Goal: Feedback & Contribution: Submit feedback/report problem

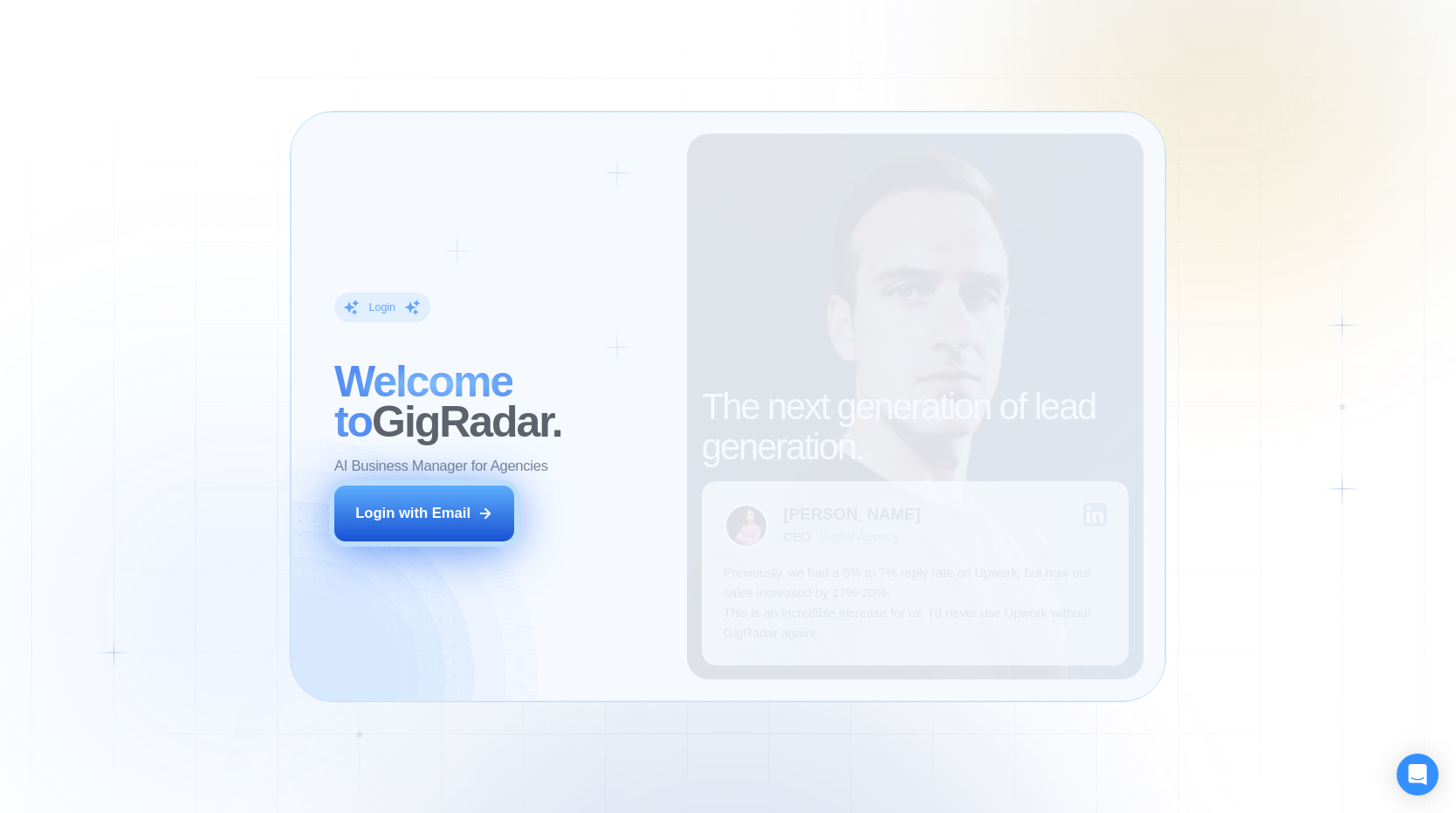
click at [505, 516] on button "Login with Email" at bounding box center [425, 514] width 180 height 56
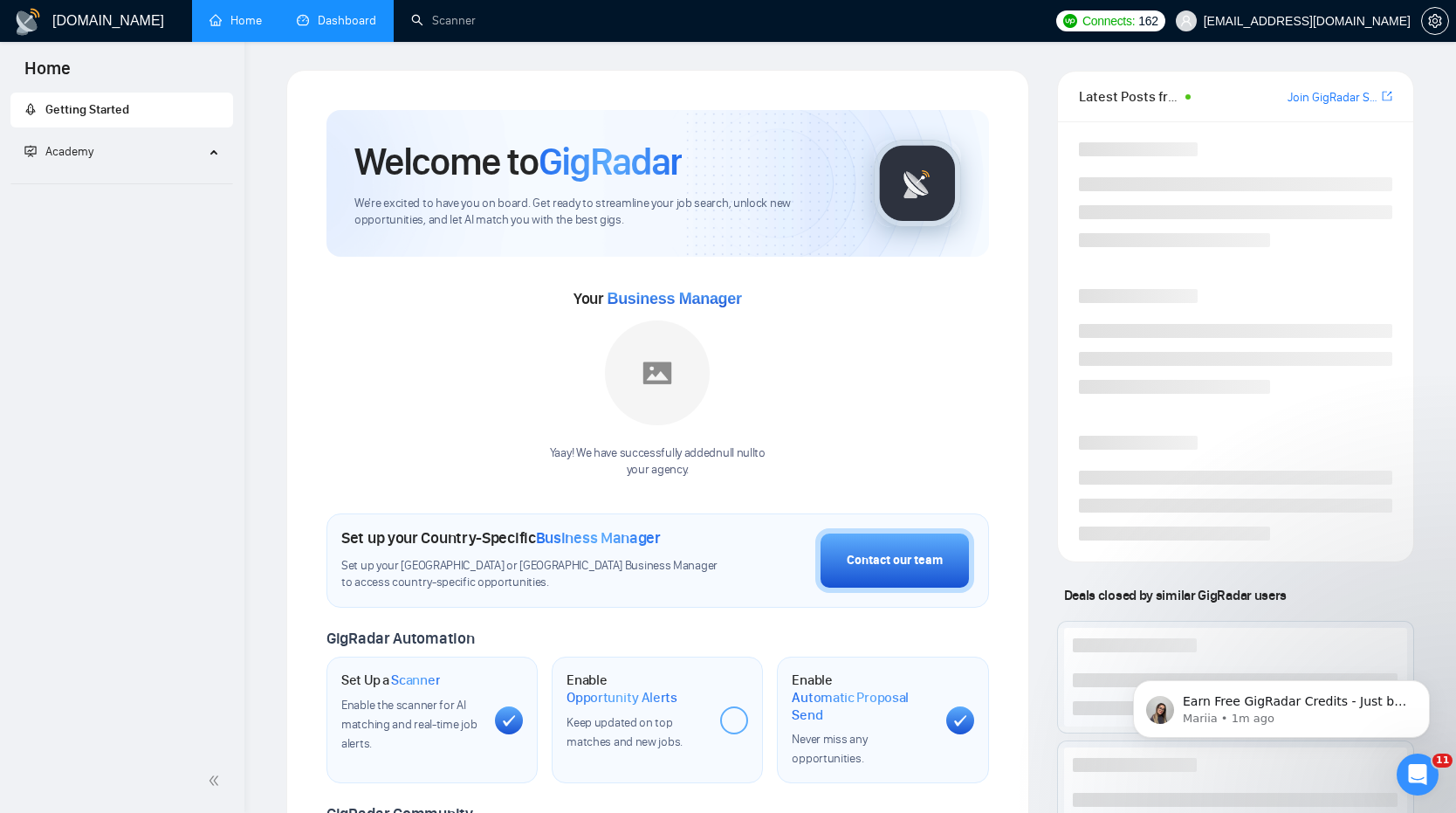
click at [355, 13] on link "Dashboard" at bounding box center [336, 20] width 79 height 15
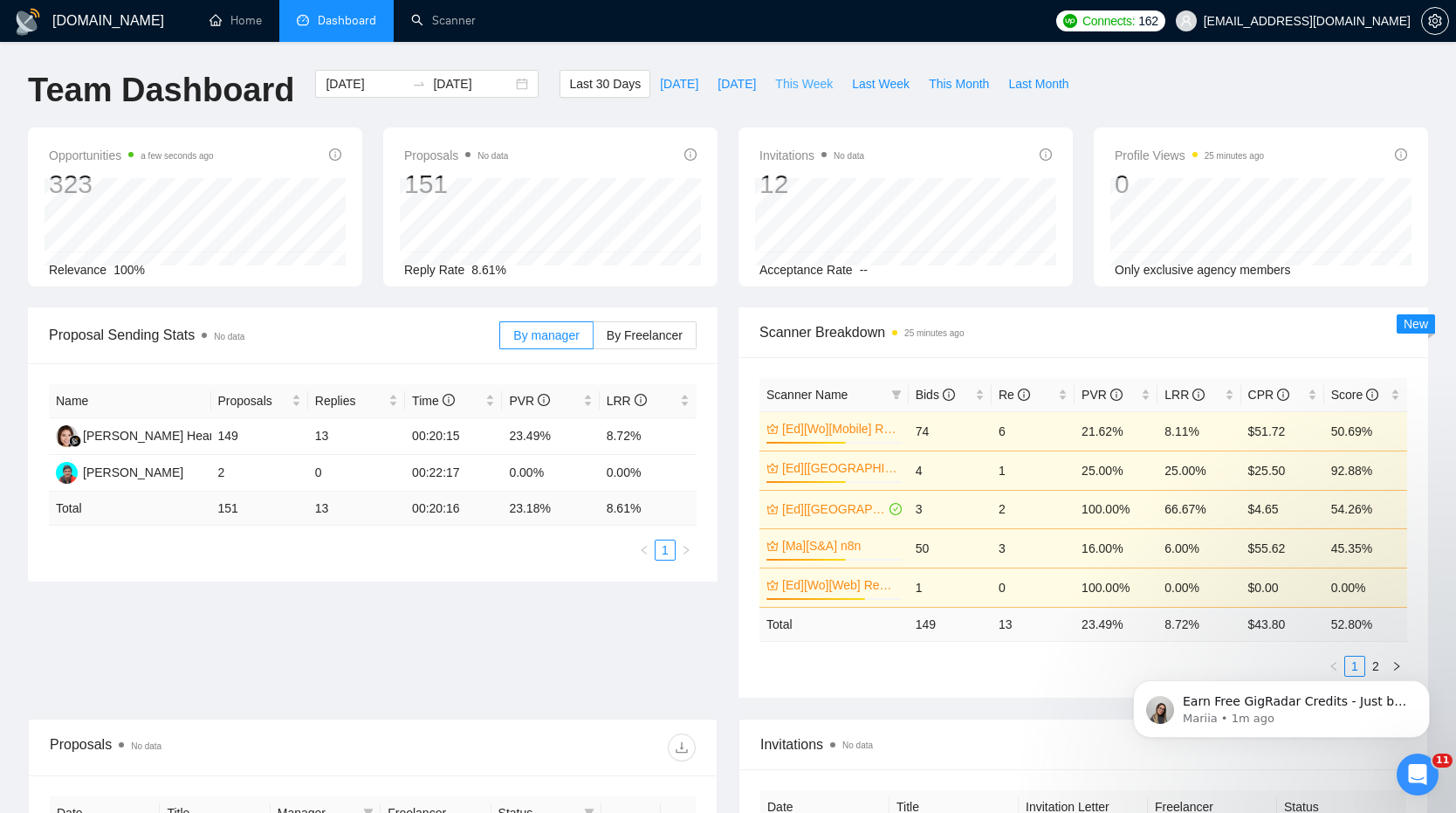
click at [824, 85] on span "This Week" at bounding box center [803, 84] width 57 height 19
type input "[DATE]"
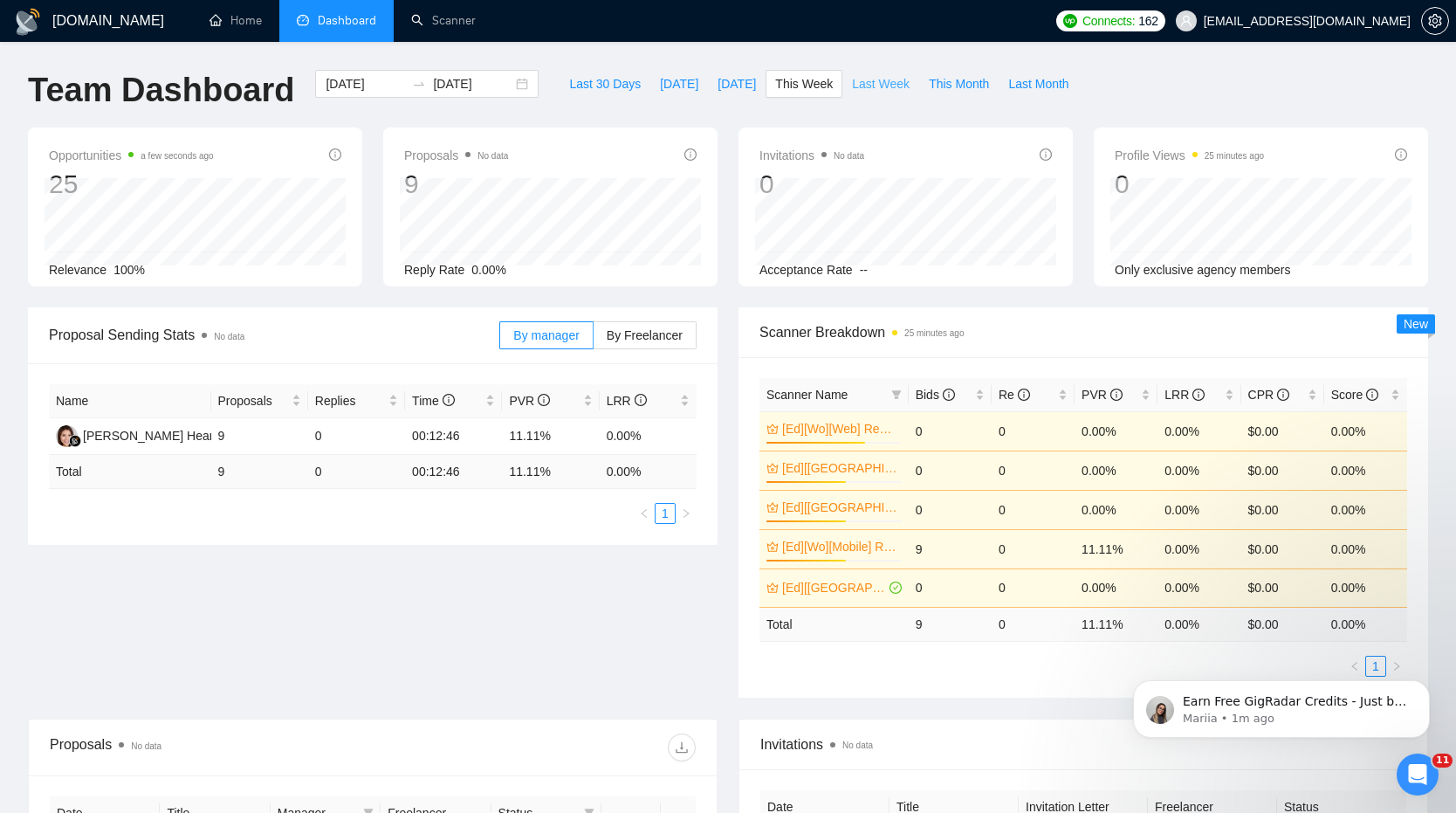
click at [855, 78] on span "Last Week" at bounding box center [880, 84] width 57 height 19
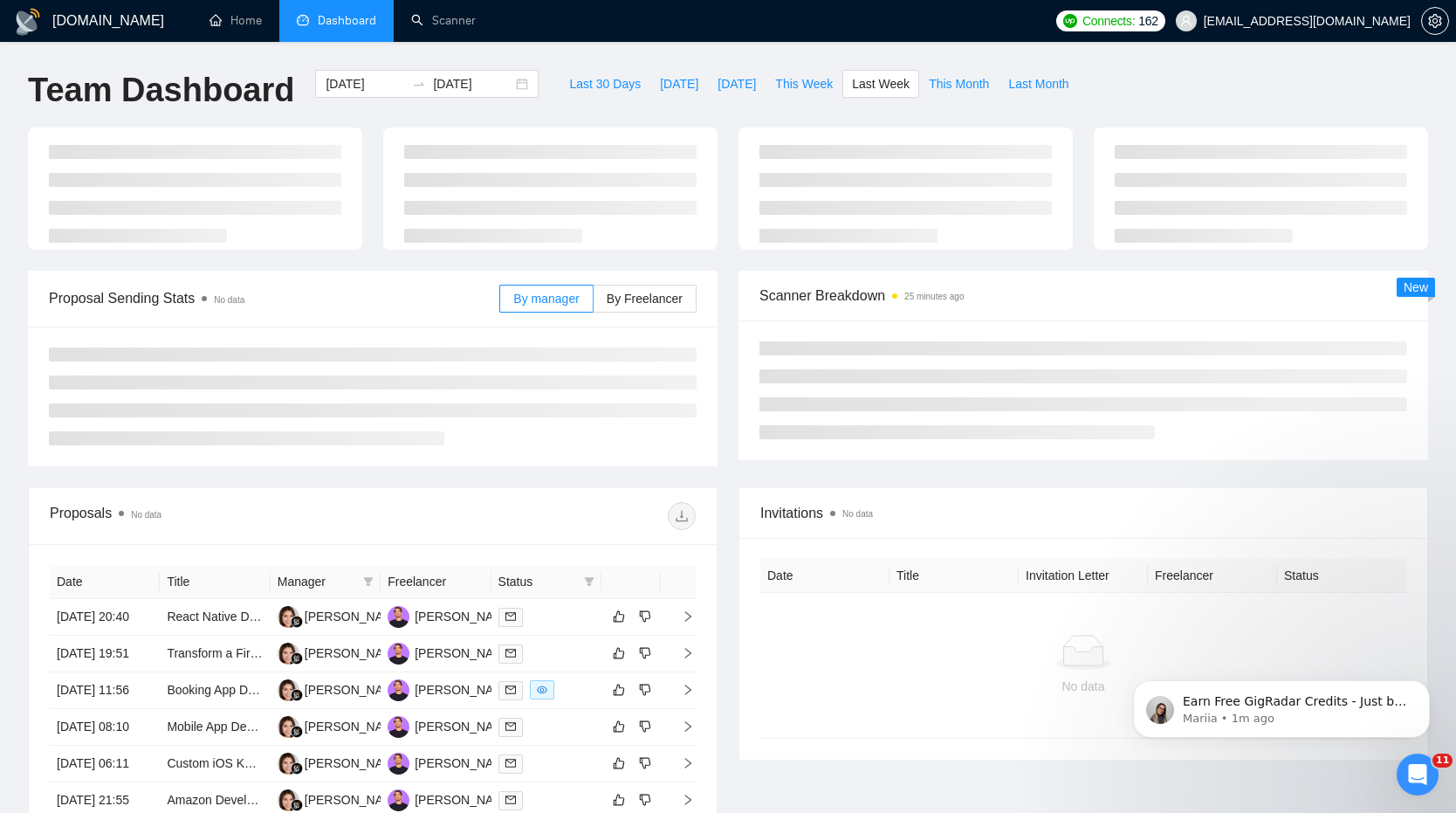
type input "[DATE]"
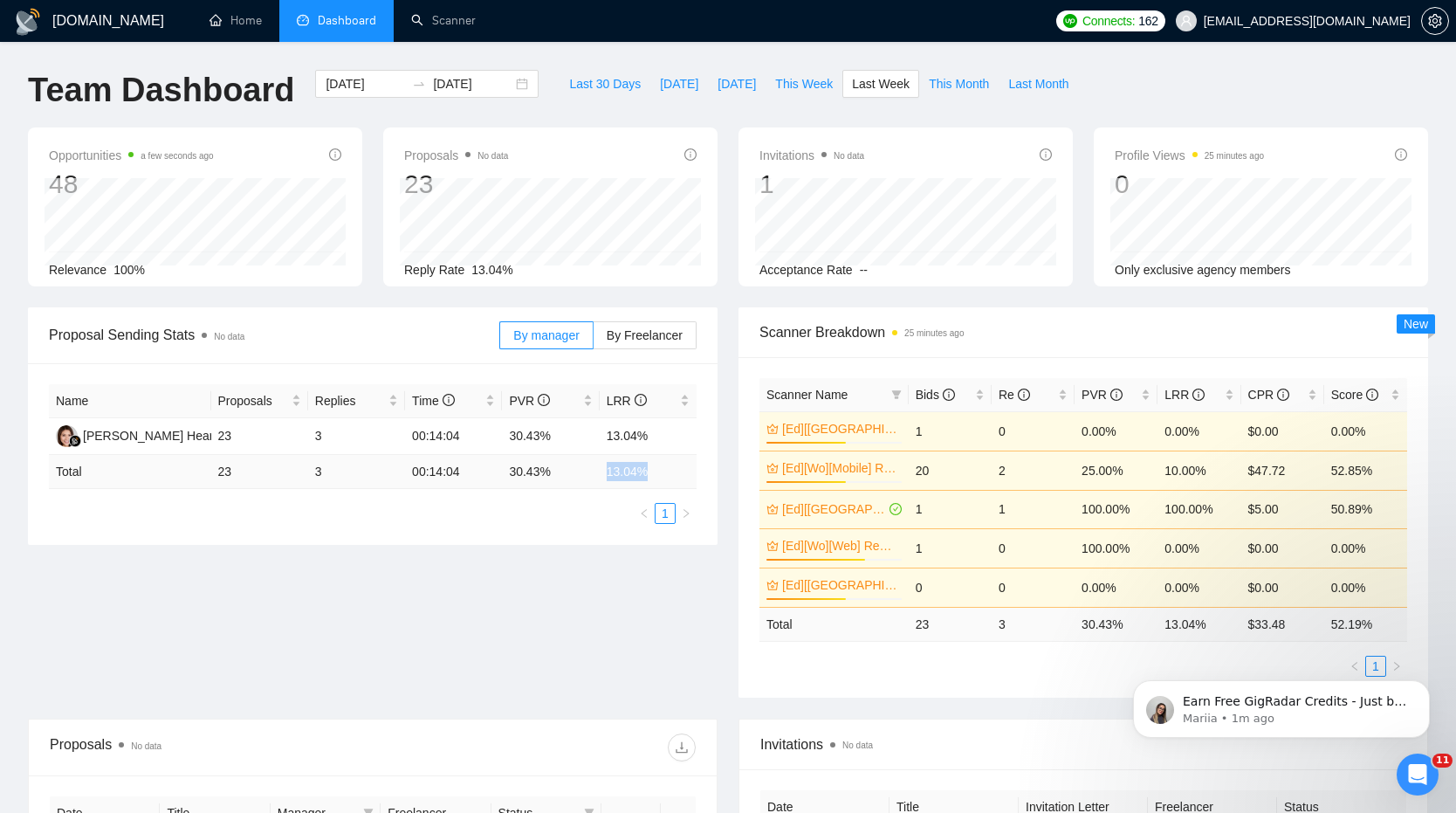
drag, startPoint x: 603, startPoint y: 467, endPoint x: 680, endPoint y: 467, distance: 77.0
click at [680, 467] on td "13.04 %" at bounding box center [648, 471] width 97 height 34
click at [824, 85] on span "This Week" at bounding box center [803, 84] width 57 height 19
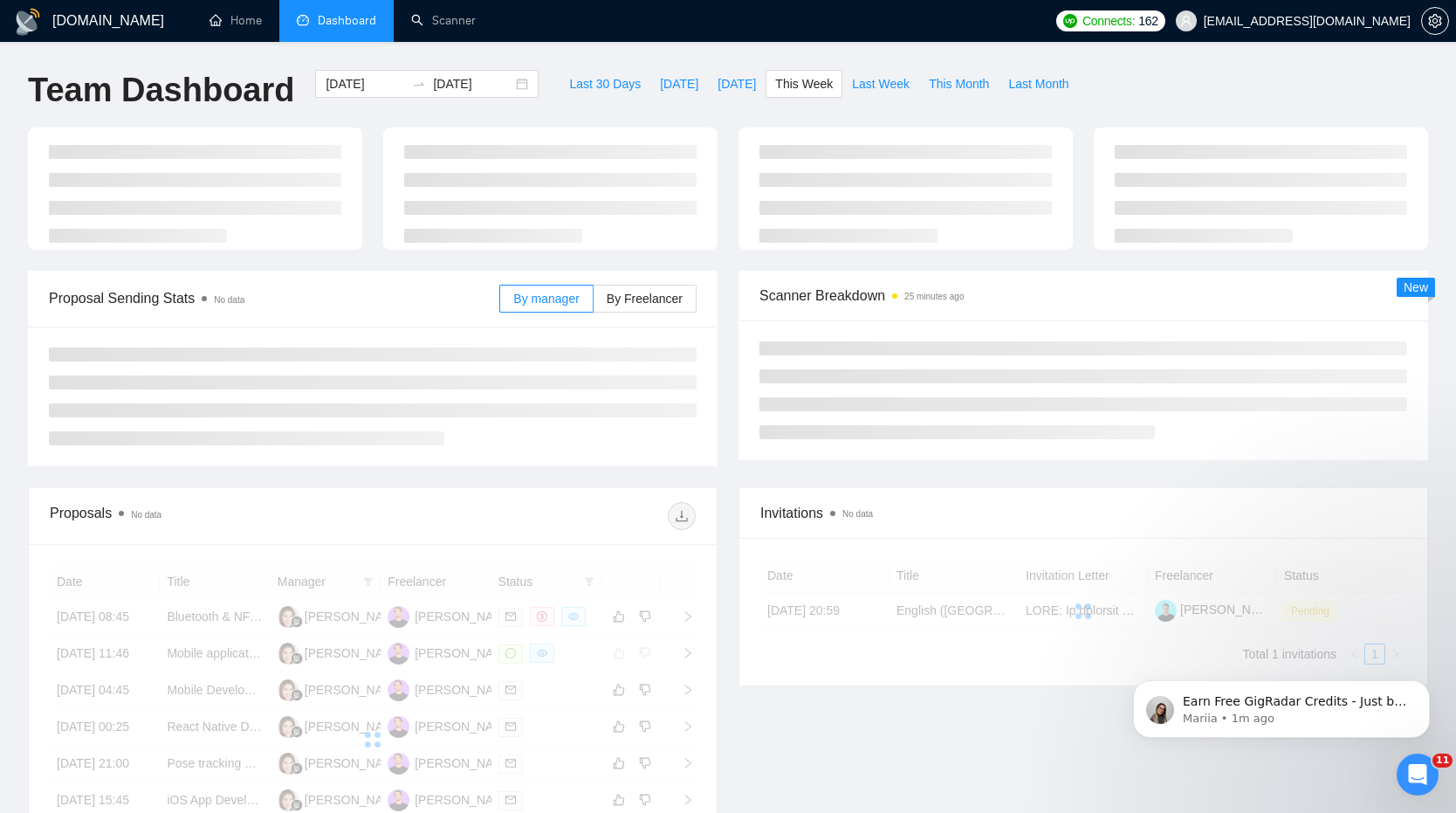
type input "[DATE]"
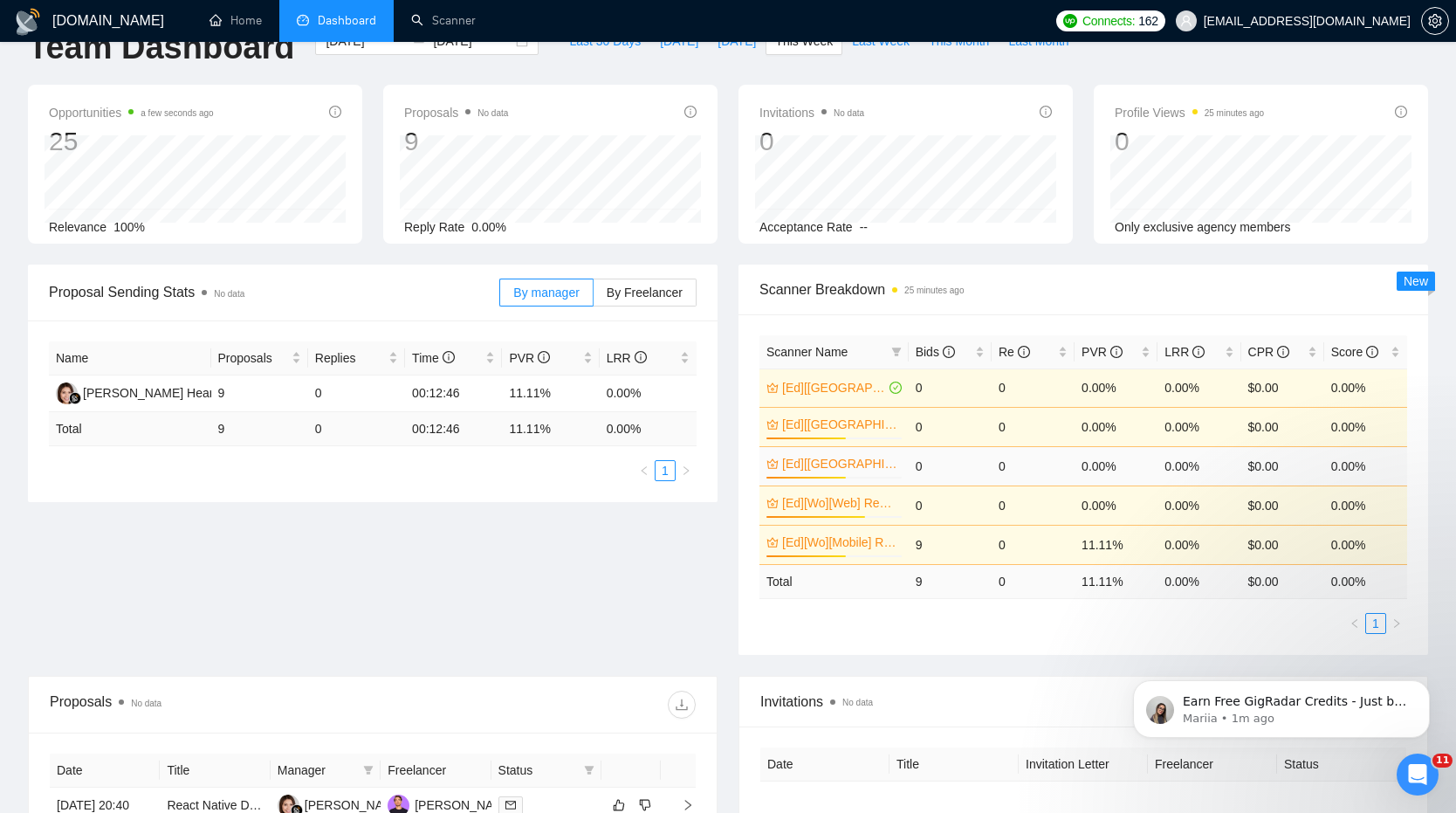
scroll to position [48, 0]
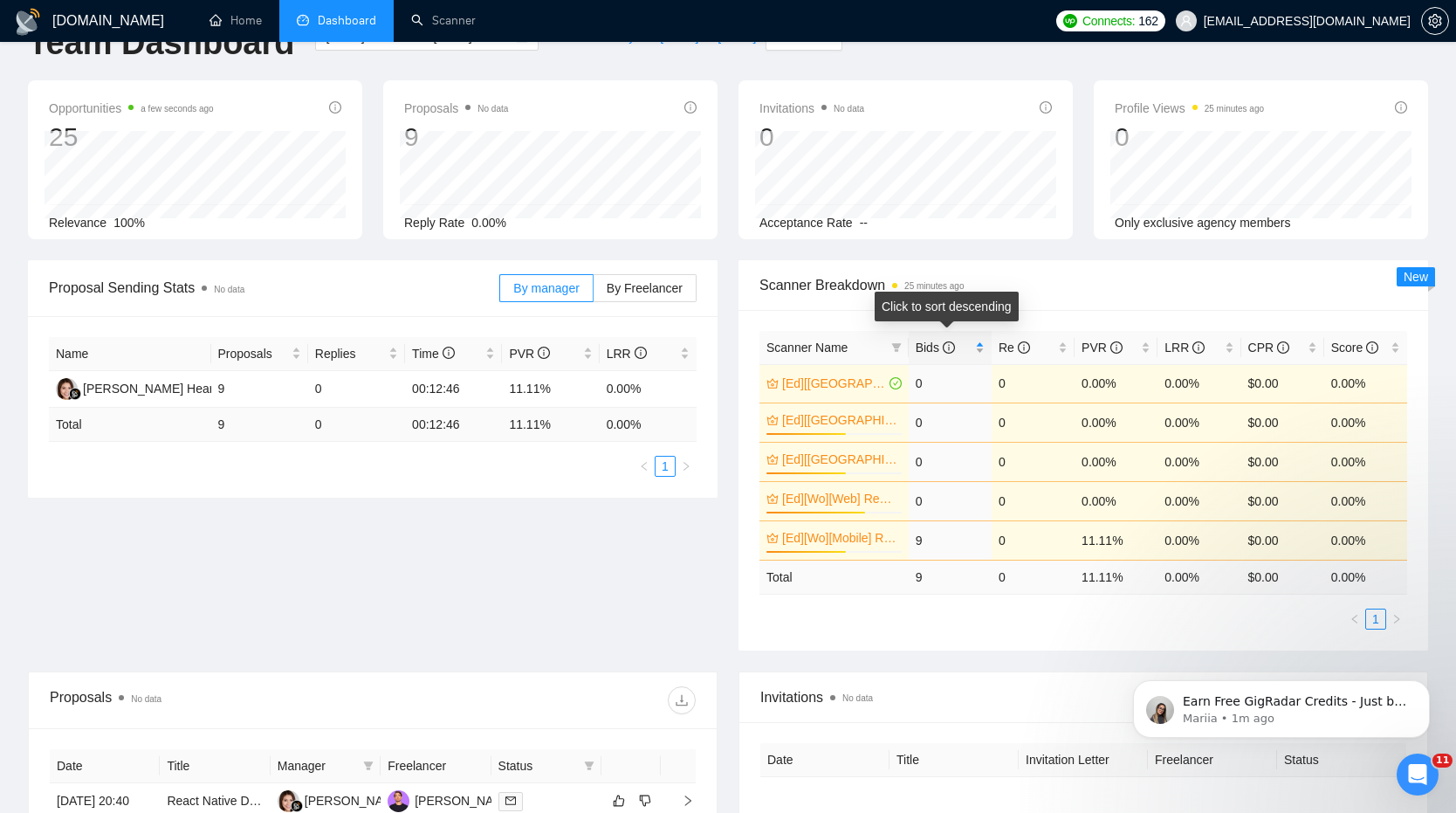
click at [925, 349] on span "Bids" at bounding box center [935, 348] width 40 height 14
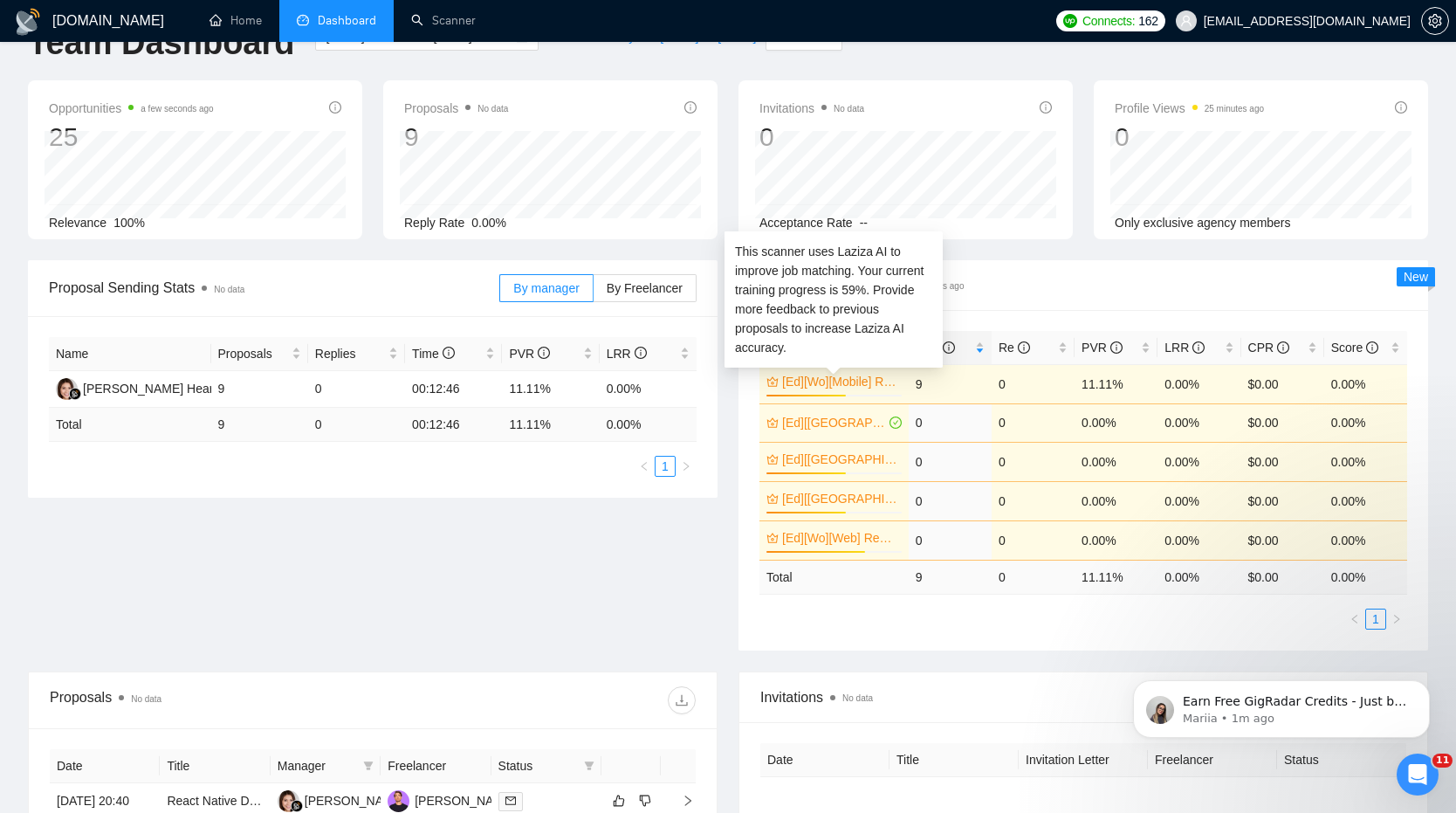
click at [794, 388] on link "[Ed][Wo][Mobile] React Native" at bounding box center [840, 381] width 116 height 19
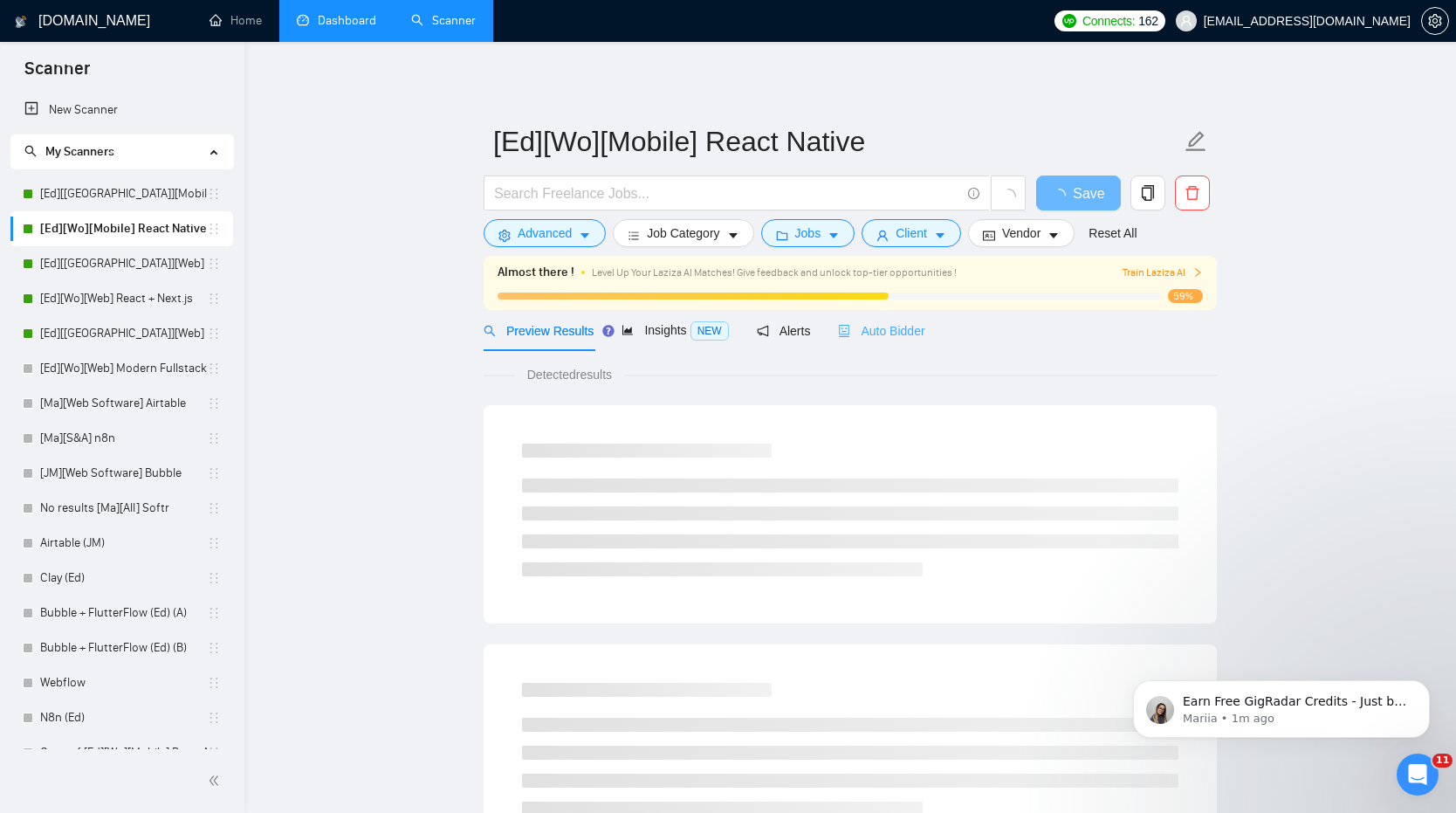
click at [882, 343] on div "Auto Bidder" at bounding box center [881, 330] width 86 height 41
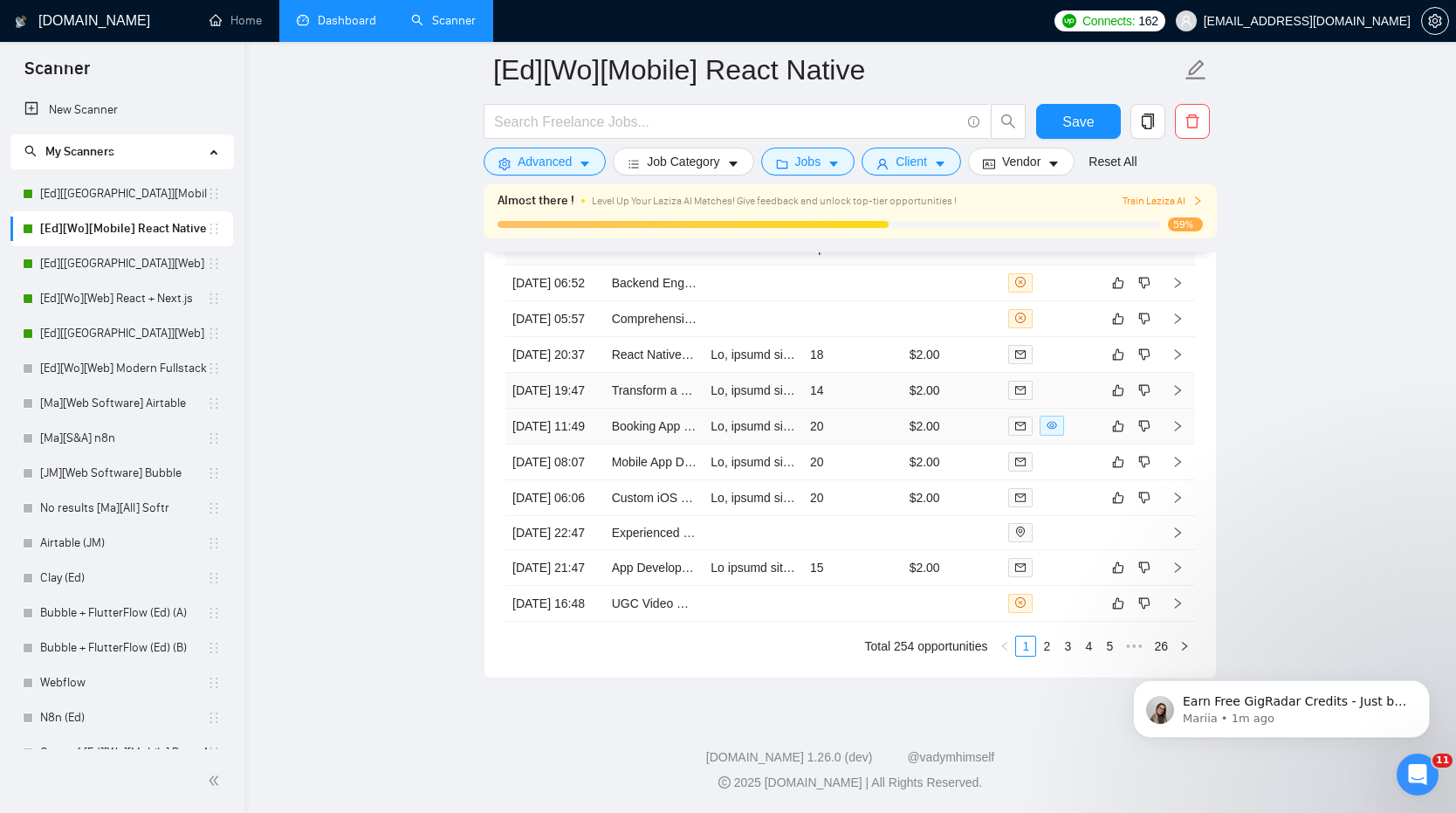
scroll to position [4579, 0]
click at [662, 574] on link "App Development" at bounding box center [661, 567] width 97 height 14
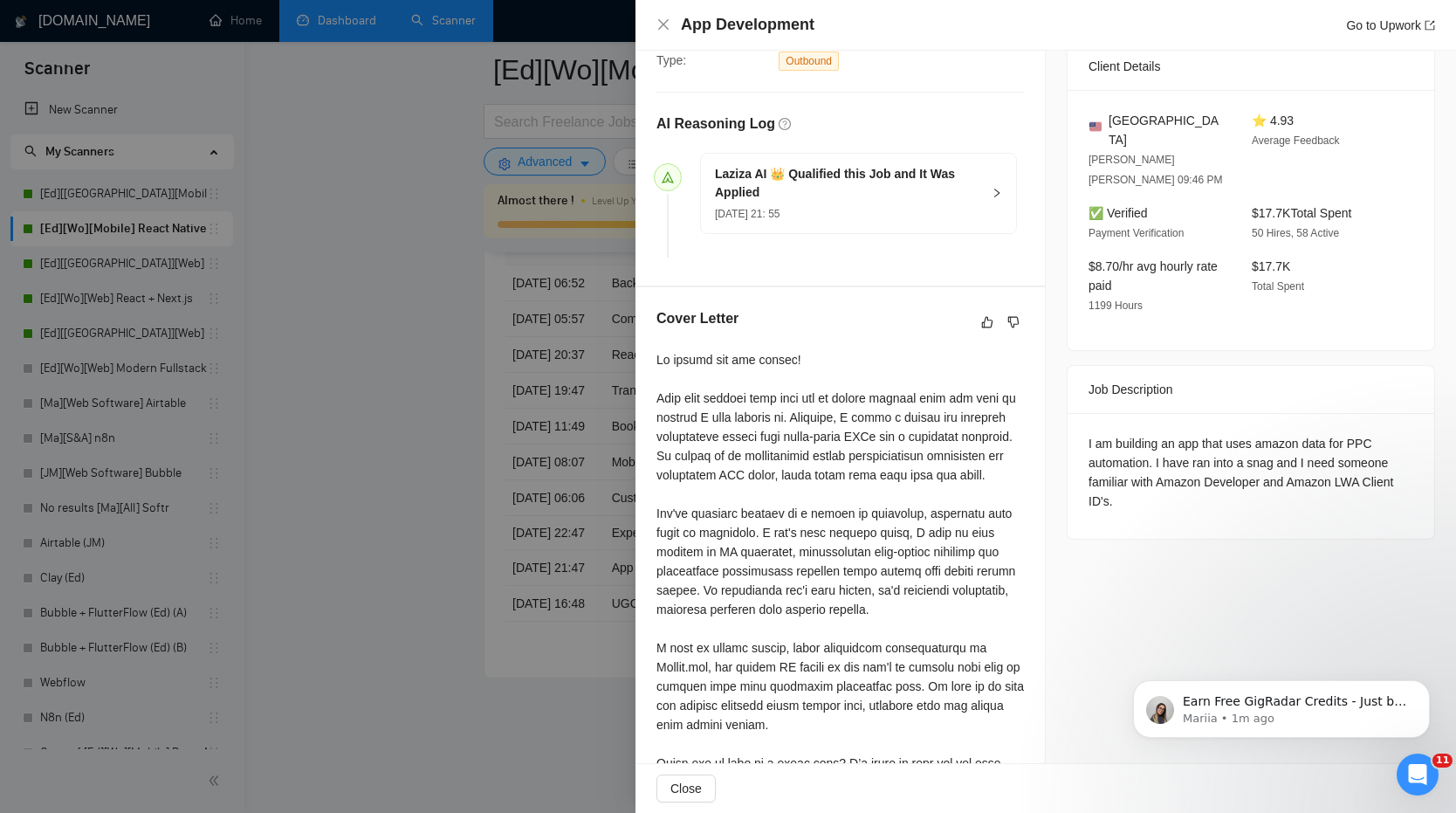
scroll to position [451, 0]
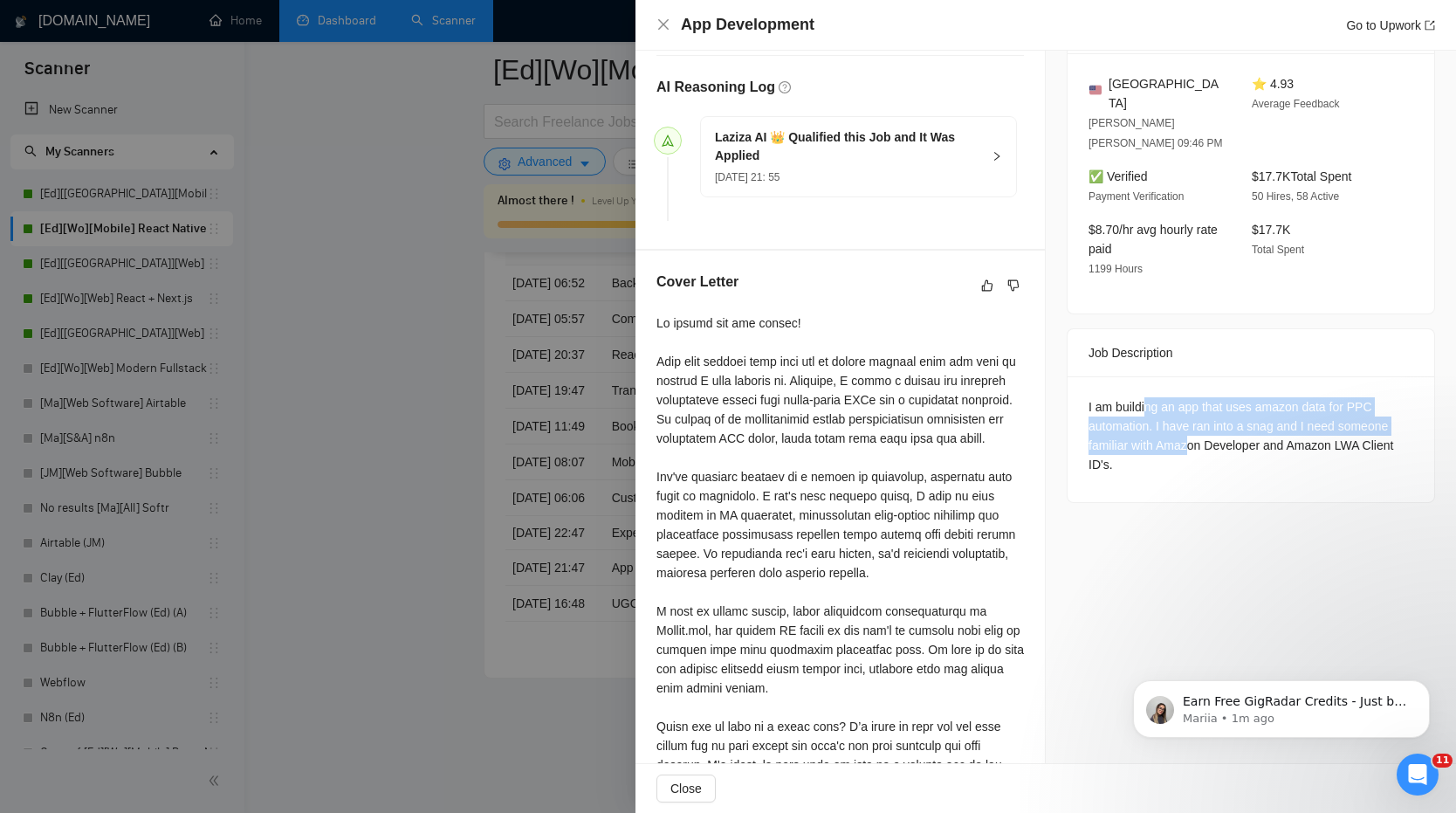
drag, startPoint x: 1145, startPoint y: 373, endPoint x: 1194, endPoint y: 396, distance: 54.1
click at [1194, 397] on div "I am building an app that uses amazon data for PPC automation. I have ran into …" at bounding box center [1251, 435] width 325 height 77
click at [788, 351] on div at bounding box center [839, 553] width 367 height 480
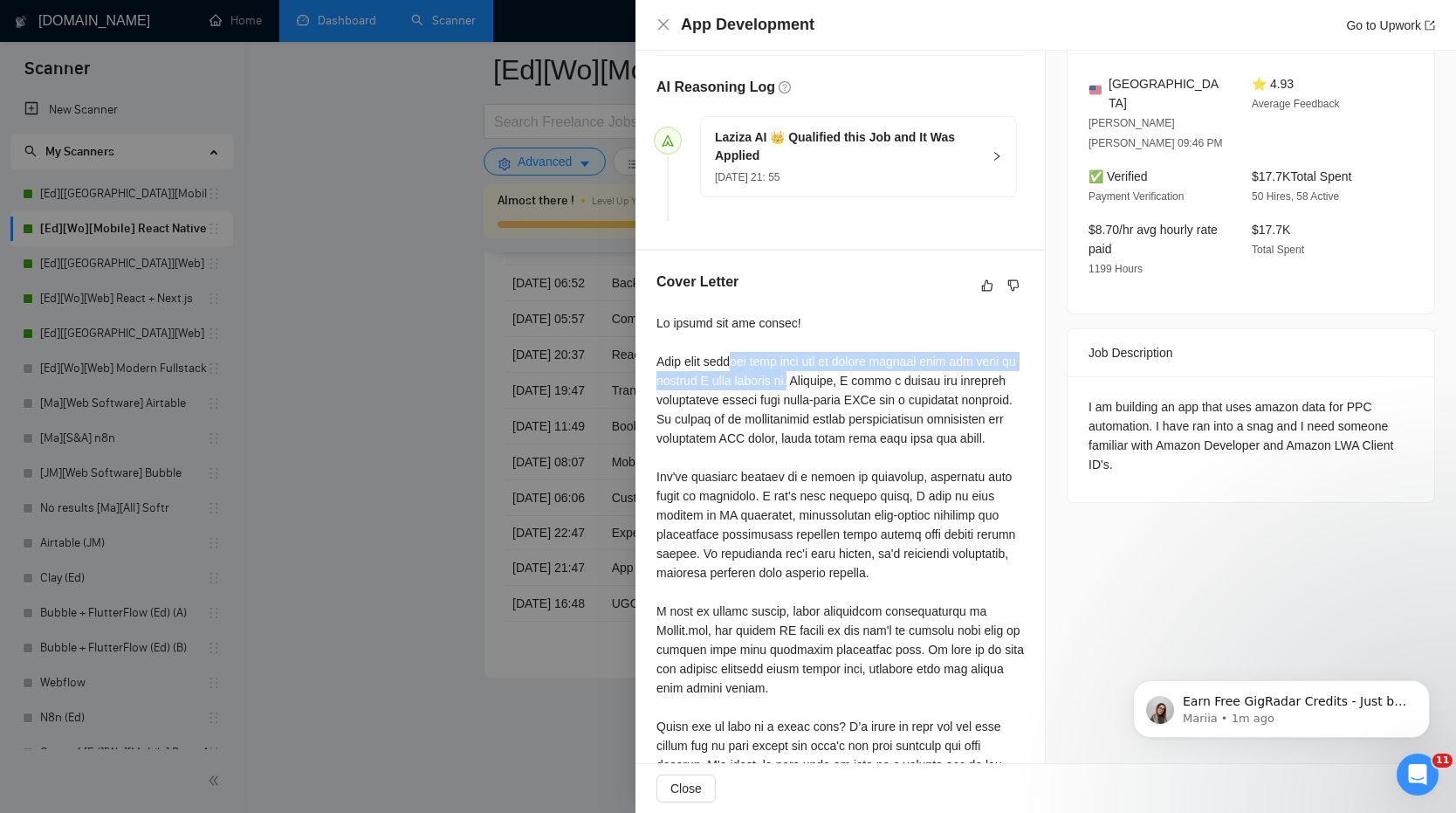
drag, startPoint x: 736, startPoint y: 342, endPoint x: 793, endPoint y: 368, distance: 62.6
click at [795, 368] on div at bounding box center [839, 553] width 367 height 480
click at [1133, 397] on div "I am building an app that uses amazon data for PPC automation. I have ran into …" at bounding box center [1251, 435] width 325 height 77
drag, startPoint x: 1092, startPoint y: 366, endPoint x: 1163, endPoint y: 362, distance: 71.1
click at [1163, 397] on div "I am building an app that uses amazon data for PPC automation. I have ran into …" at bounding box center [1251, 435] width 325 height 77
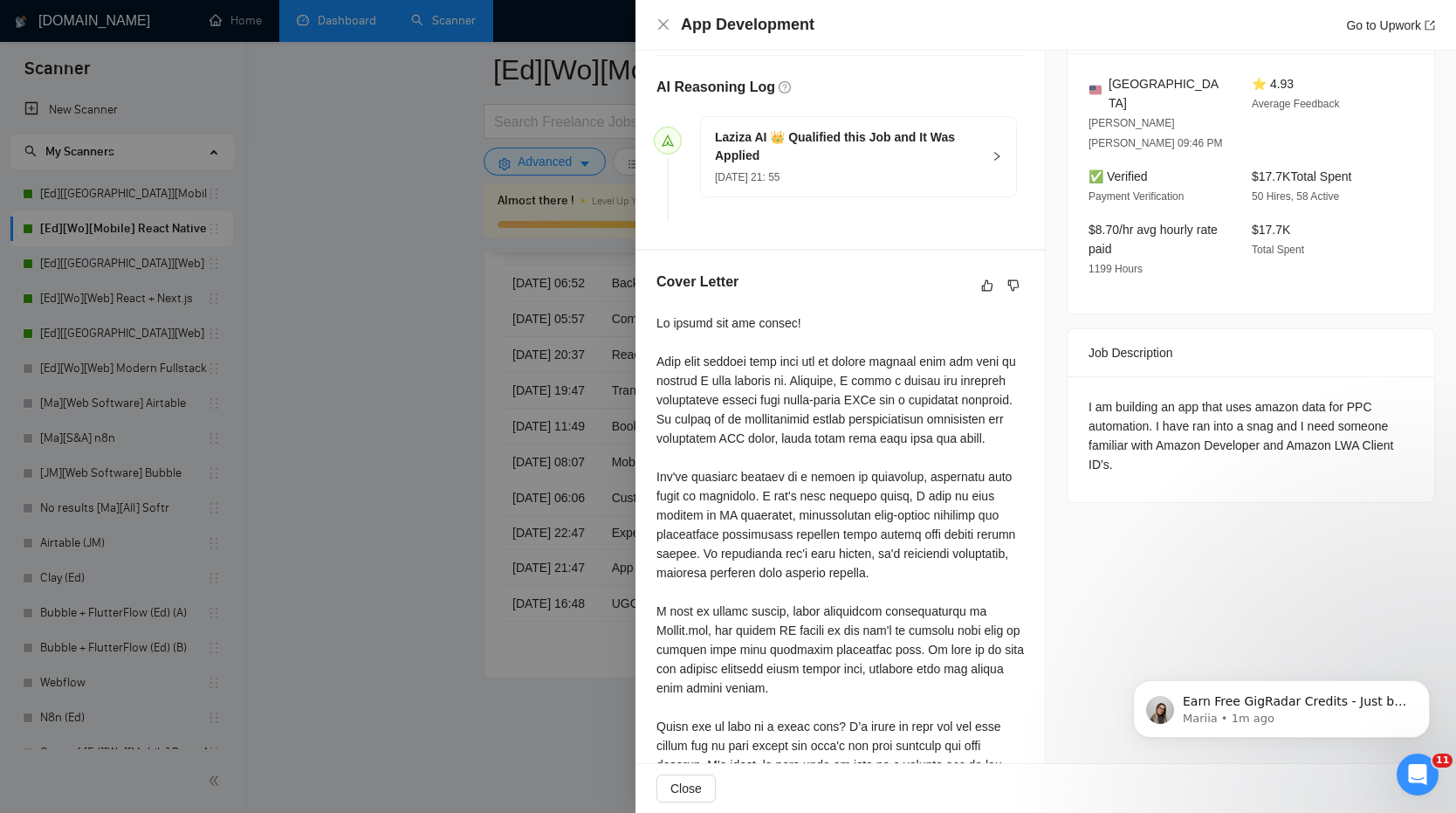
click at [887, 353] on div at bounding box center [839, 553] width 367 height 480
drag, startPoint x: 854, startPoint y: 360, endPoint x: 888, endPoint y: 376, distance: 37.6
click at [888, 376] on div at bounding box center [839, 553] width 367 height 480
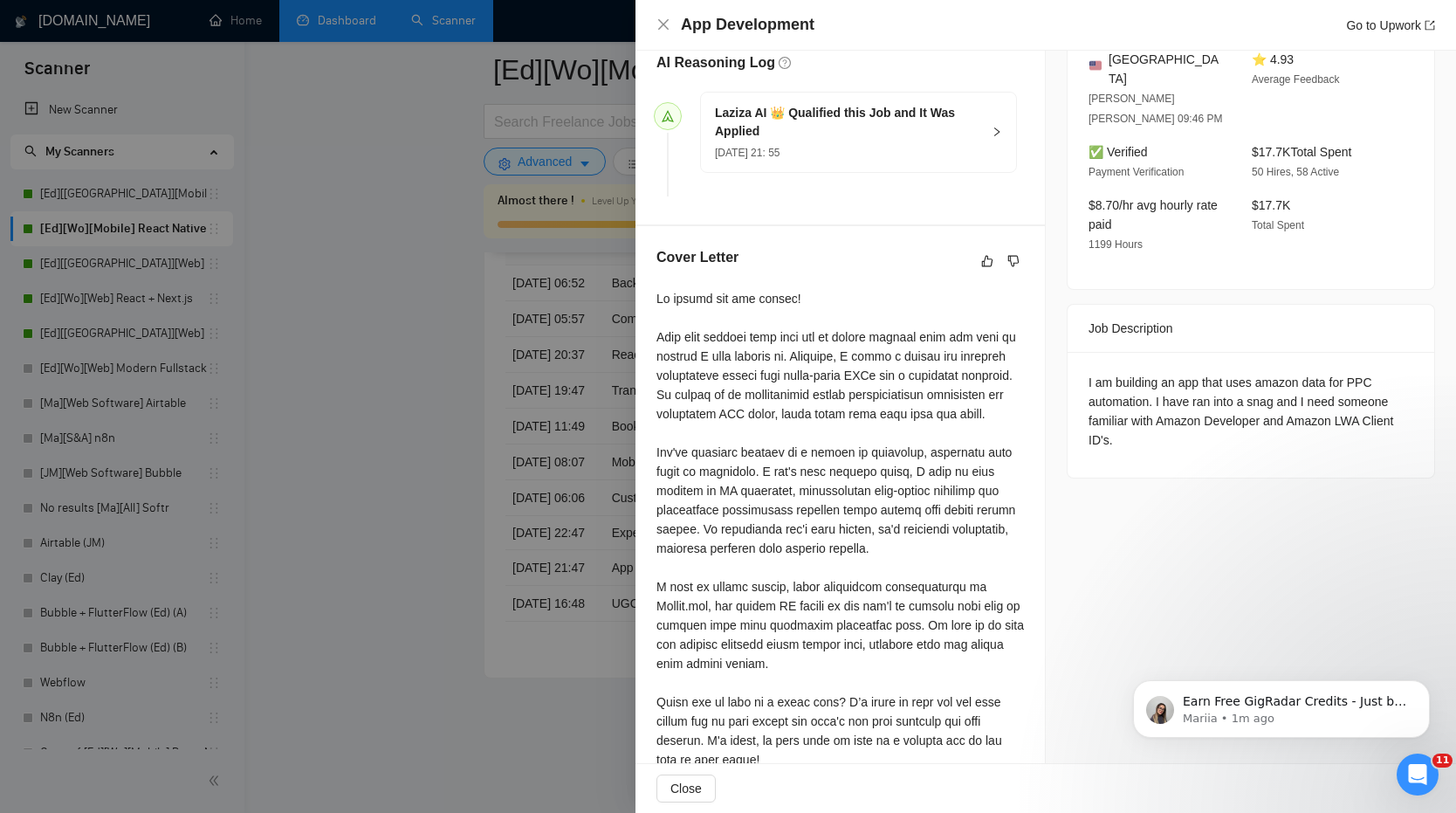
scroll to position [481, 0]
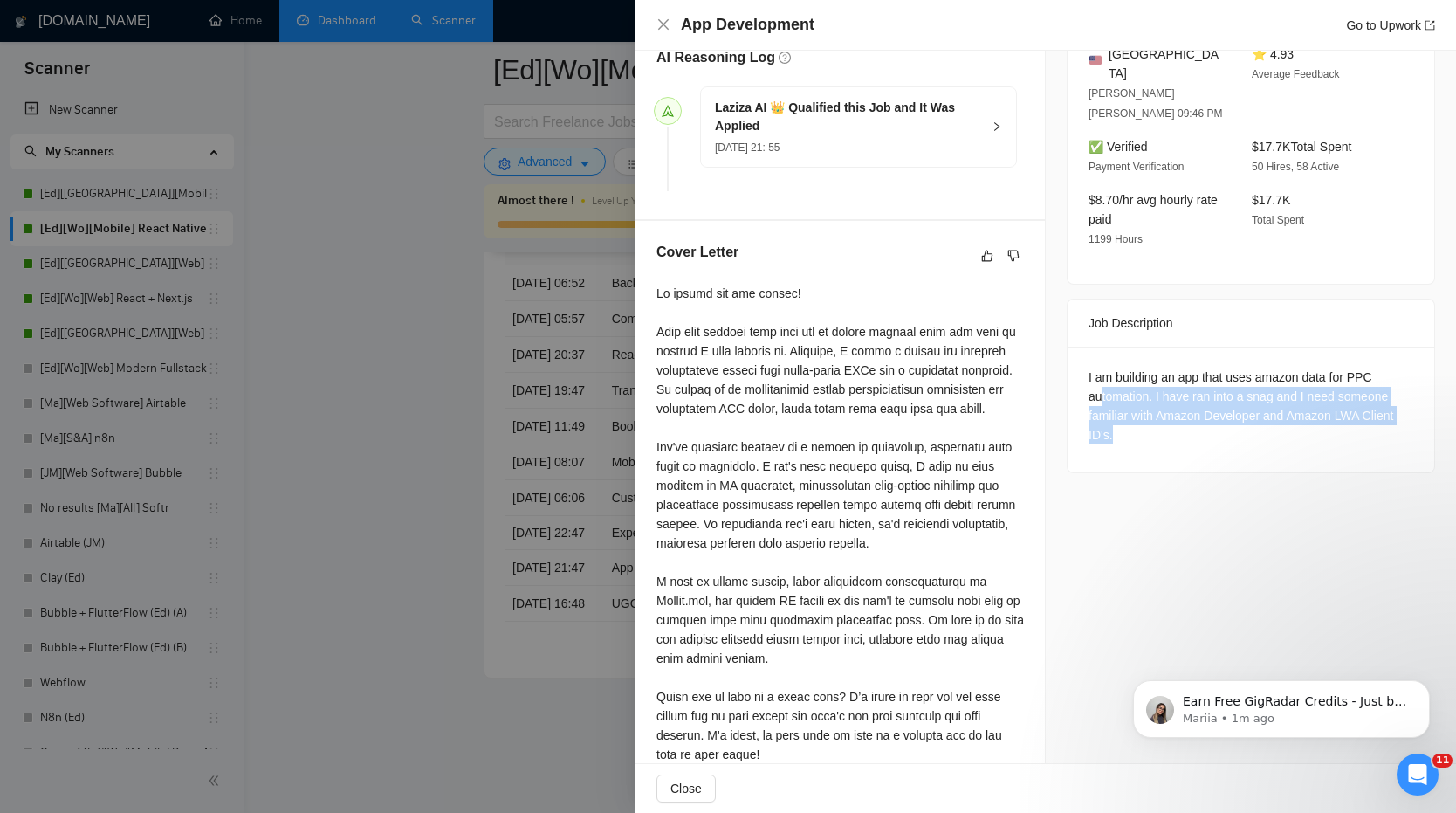
drag, startPoint x: 1100, startPoint y: 356, endPoint x: 1120, endPoint y: 404, distance: 52.0
click at [1120, 405] on div "I am building an app that uses amazon data for PPC automation. I have ran into …" at bounding box center [1251, 409] width 366 height 126
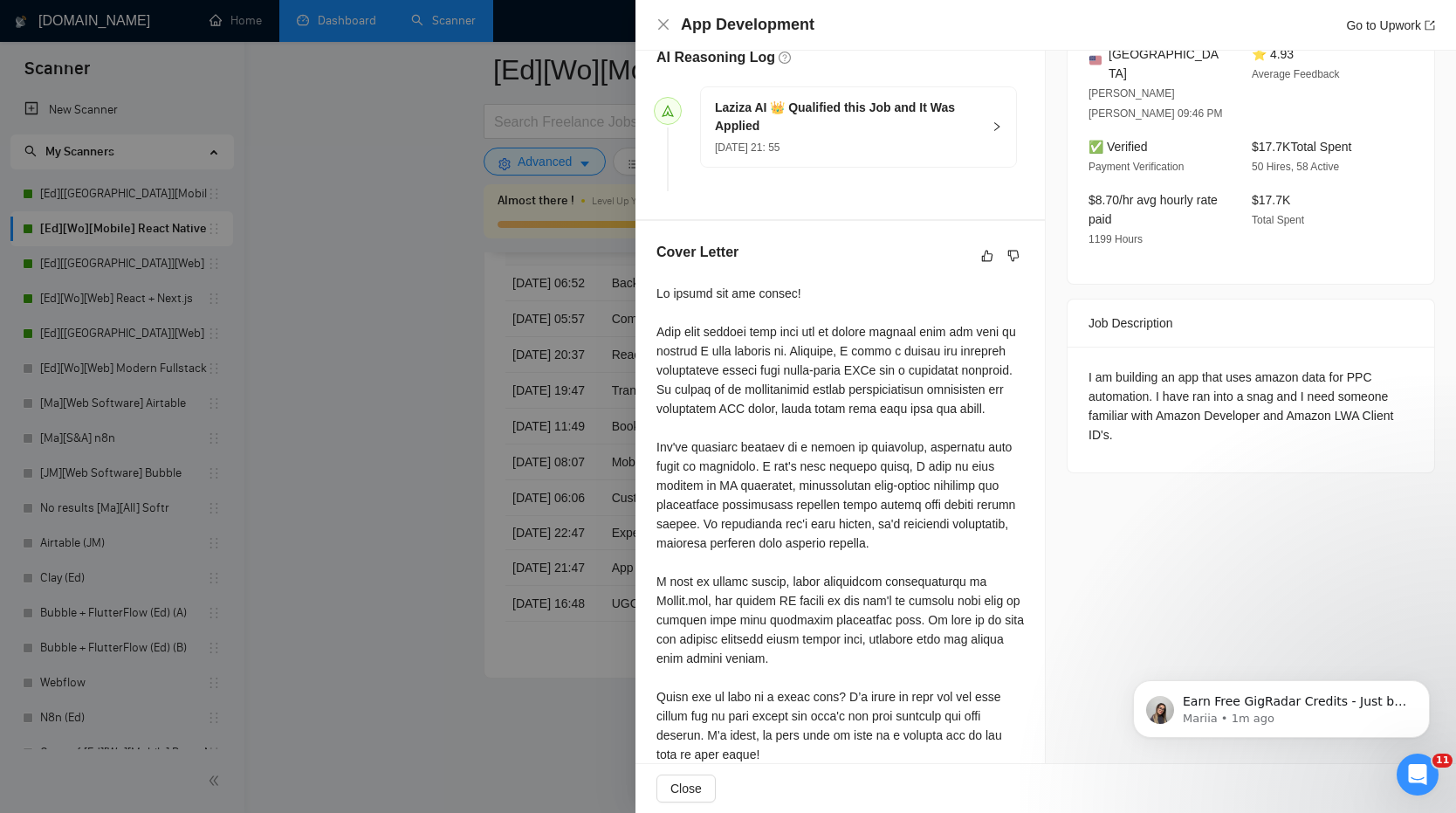
click at [743, 334] on div at bounding box center [839, 523] width 367 height 480
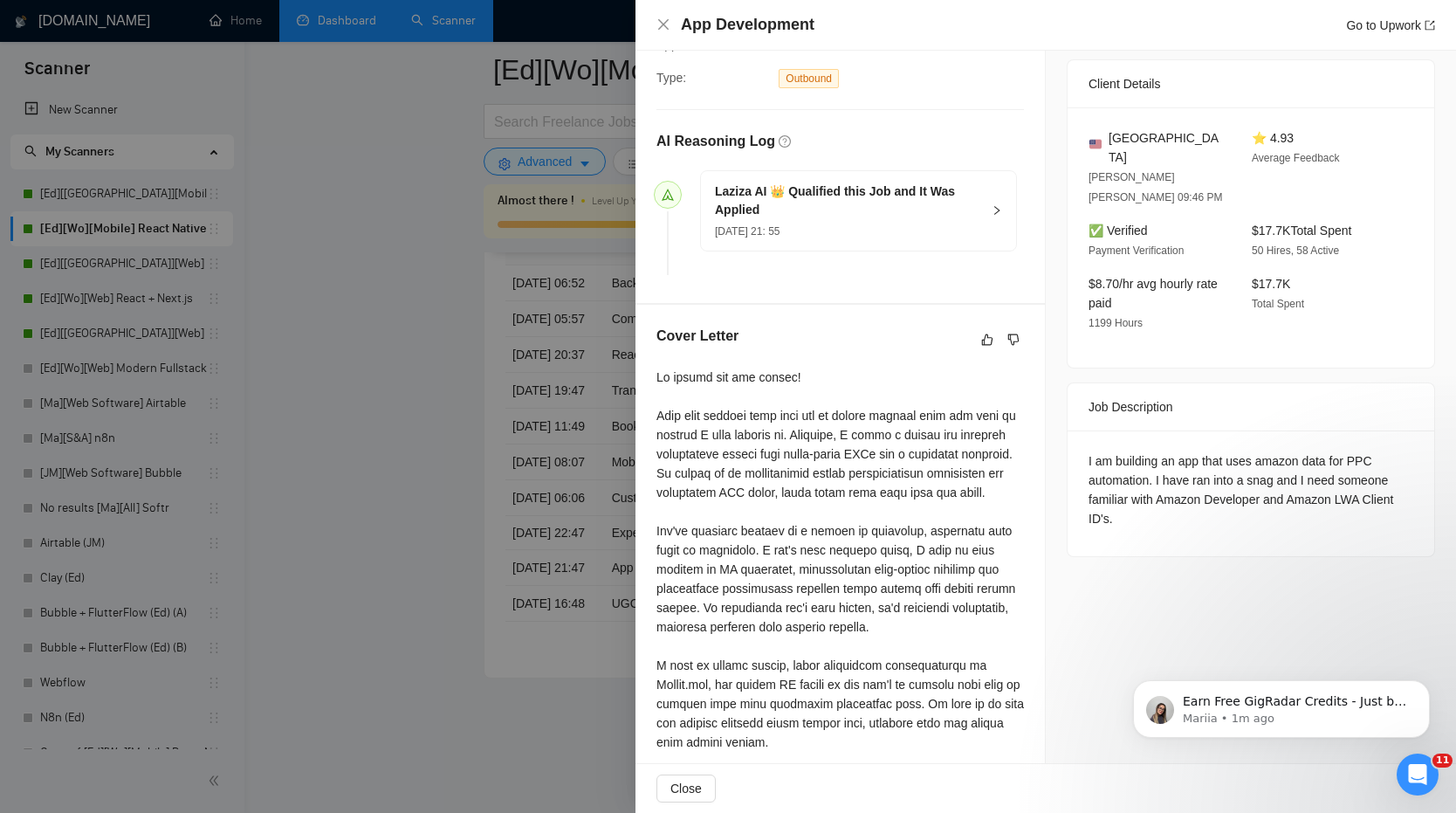
scroll to position [396, 0]
click at [425, 403] on div at bounding box center [728, 406] width 1456 height 813
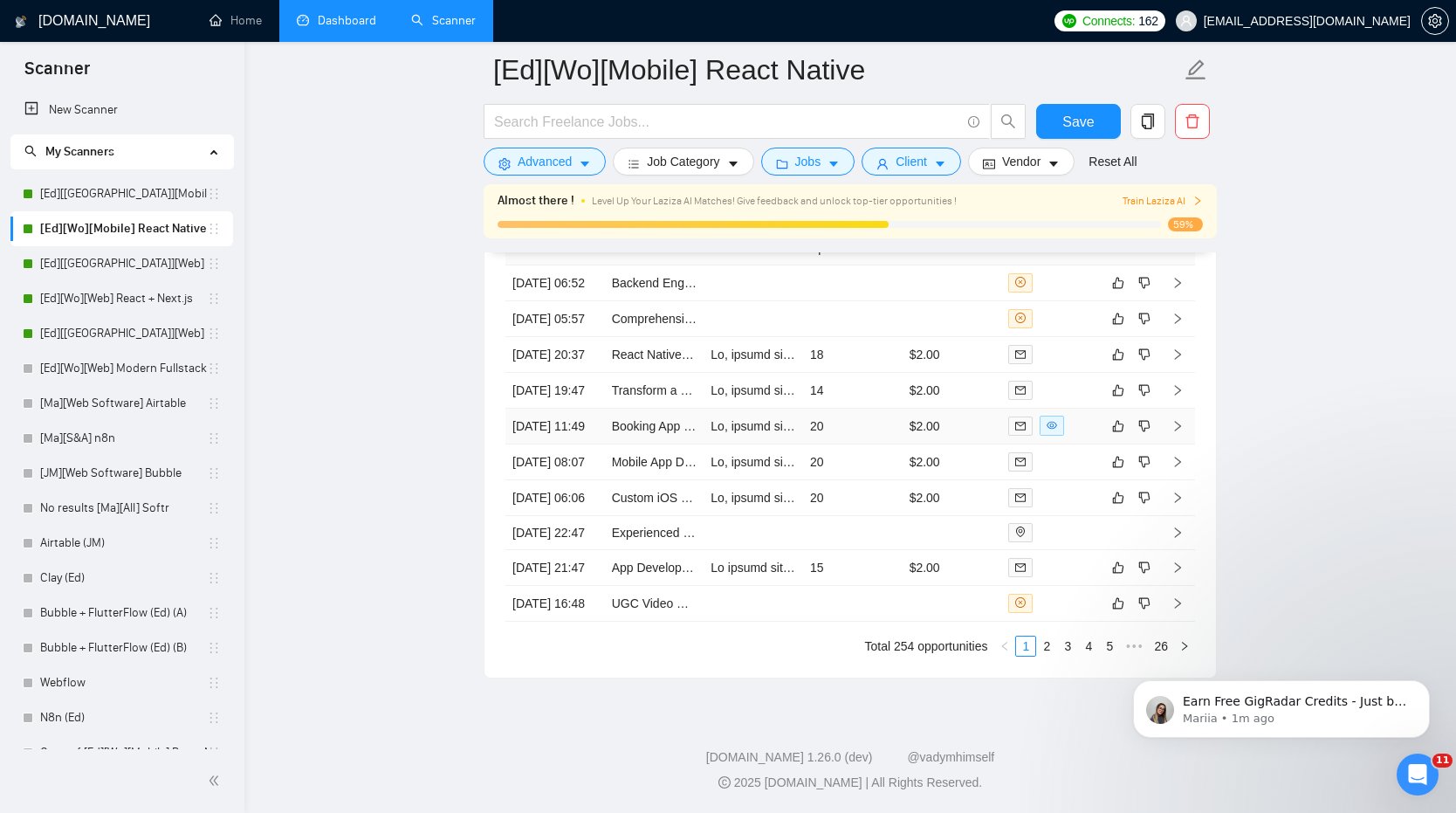
scroll to position [4525, 0]
click at [957, 373] on td "$2.00" at bounding box center [952, 355] width 100 height 36
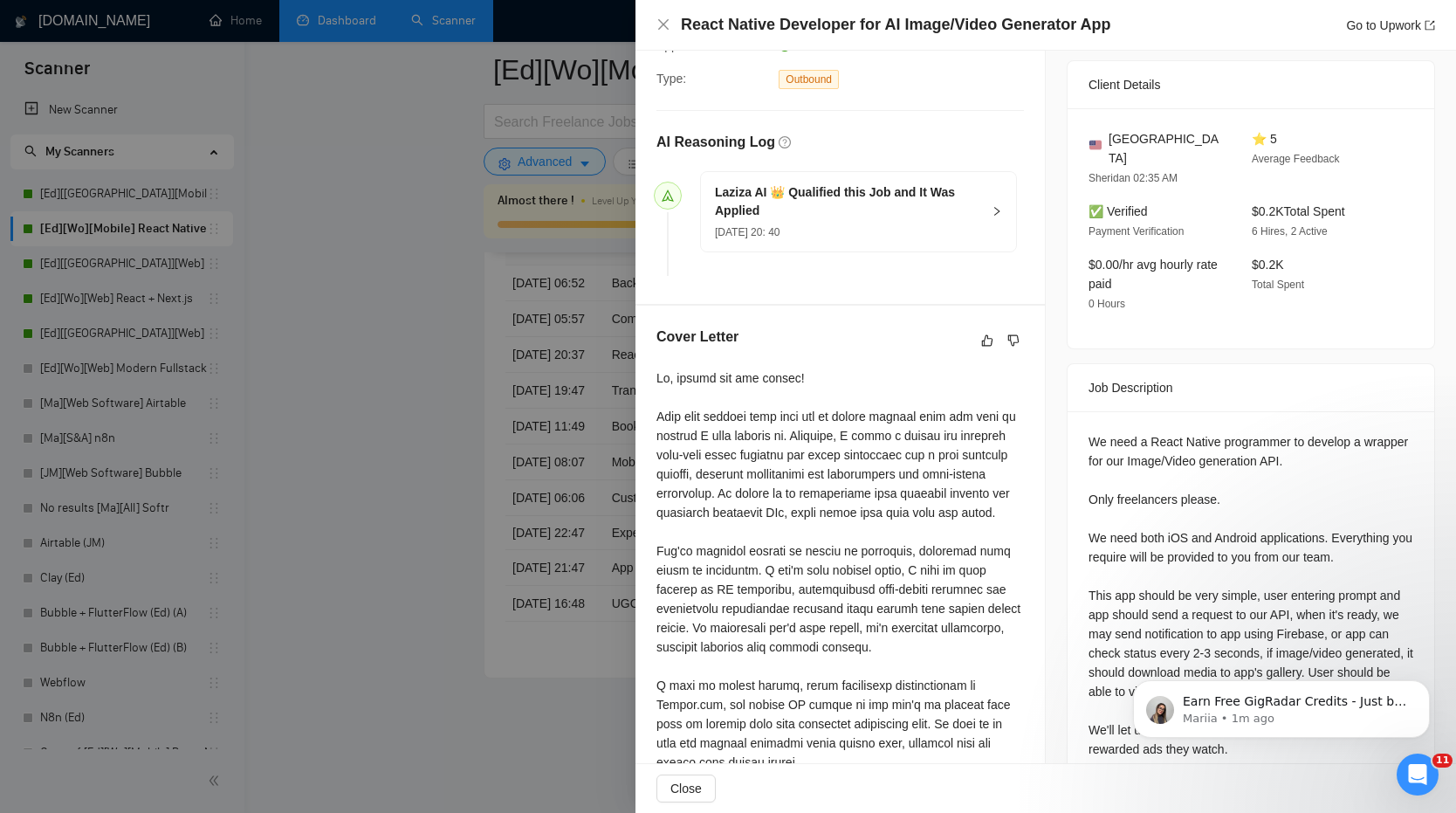
click at [455, 441] on div at bounding box center [728, 406] width 1456 height 813
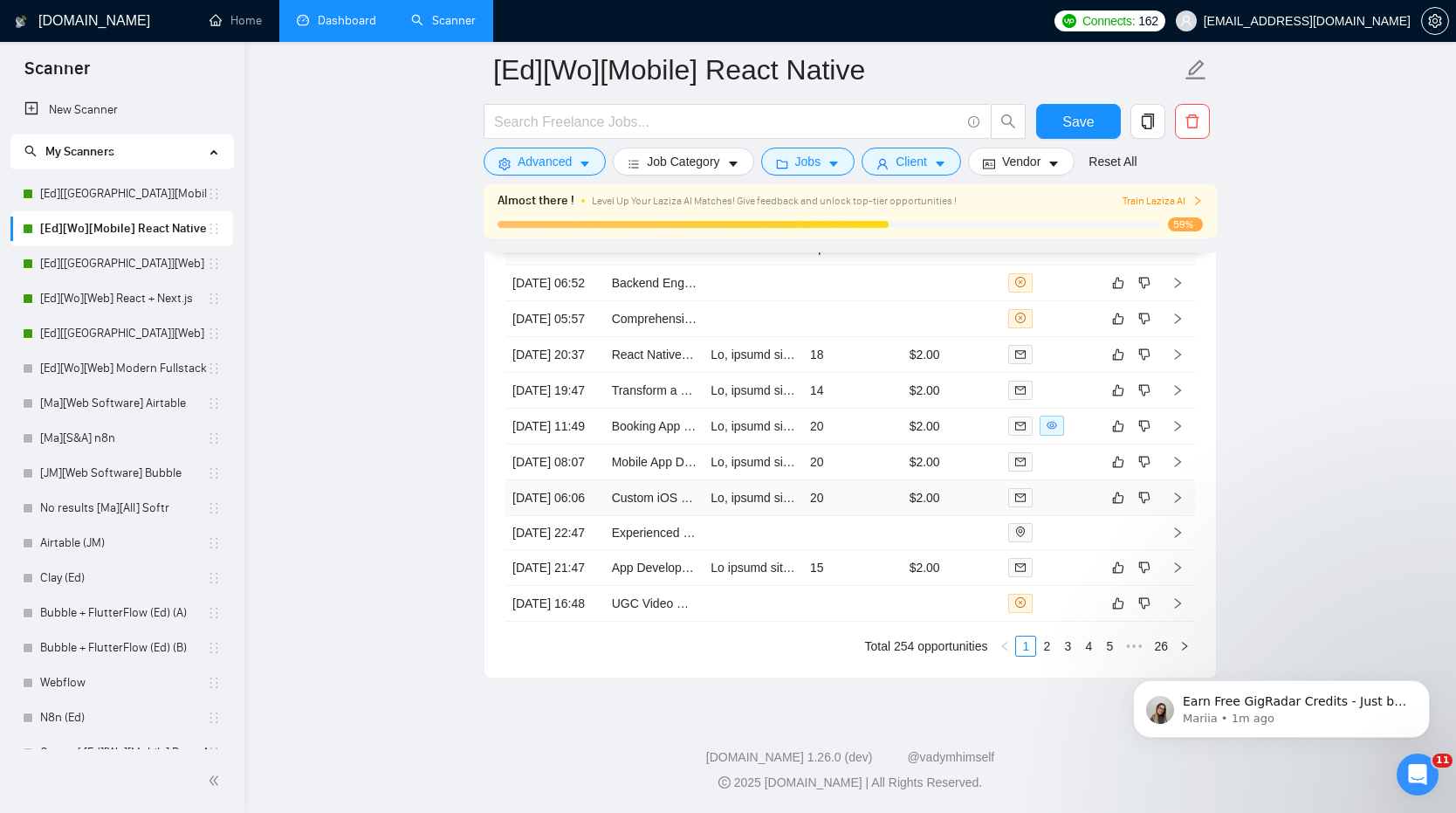
scroll to position [4685, 0]
click at [895, 550] on td "15" at bounding box center [853, 567] width 100 height 36
click at [816, 516] on td at bounding box center [853, 533] width 100 height 34
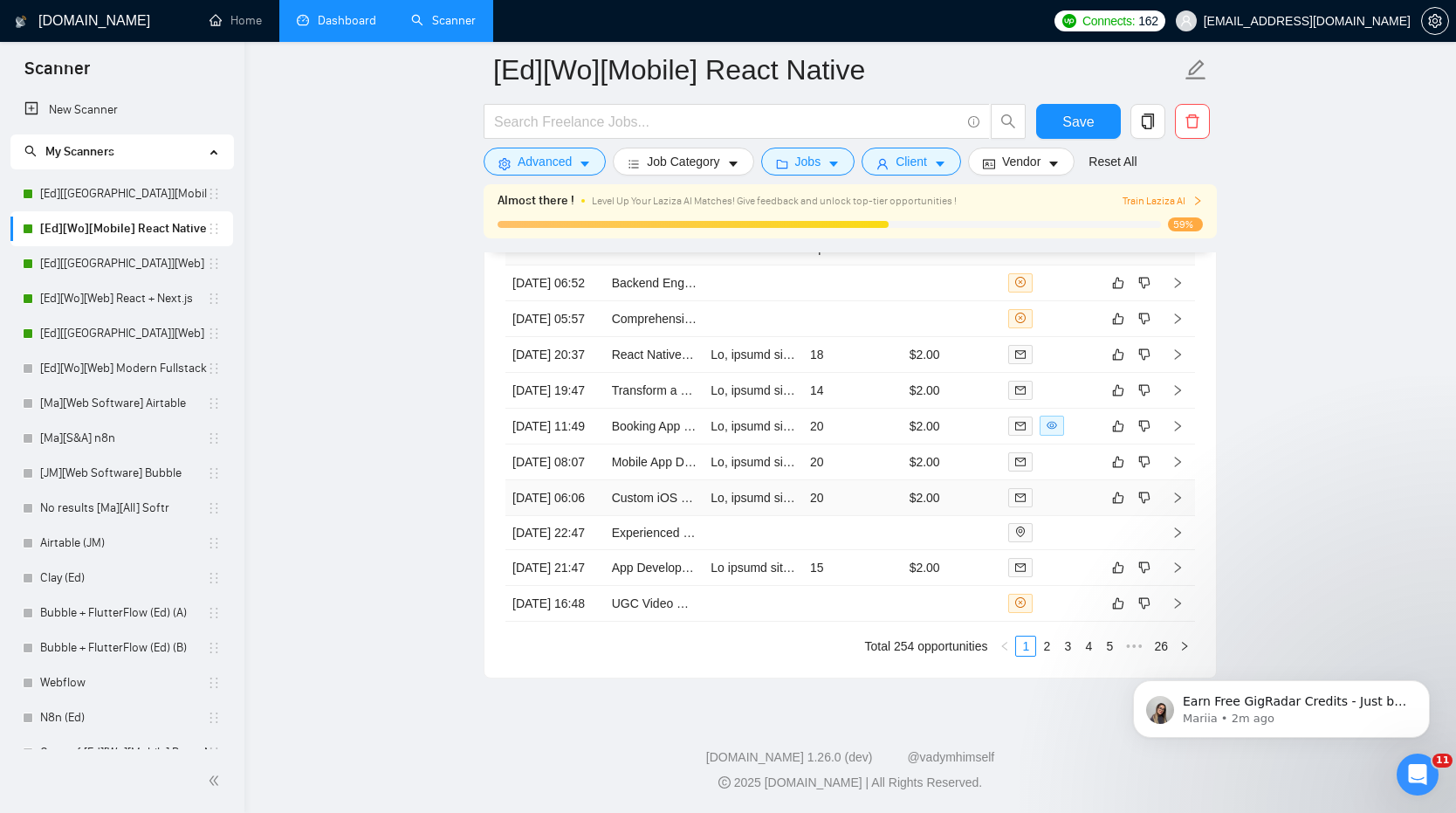
click at [848, 505] on td "20" at bounding box center [853, 498] width 100 height 36
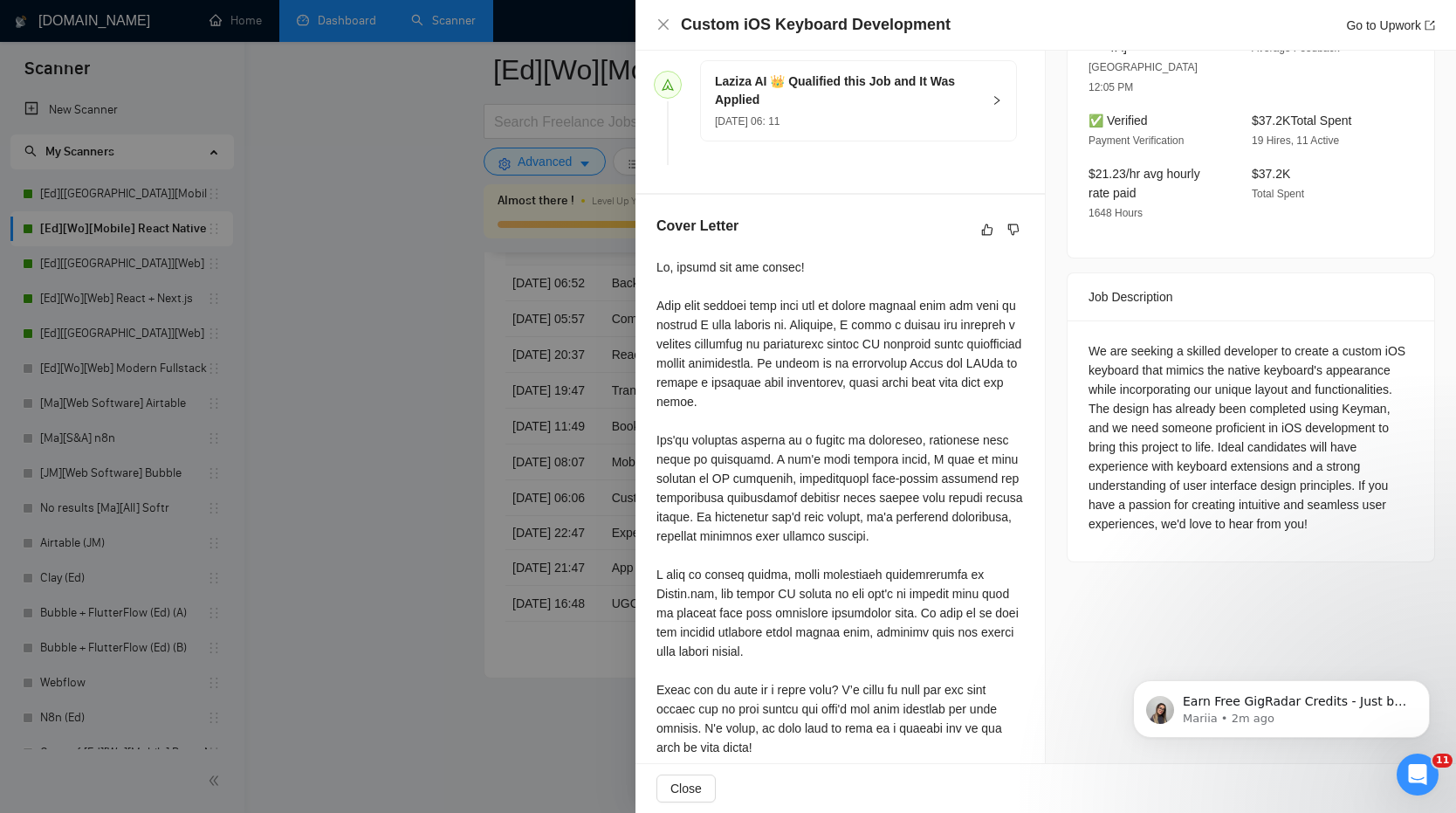
scroll to position [508, 0]
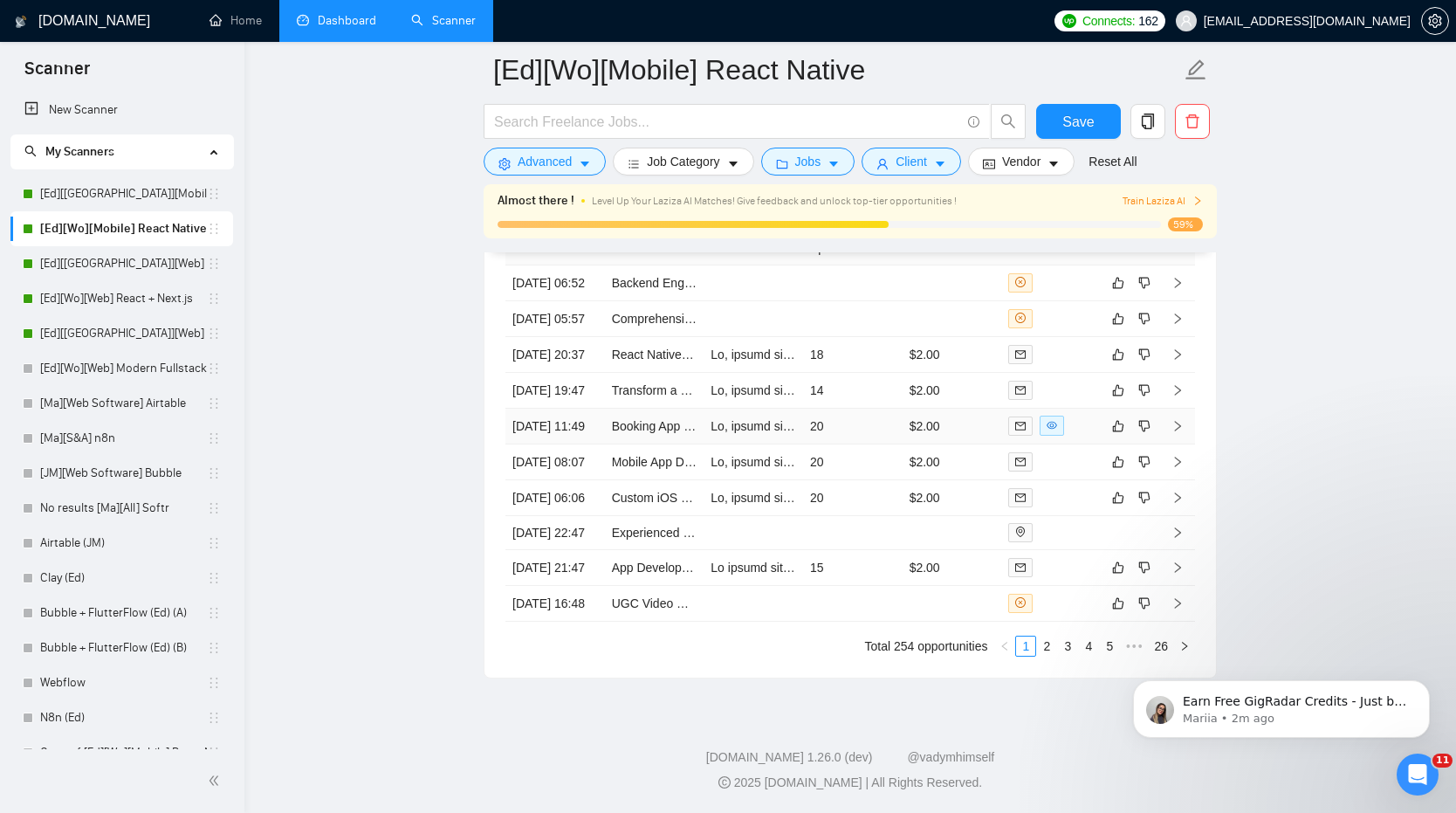
click at [866, 409] on td "20" at bounding box center [853, 426] width 100 height 36
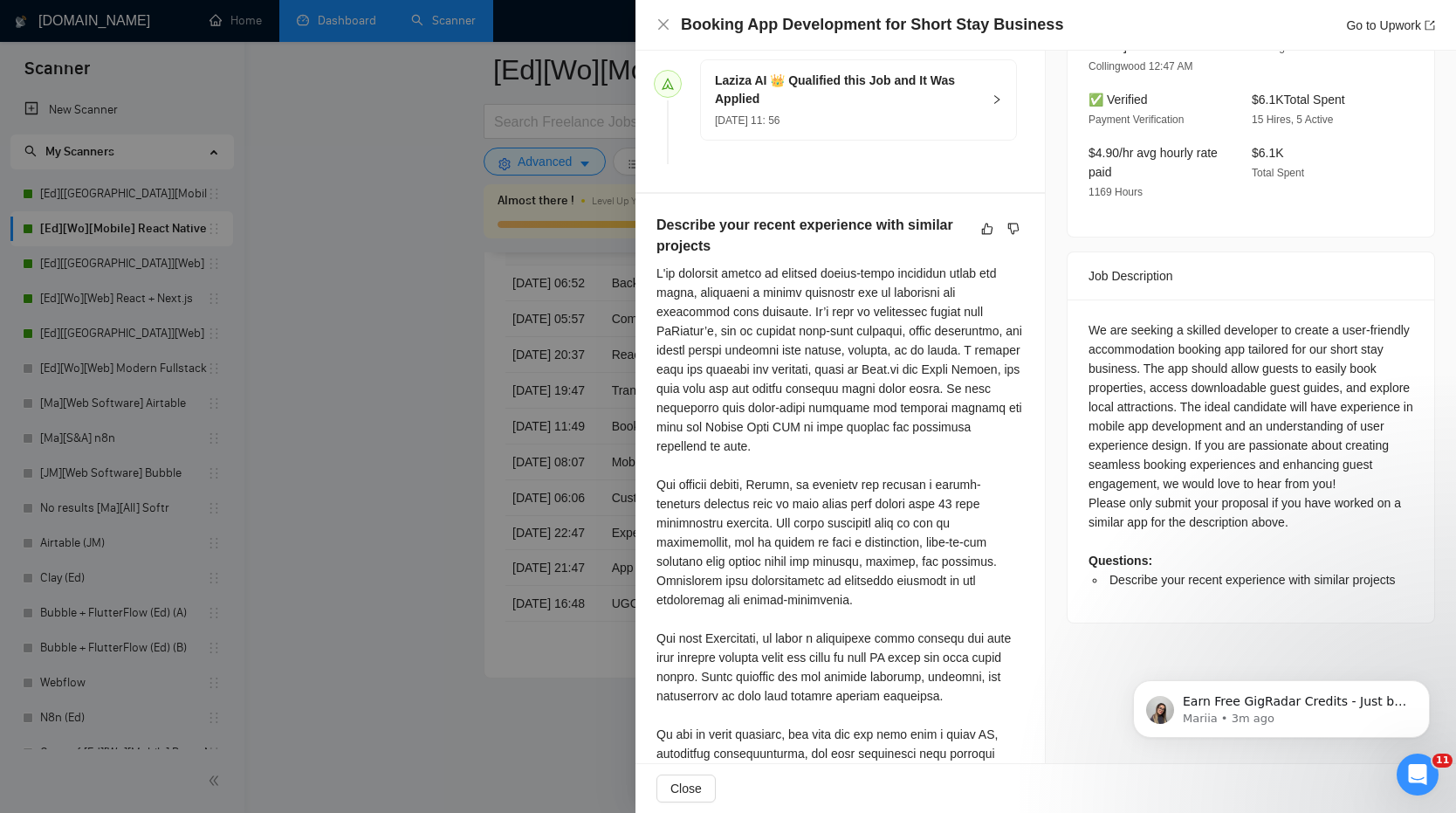
click at [617, 457] on div at bounding box center [728, 406] width 1456 height 813
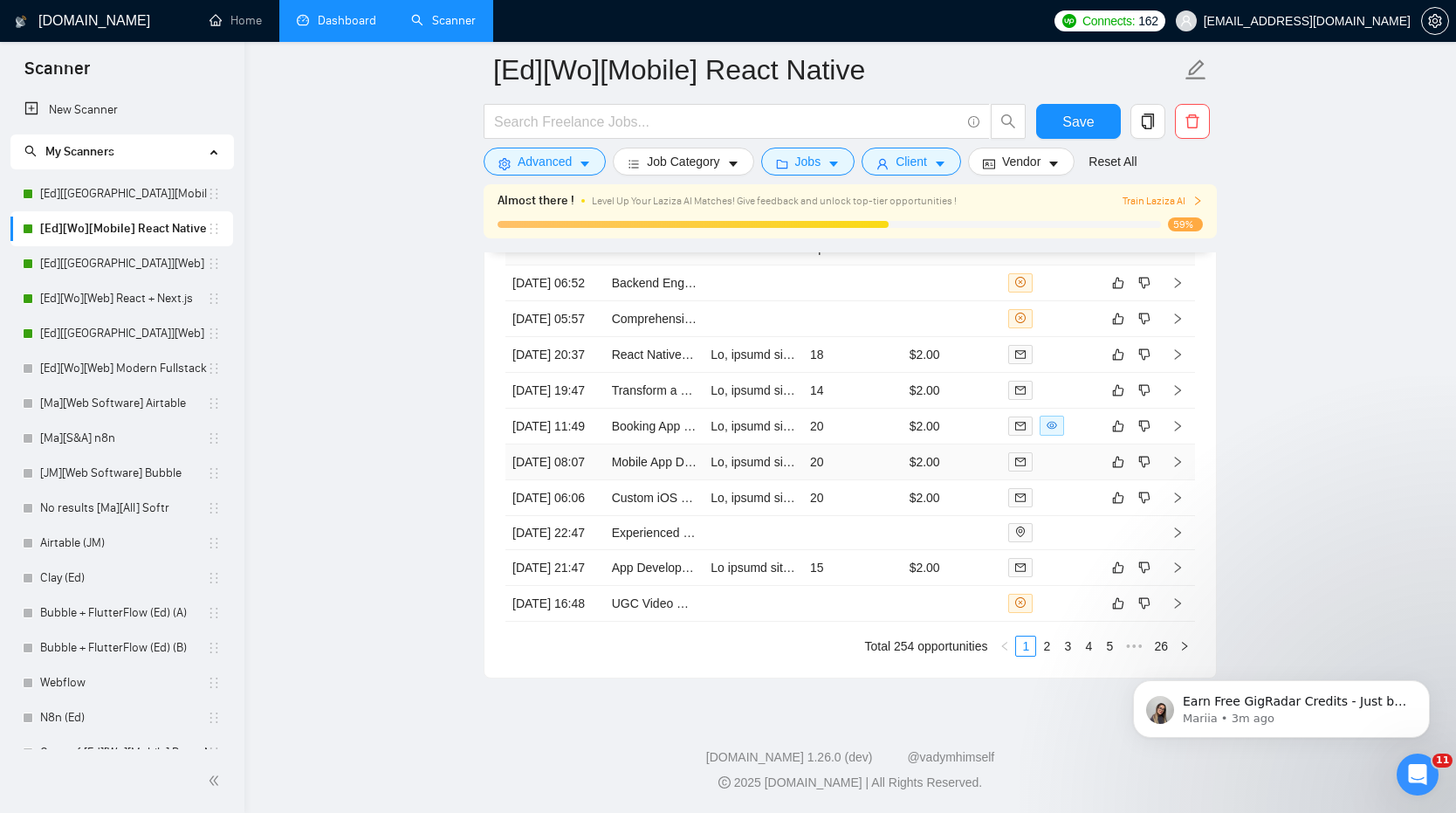
scroll to position [4535, 0]
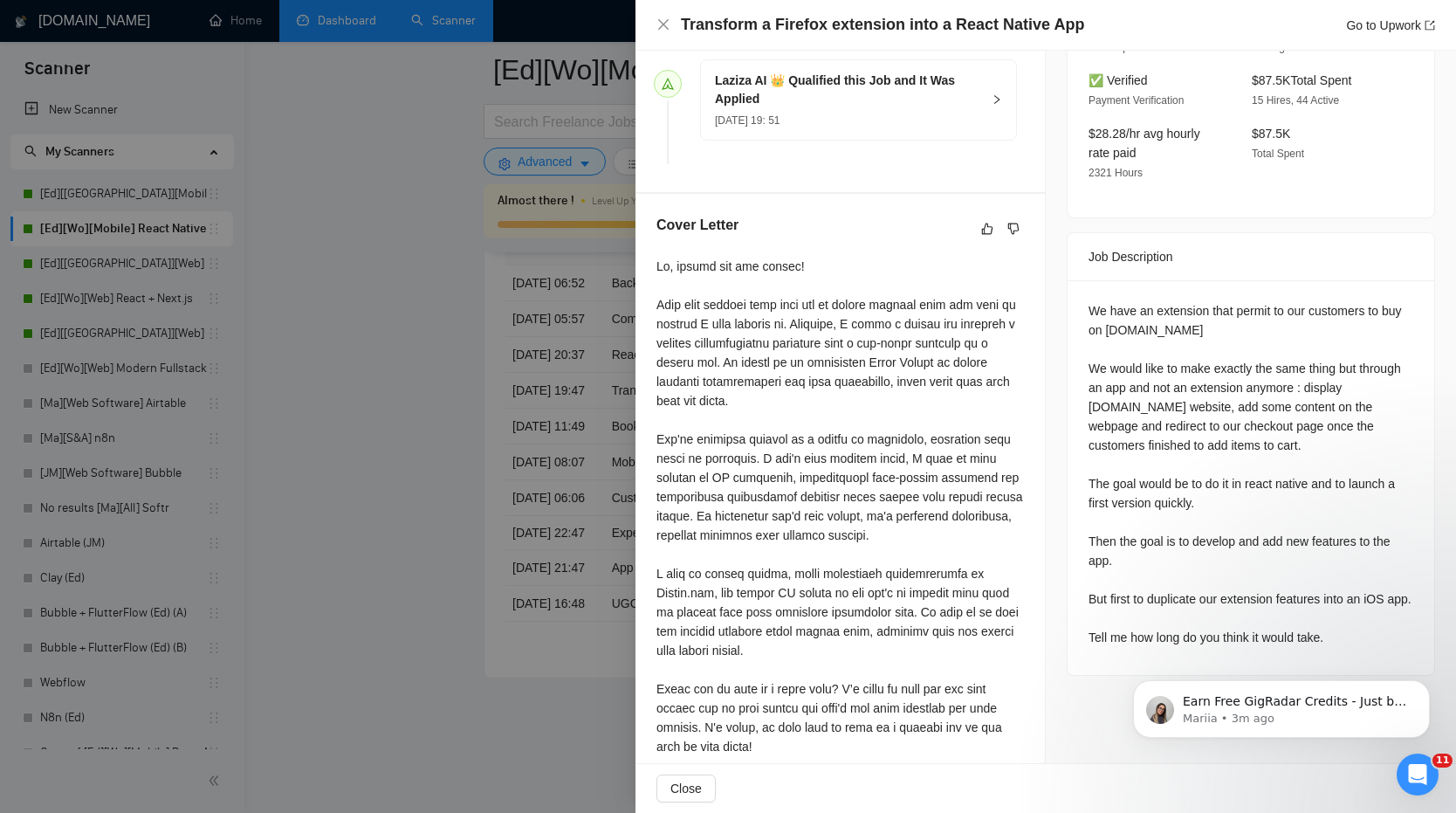
click at [413, 636] on div at bounding box center [728, 406] width 1456 height 813
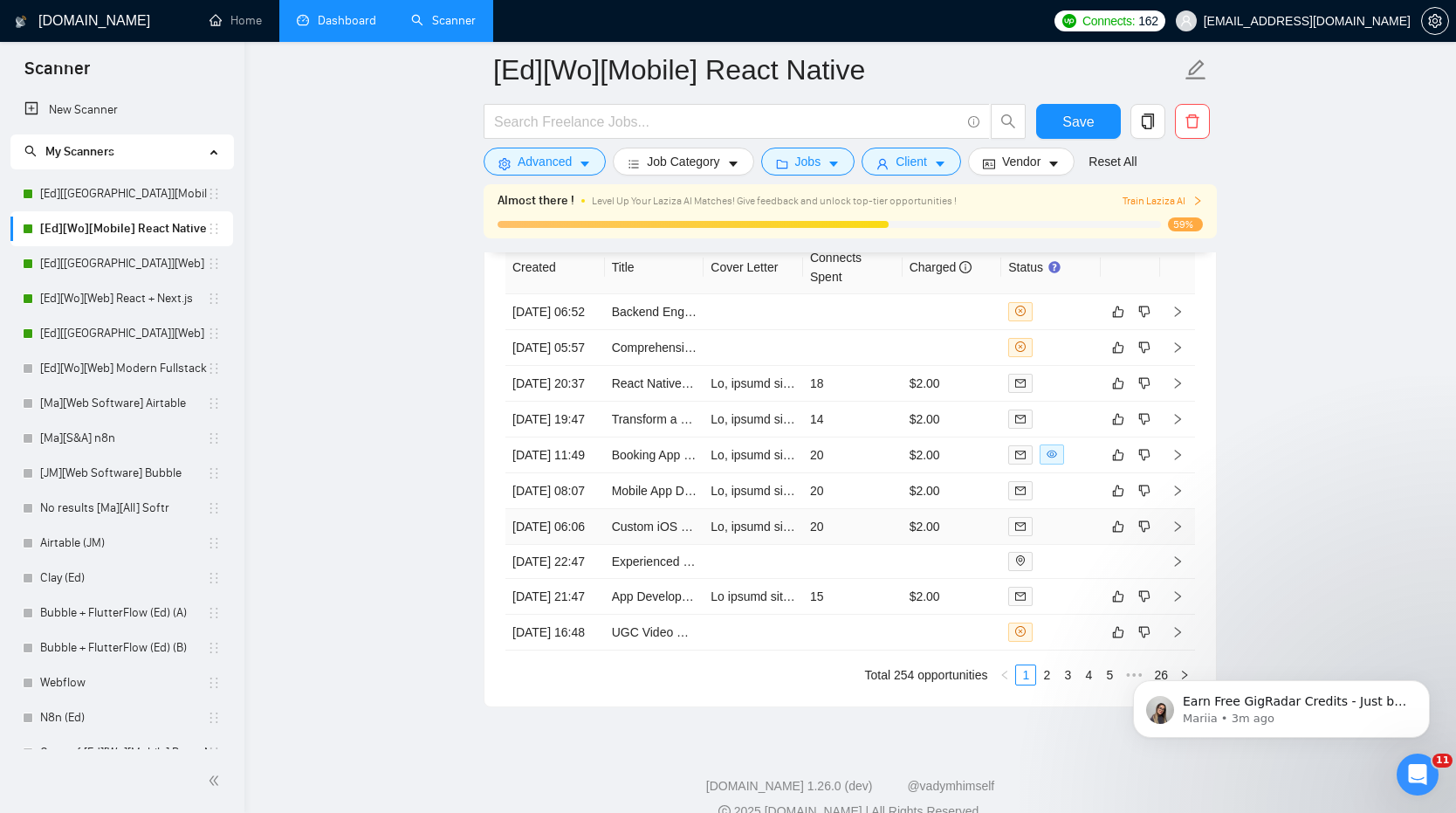
scroll to position [4453, 0]
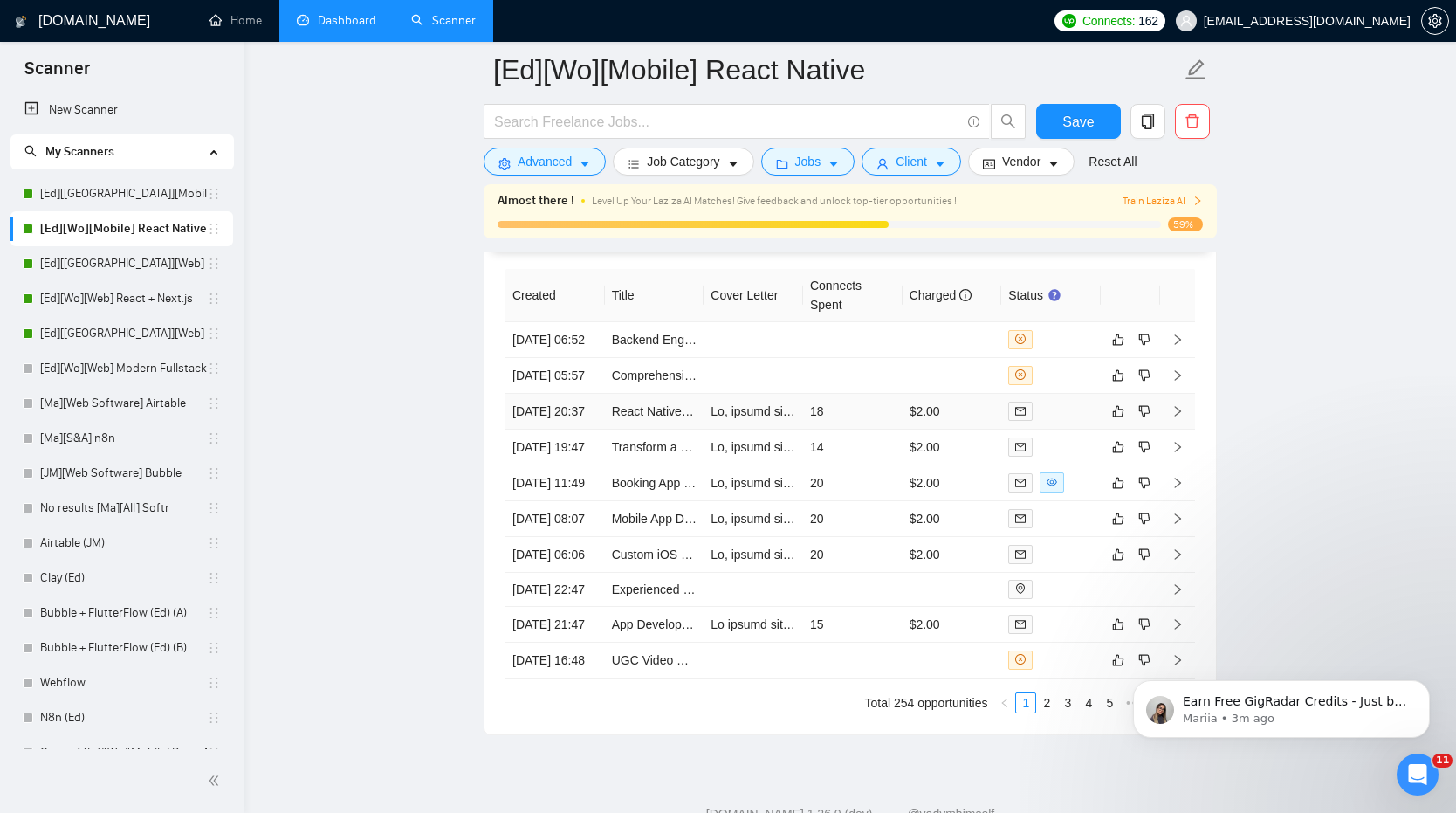
click at [861, 430] on td "18" at bounding box center [853, 411] width 100 height 36
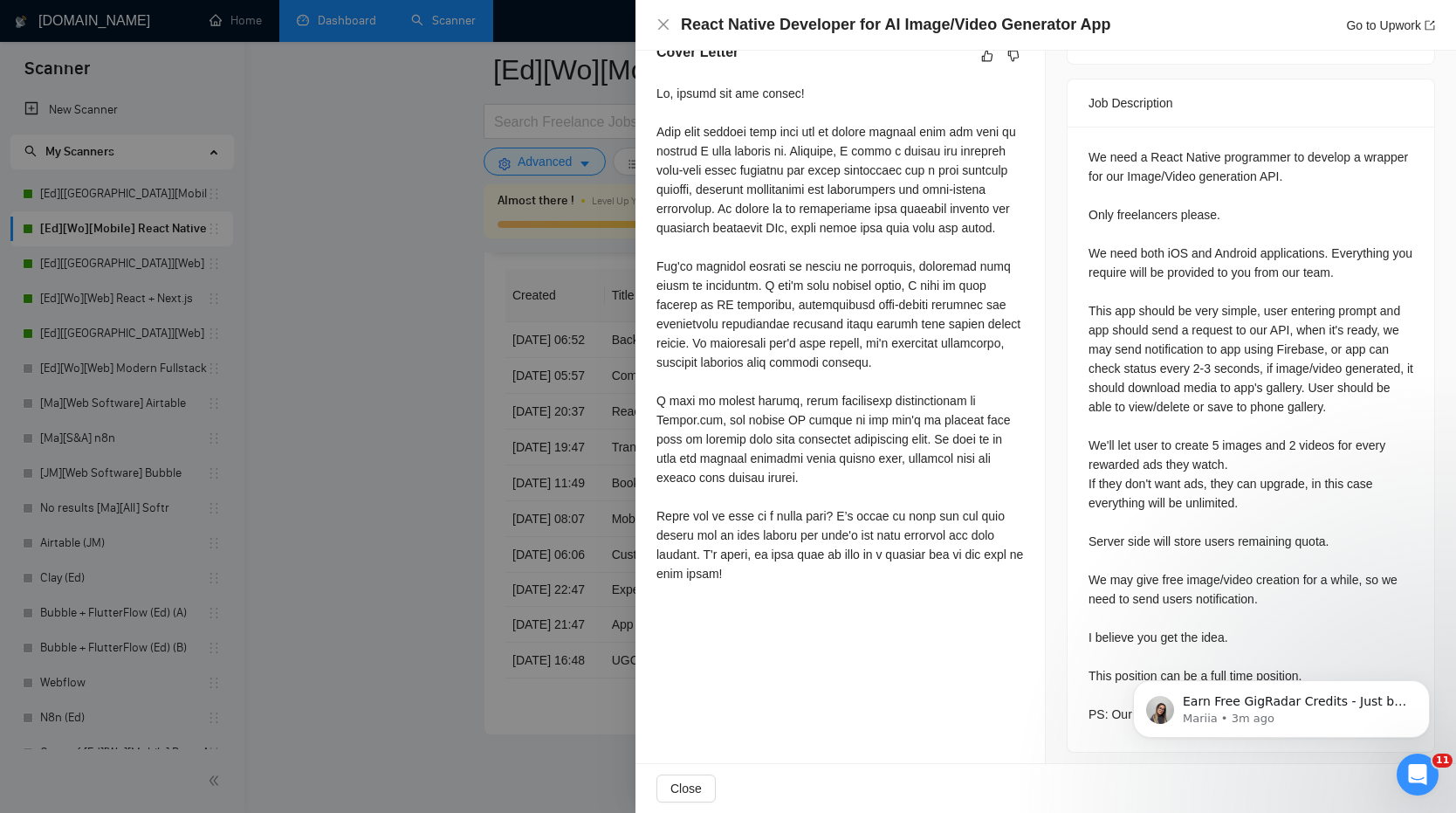
scroll to position [684, 0]
click at [478, 532] on div at bounding box center [728, 406] width 1456 height 813
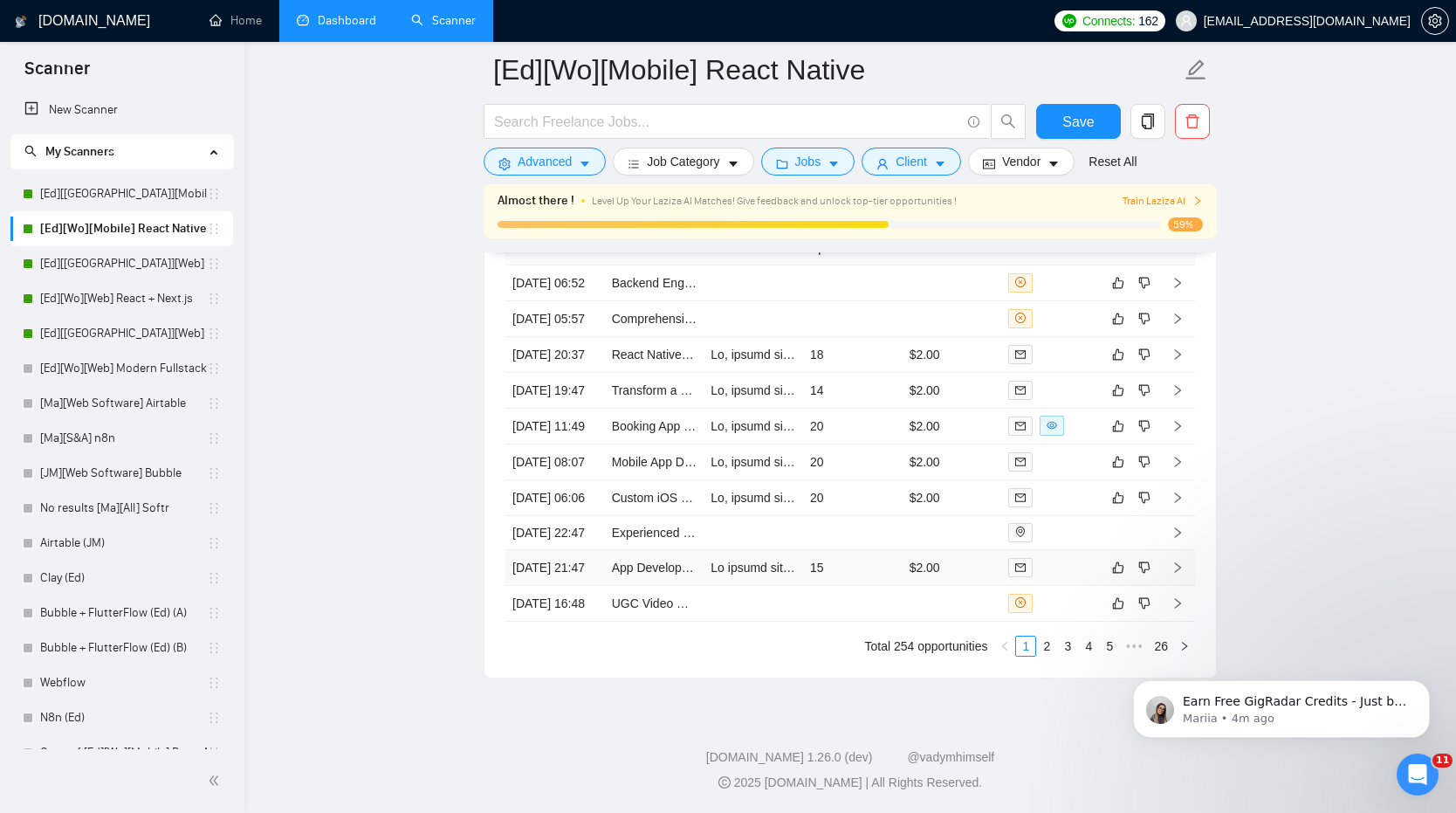
scroll to position [4545, 0]
click at [836, 516] on td "20" at bounding box center [853, 498] width 100 height 36
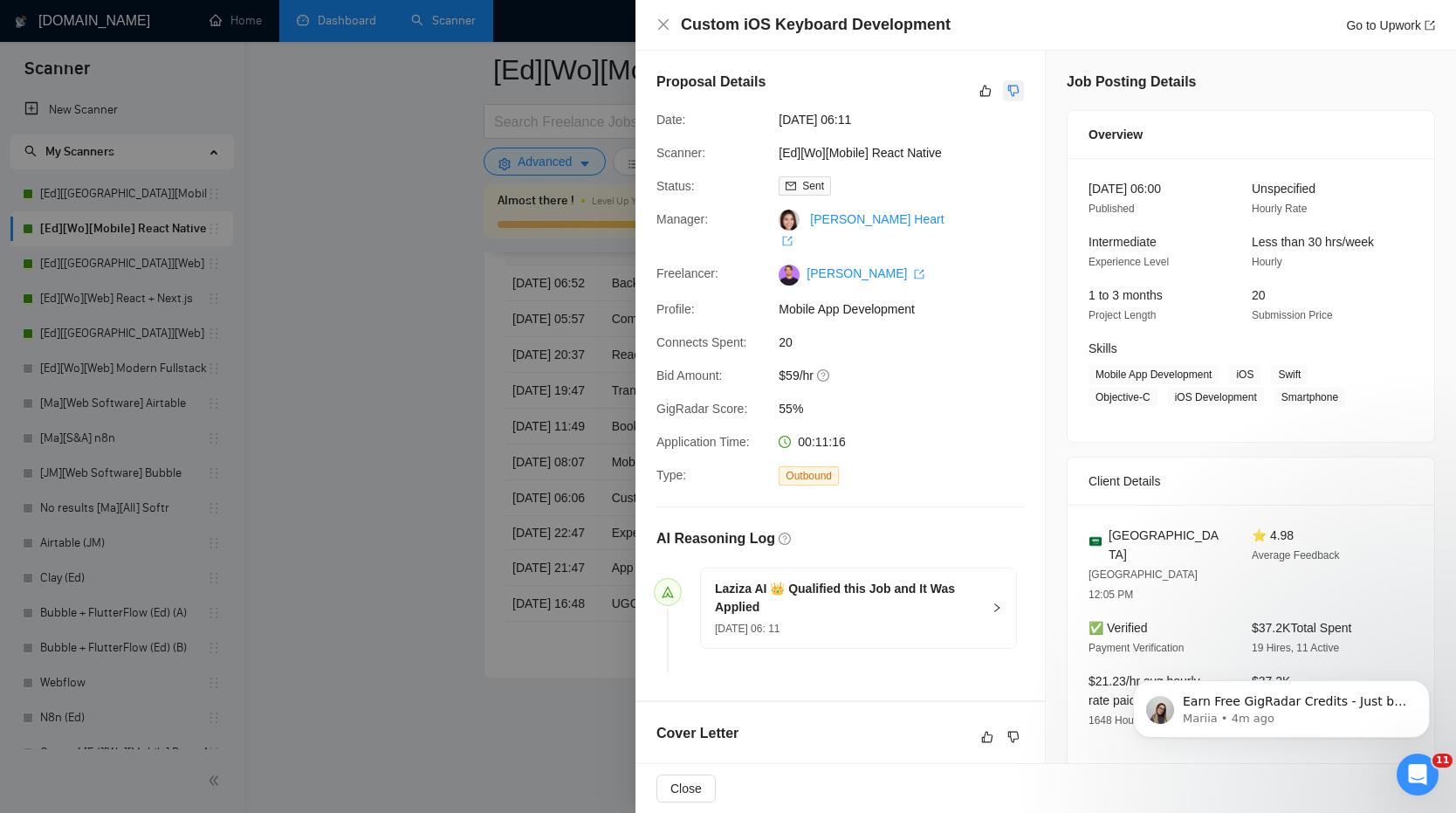
click at [1018, 93] on icon "dislike" at bounding box center [1014, 91] width 12 height 14
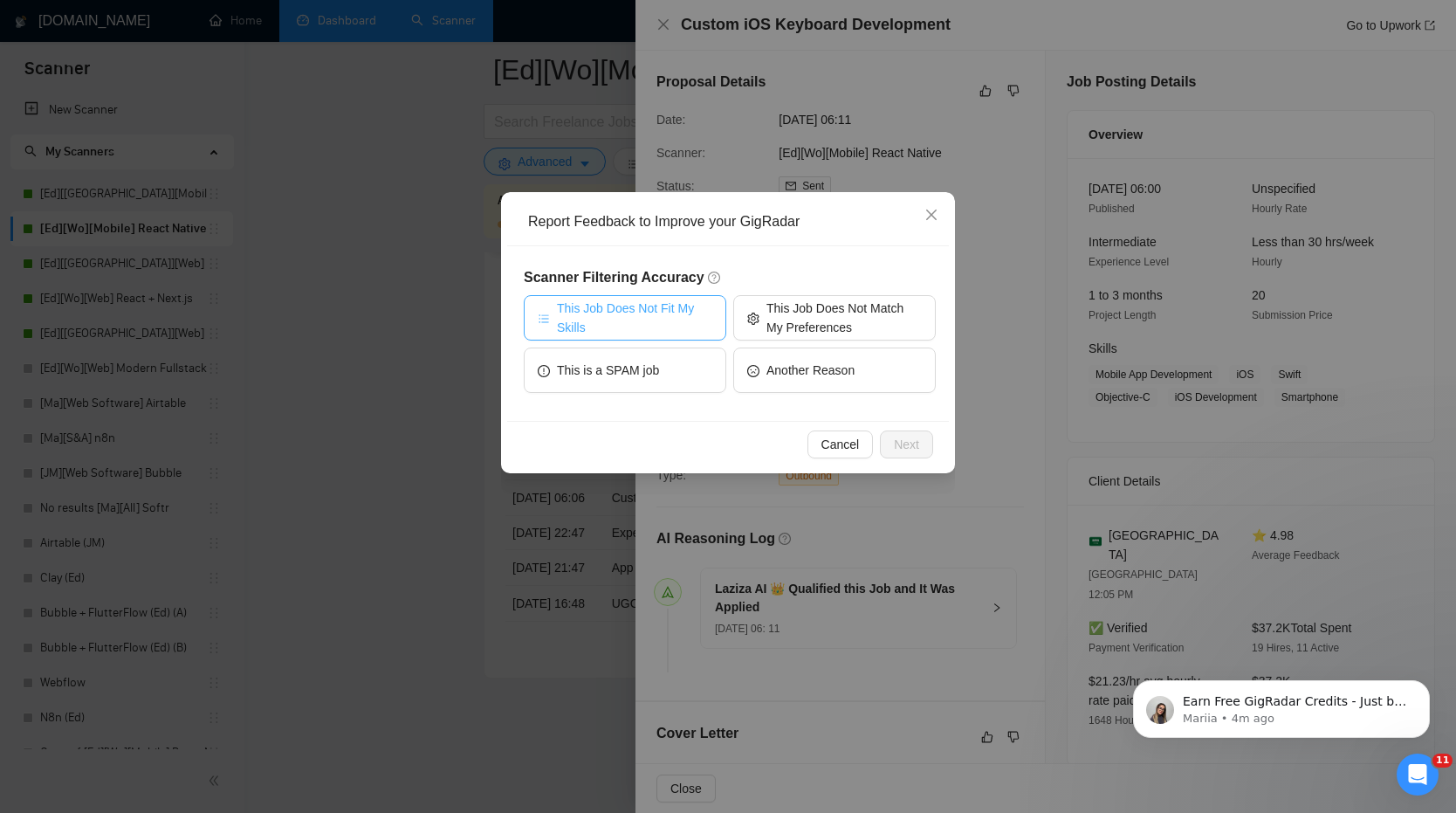
click at [625, 332] on span "This Job Does Not Fit My Skills" at bounding box center [634, 318] width 155 height 39
click at [928, 442] on button "Next" at bounding box center [906, 445] width 53 height 28
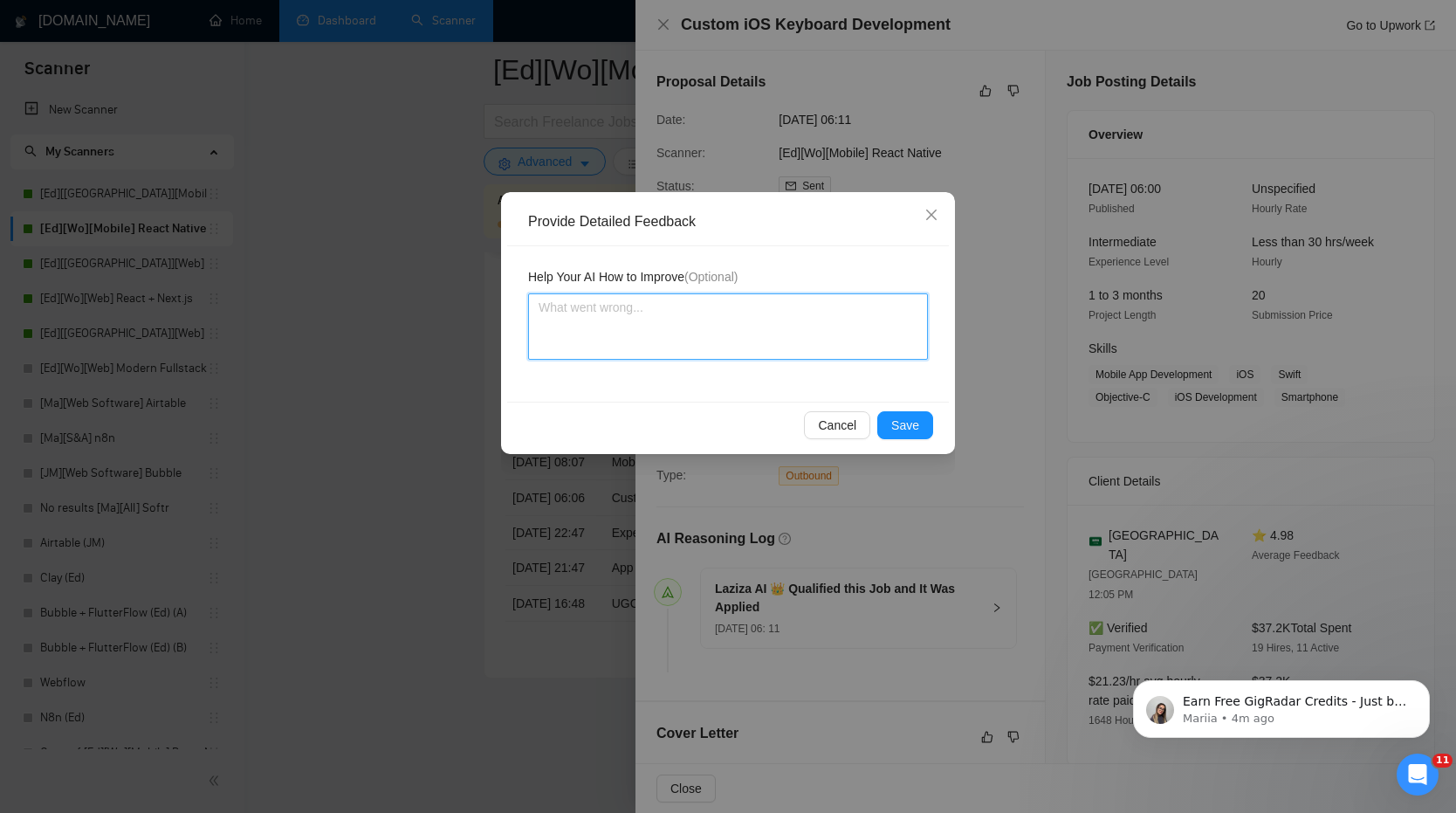
click at [789, 344] on textarea at bounding box center [728, 326] width 400 height 66
type textarea "I"
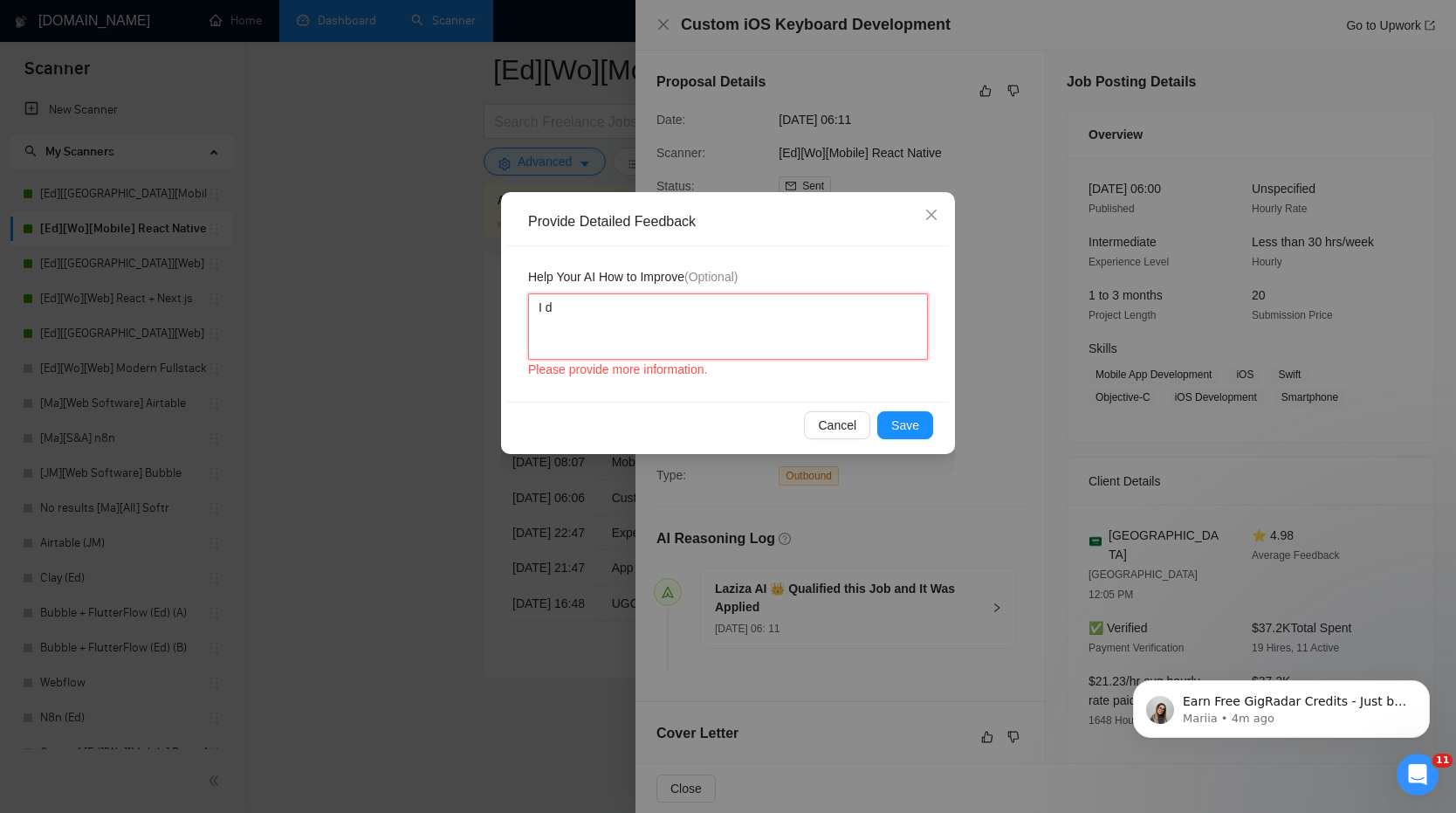
type textarea "I do"
type textarea "I don"
type textarea "I dont"
type textarea "I don"
type textarea "I don'"
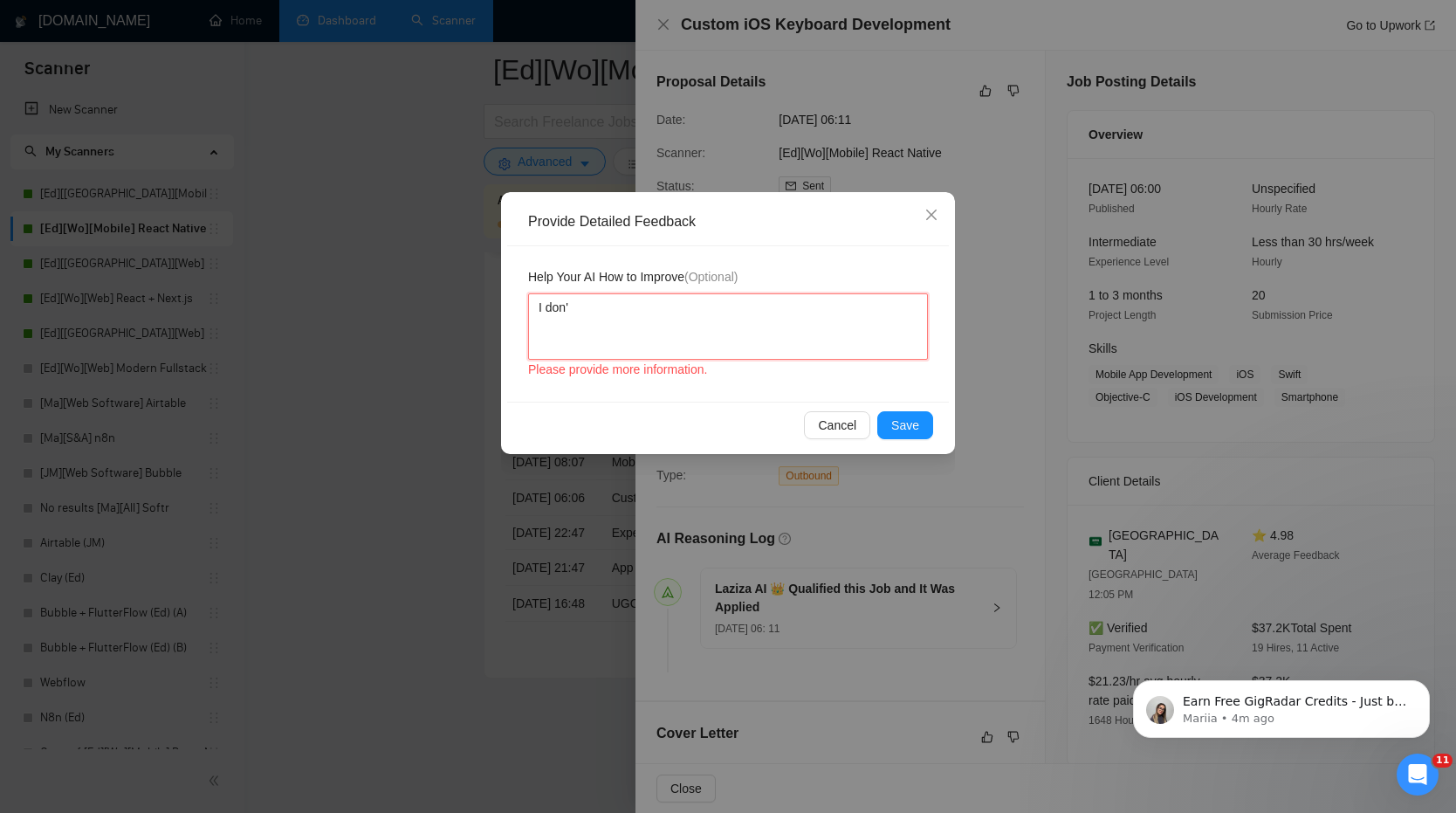
type textarea "I don't"
type textarea "I don't d"
type textarea "I don't do"
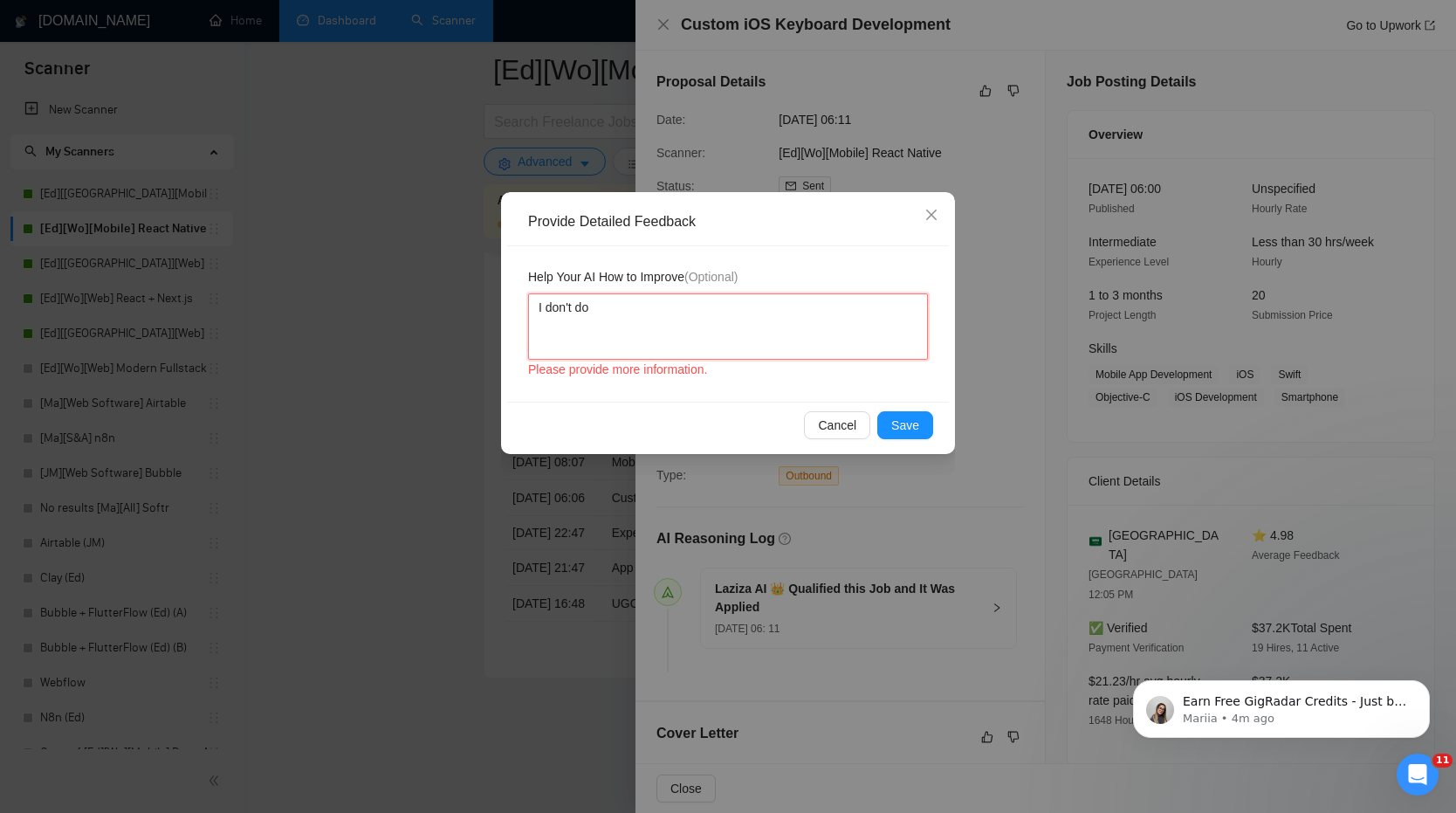
type textarea "I don't do c"
type textarea "I don't do cu"
type textarea "I don't do cus"
type textarea "I don't do cust"
type textarea "I don't do custo"
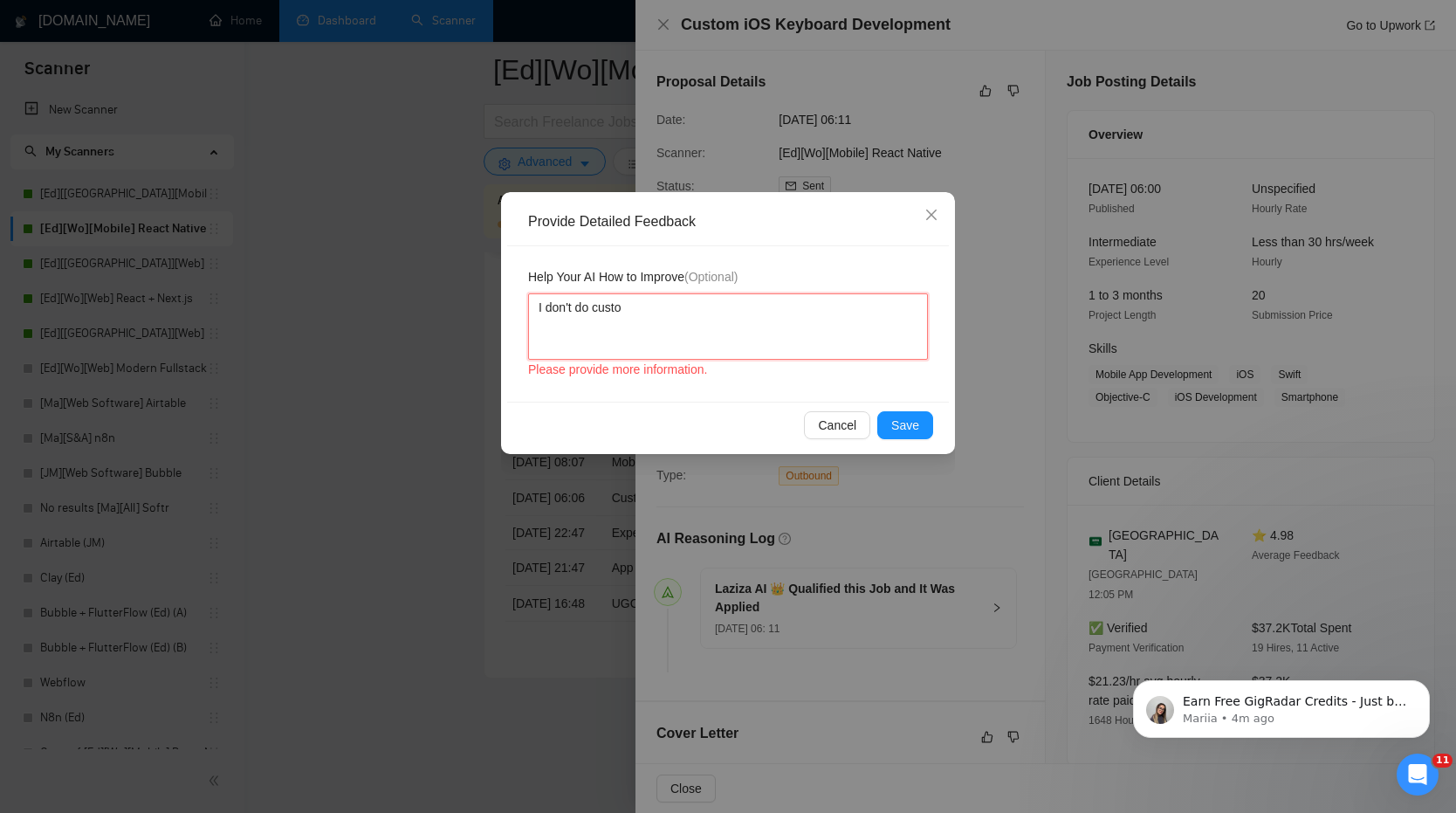
type textarea "I don't do custom"
type textarea "I don't do custom k"
type textarea "I don't do custom ke"
type textarea "I don't do custom key"
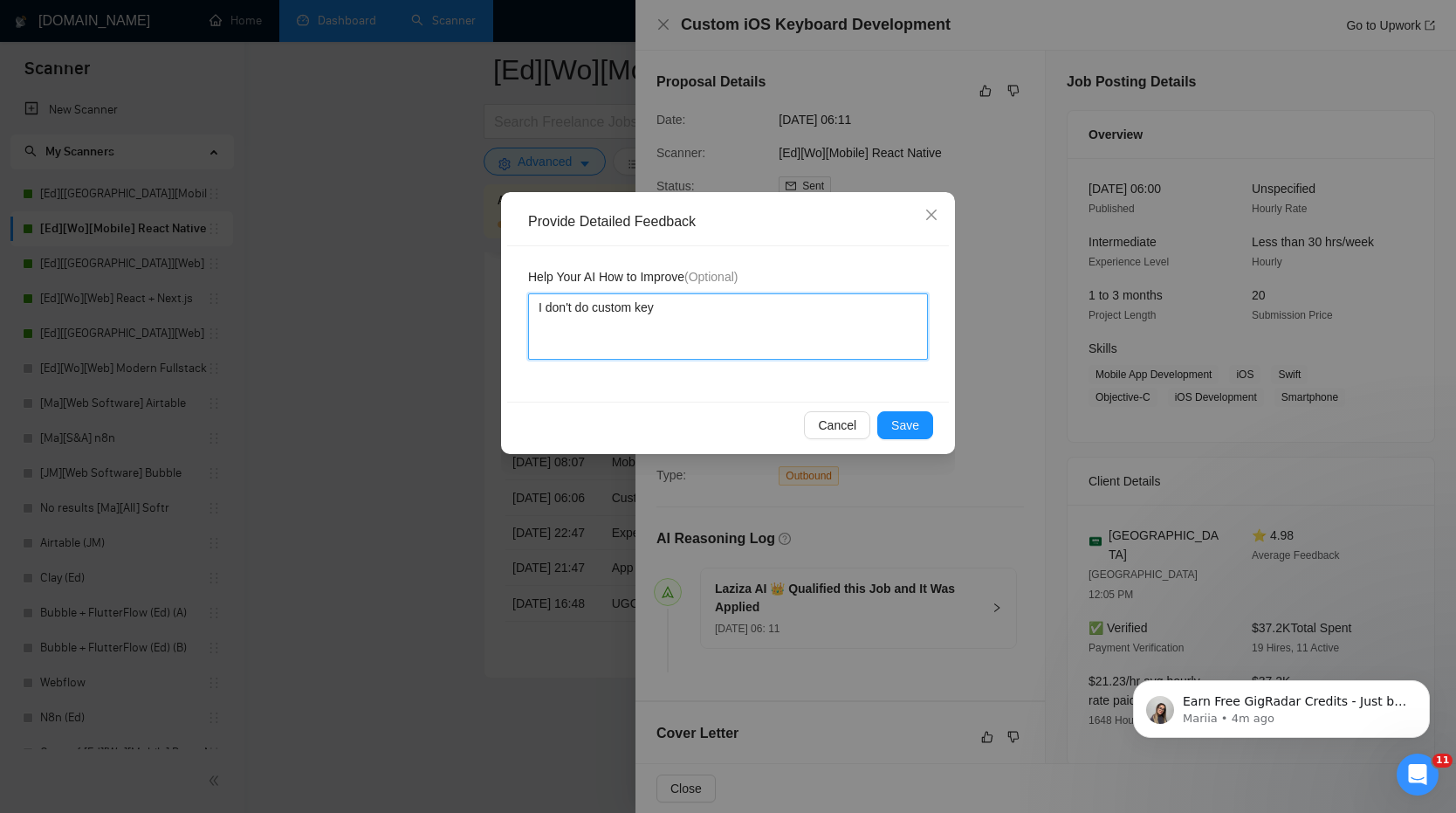
type textarea "I don't do custom keyb"
type textarea "I don't do custom keybo"
type textarea "I don't do custom keyboa"
type textarea "I don't do custom keyboar"
type textarea "I don't do custom keyboard"
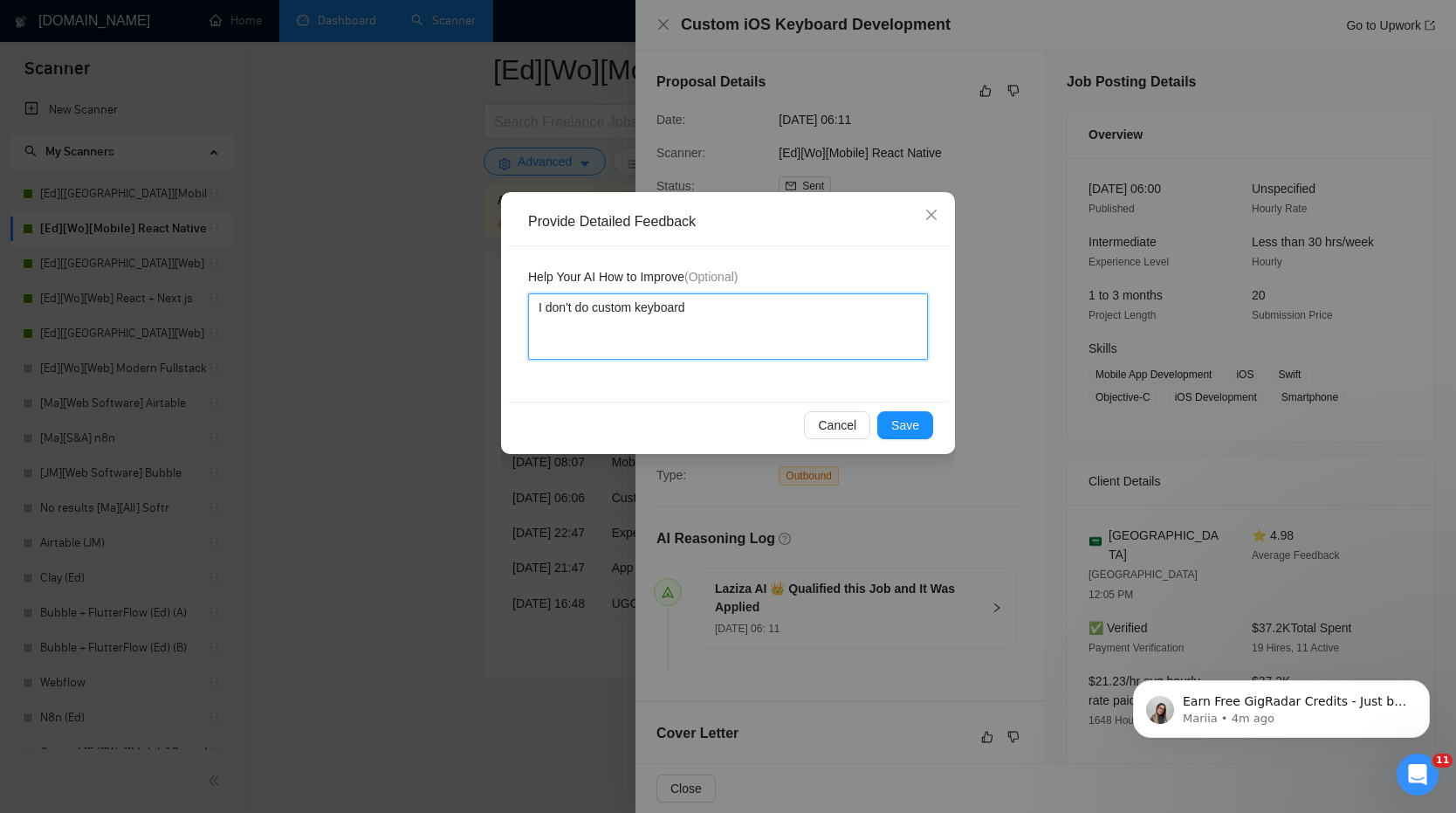
type textarea "I don't do custom keyboards"
type textarea "I don't do custom keyboards f"
type textarea "I don't do custom keyboards"
click at [903, 428] on span "Save" at bounding box center [905, 425] width 28 height 19
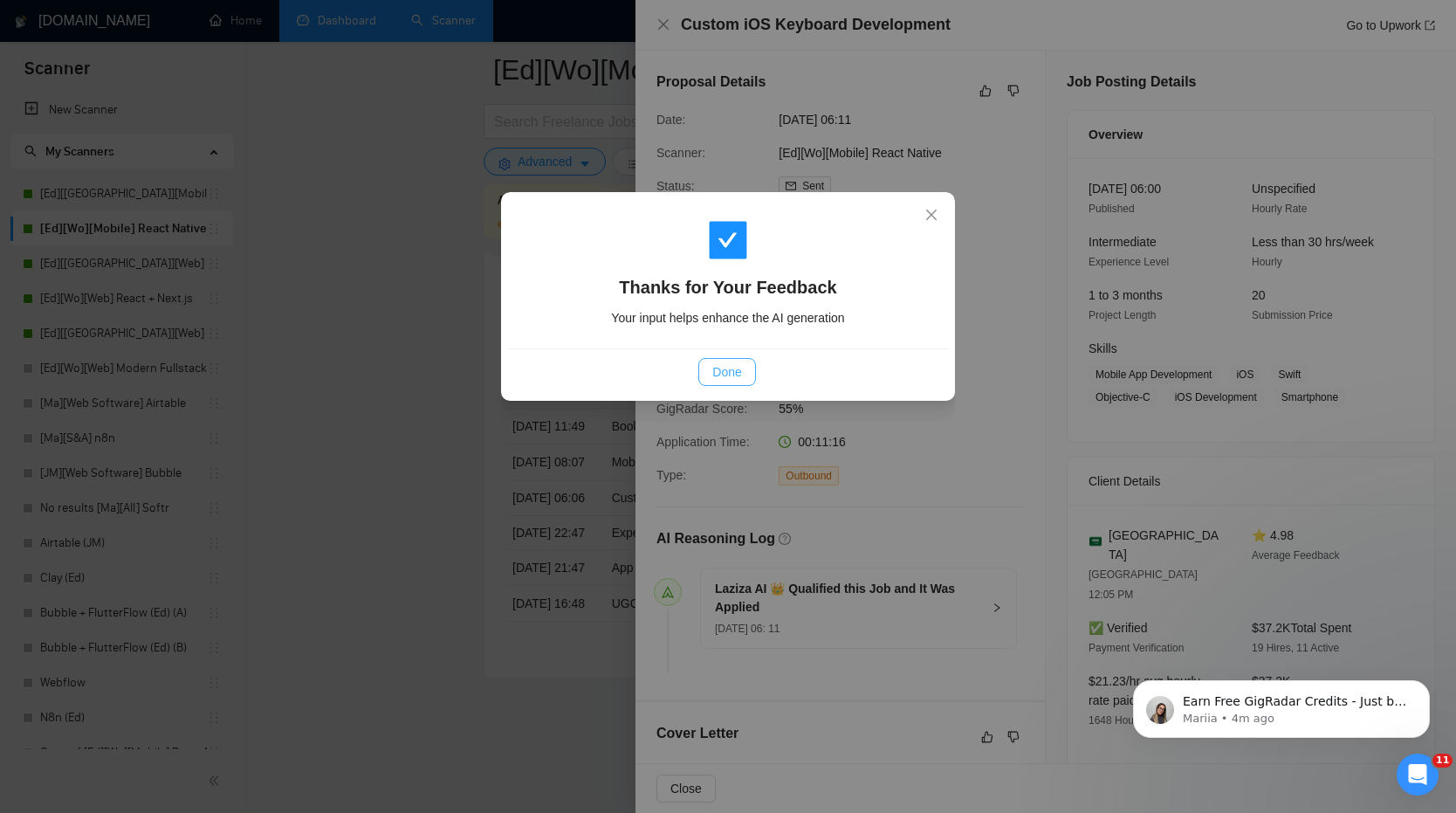
click at [713, 371] on span "Done" at bounding box center [727, 372] width 29 height 19
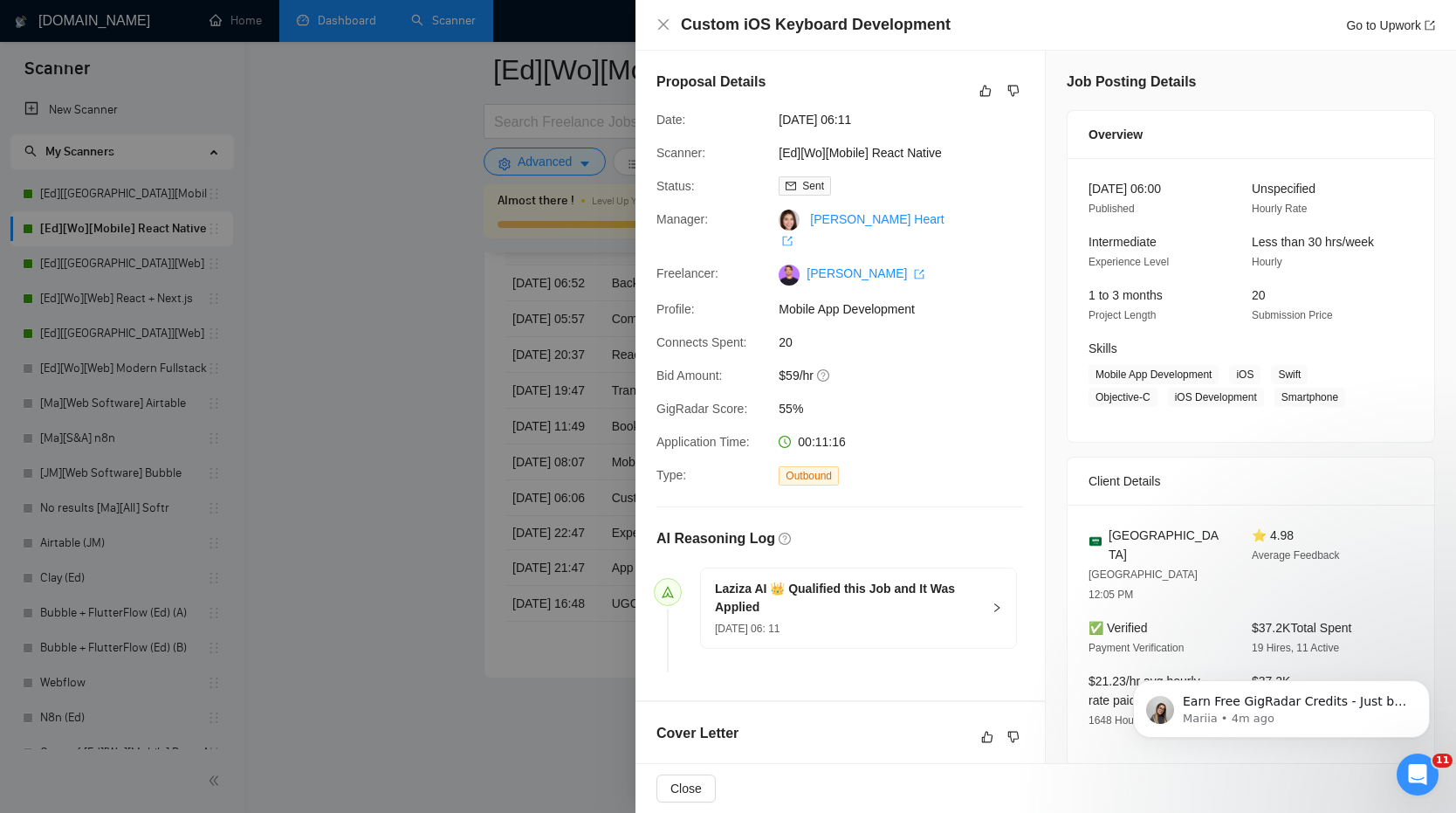
click at [655, 19] on div "Custom iOS Keyboard Development Go to Upwork" at bounding box center [1046, 25] width 821 height 50
click at [668, 21] on icon "close" at bounding box center [663, 25] width 14 height 14
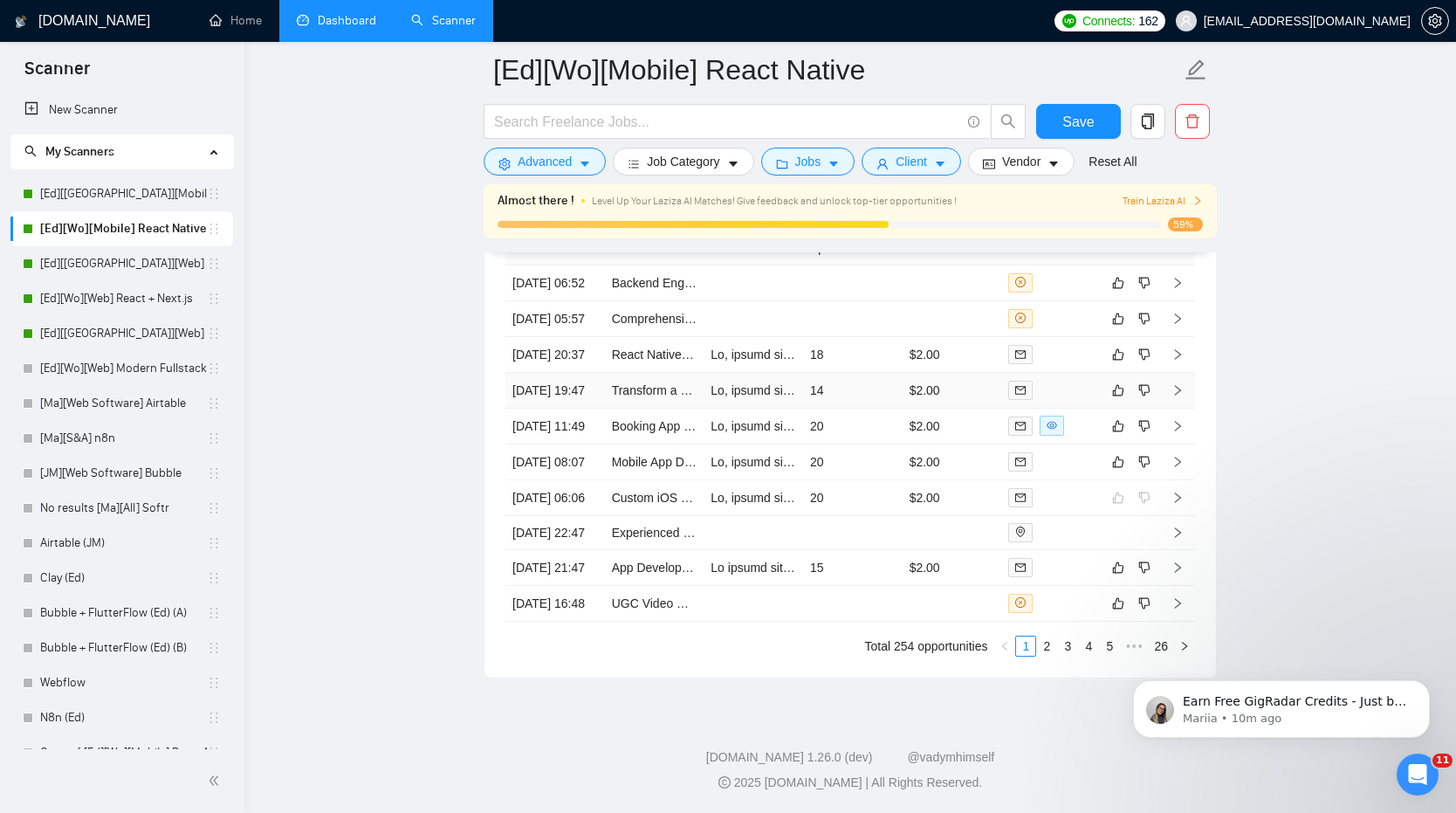
scroll to position [4685, 0]
click at [1044, 639] on link "2" at bounding box center [1046, 647] width 19 height 19
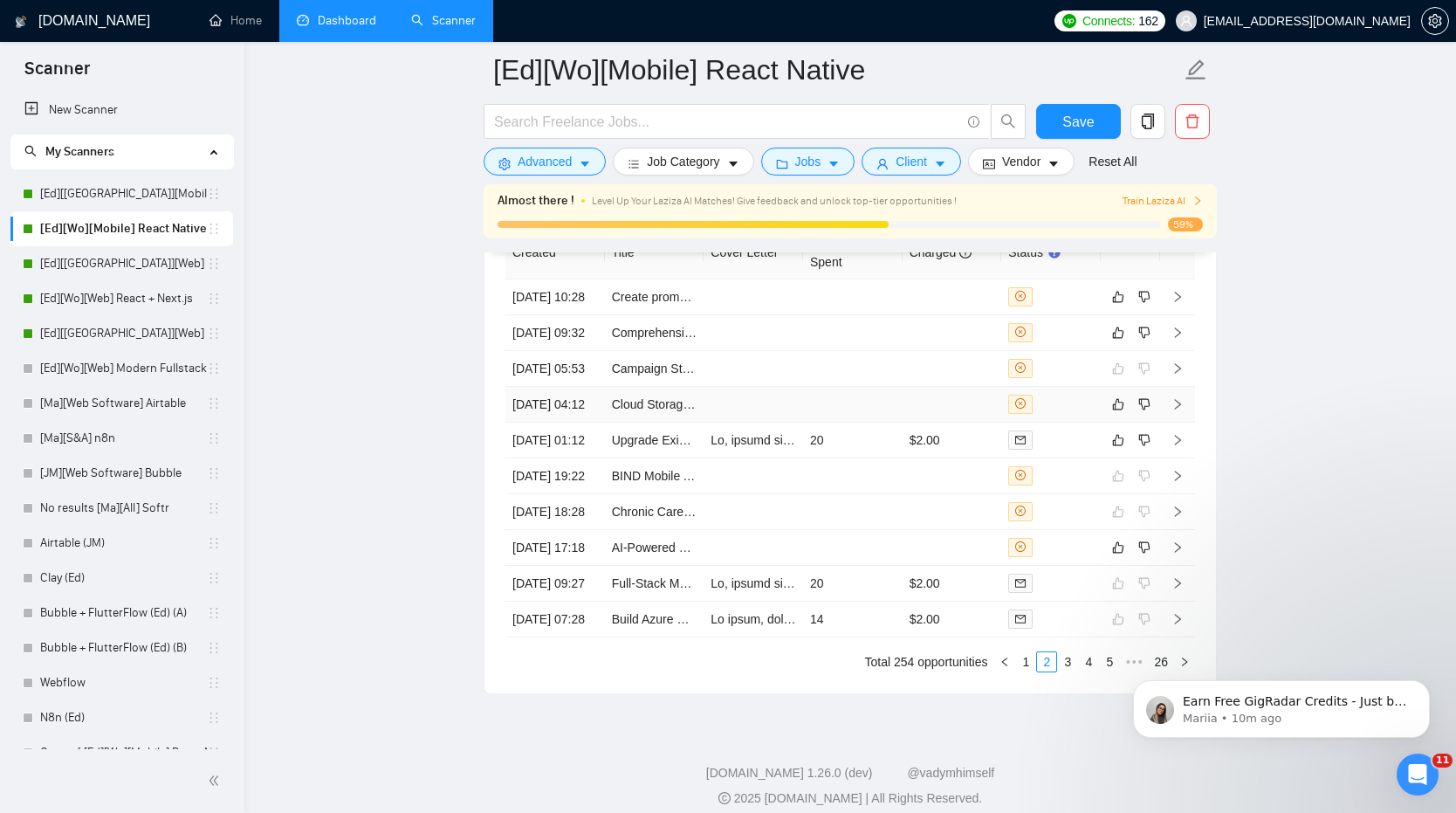
scroll to position [4494, 0]
click at [863, 460] on td "20" at bounding box center [853, 442] width 100 height 36
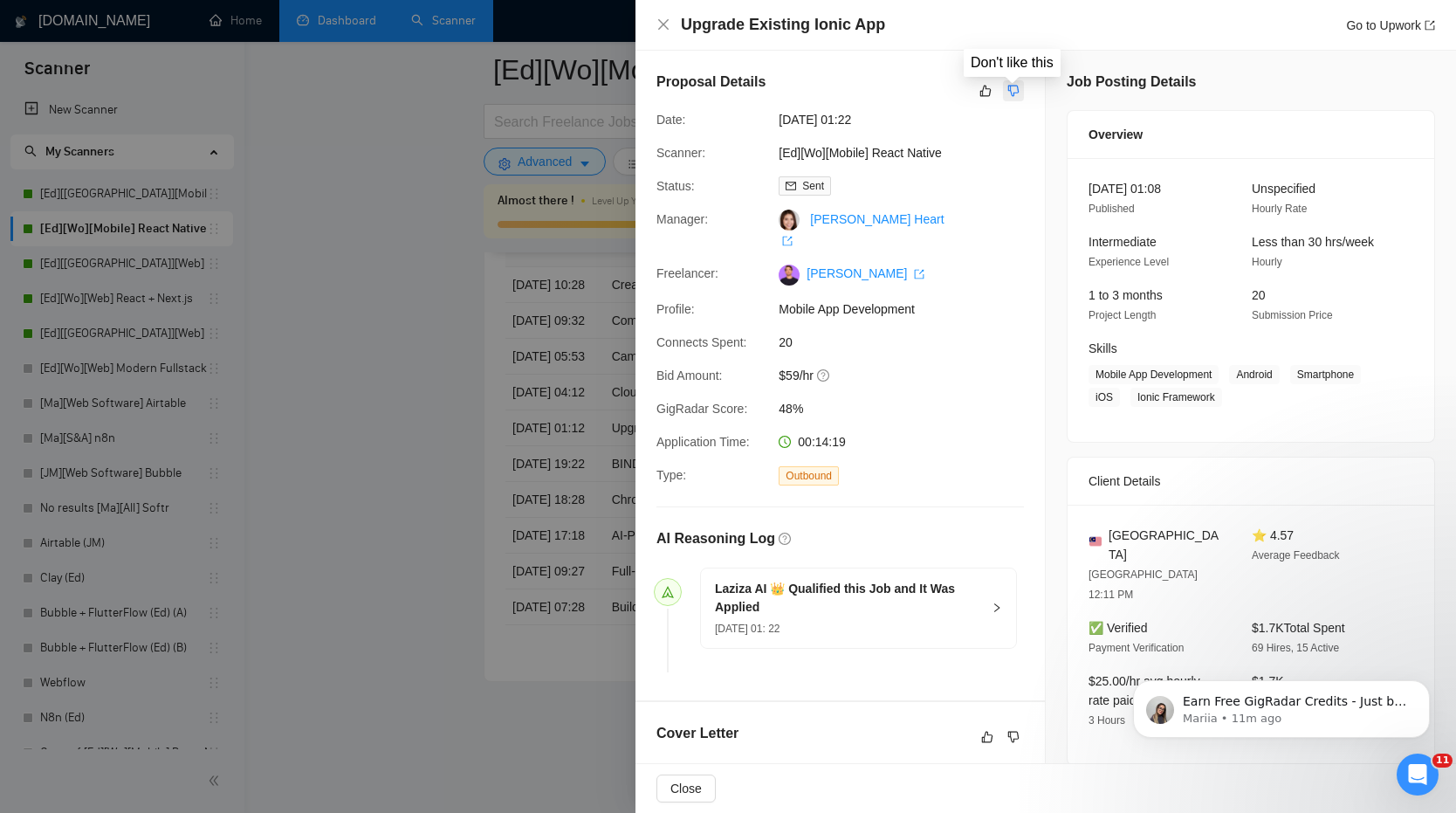
click at [1009, 84] on icon "dislike" at bounding box center [1014, 91] width 12 height 14
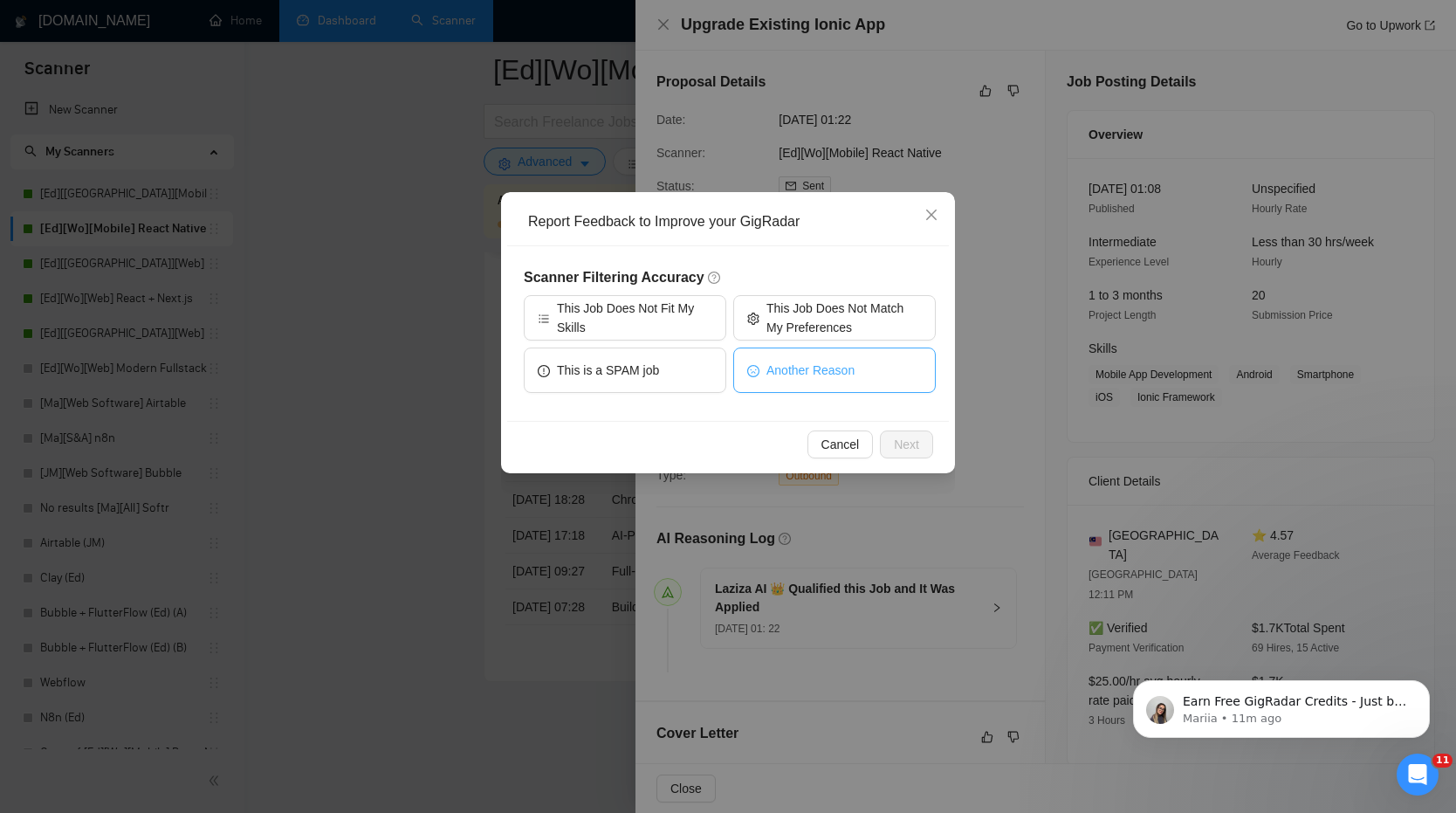
click at [780, 366] on span "Another Reason" at bounding box center [810, 370] width 88 height 19
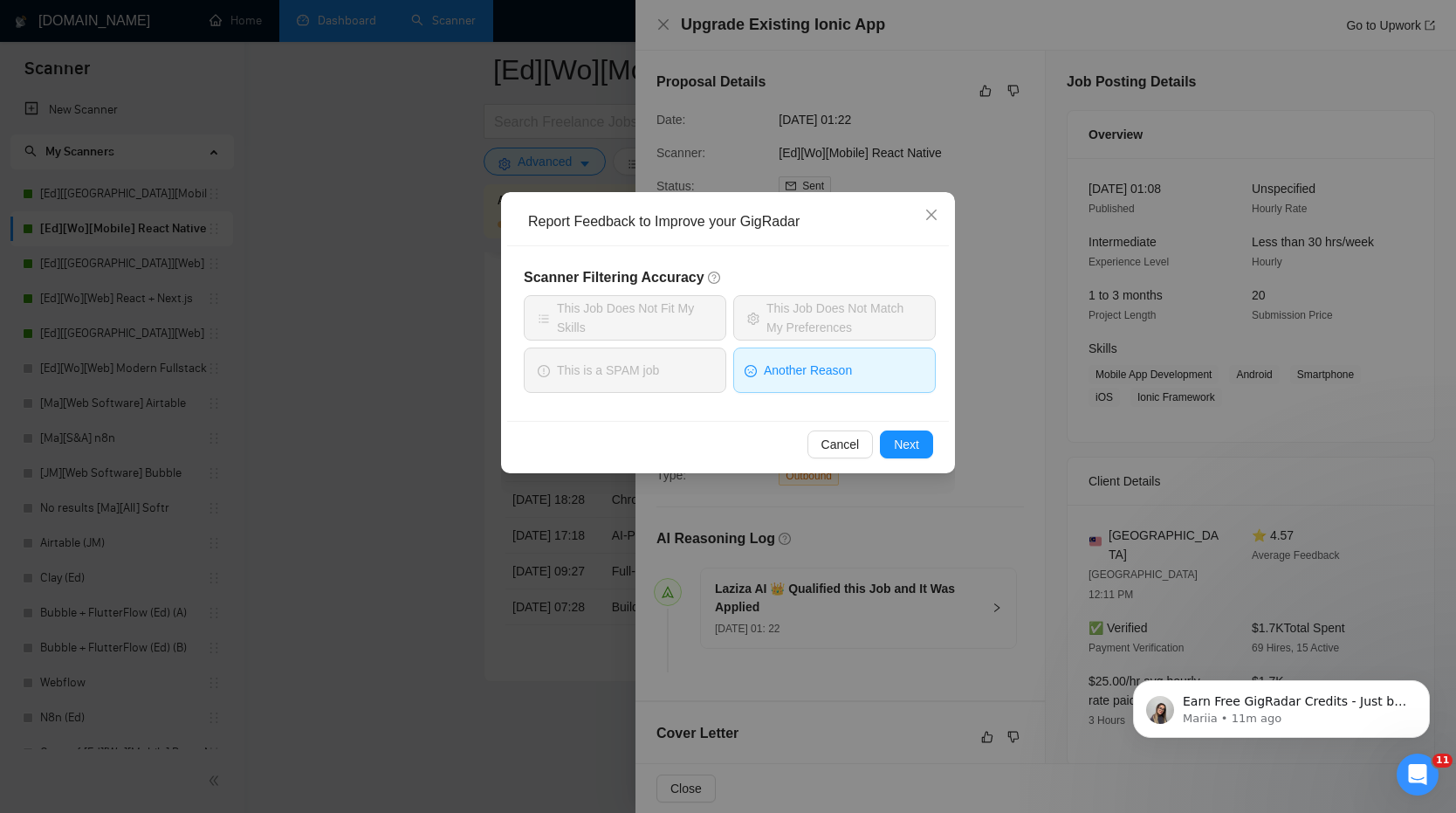
click at [936, 470] on div "Report Feedback to Improve your GigRadar Scanner Filtering Accuracy This Job Do…" at bounding box center [728, 332] width 454 height 281
click at [921, 450] on button "Next" at bounding box center [906, 445] width 53 height 28
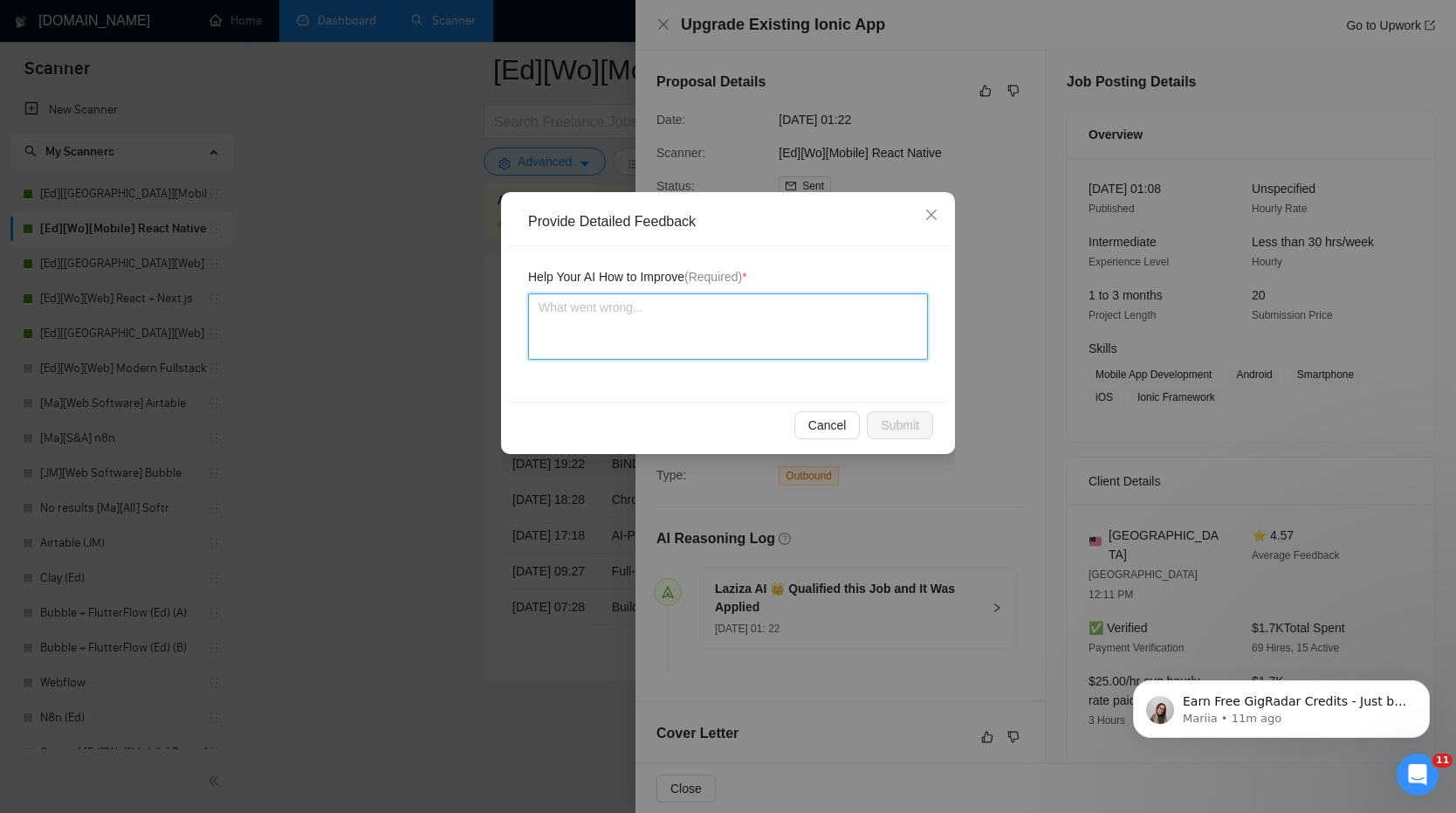
click at [660, 348] on textarea at bounding box center [728, 326] width 400 height 66
type textarea "f"
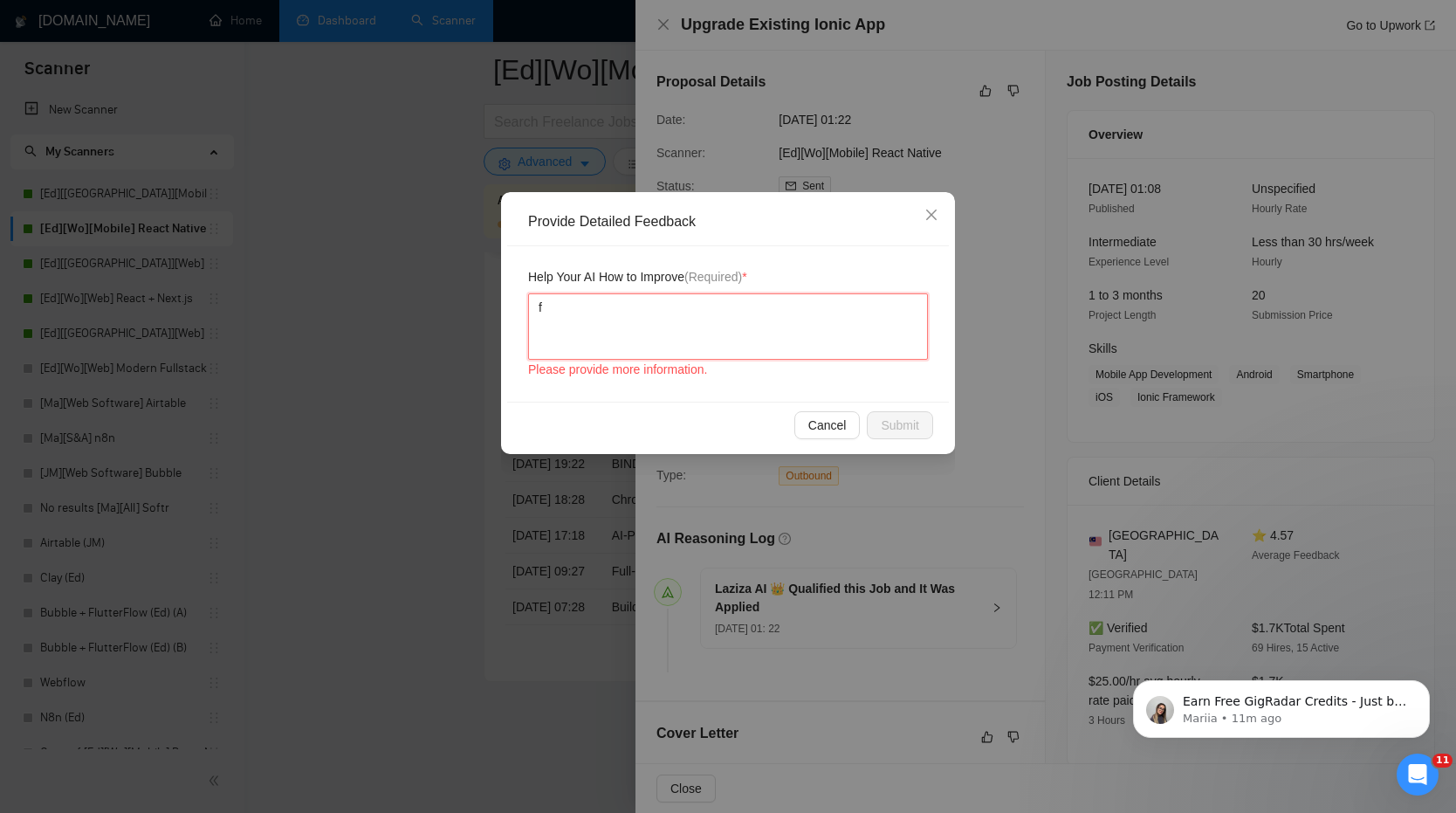
type textarea "fr"
type textarea "fre"
type textarea "free"
type textarea "[PERSON_NAME]"
type textarea "freela"
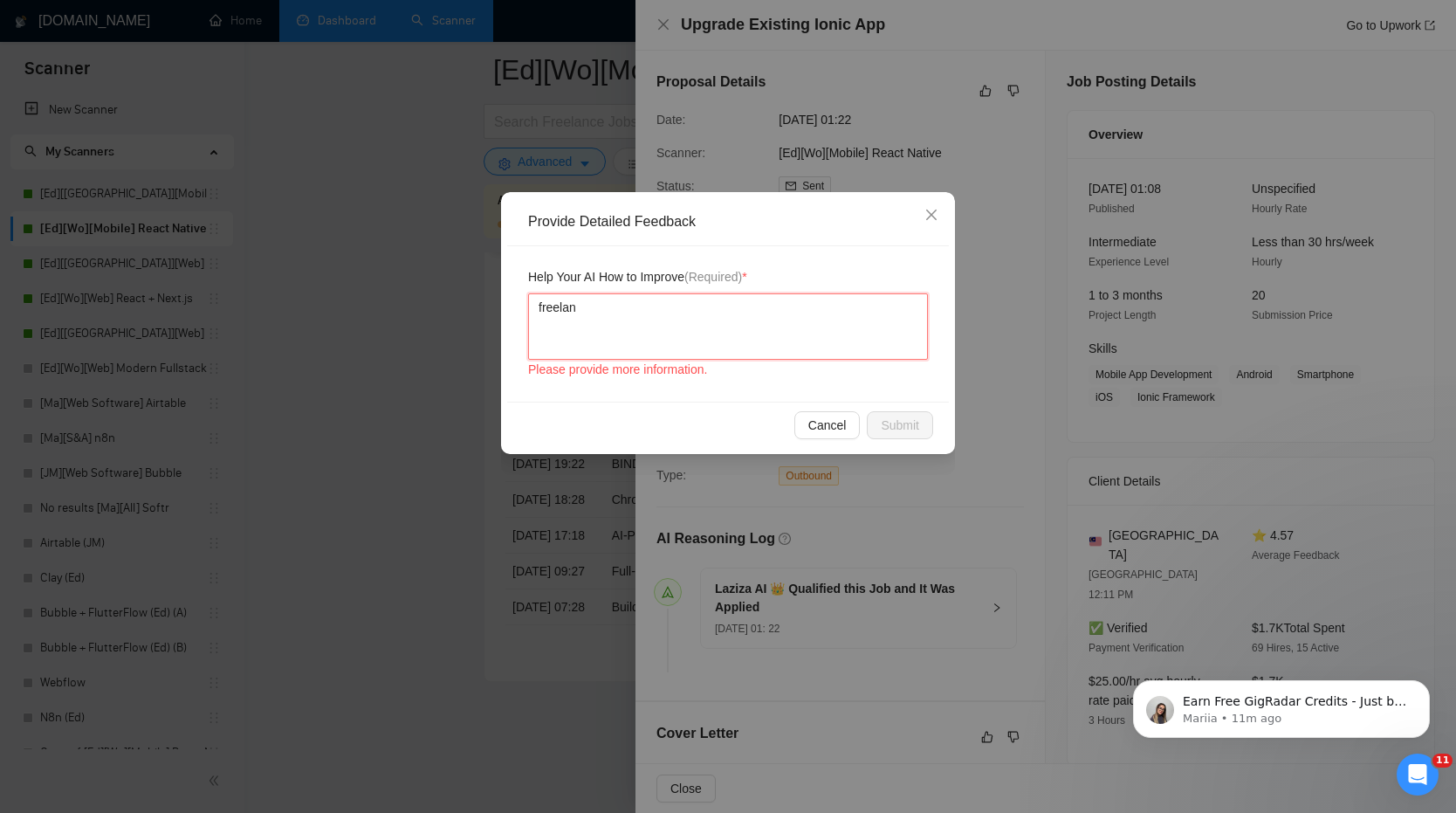
type textarea "freelanc"
type textarea "freelance"
type textarea "freelancer"
type textarea "freelancers"
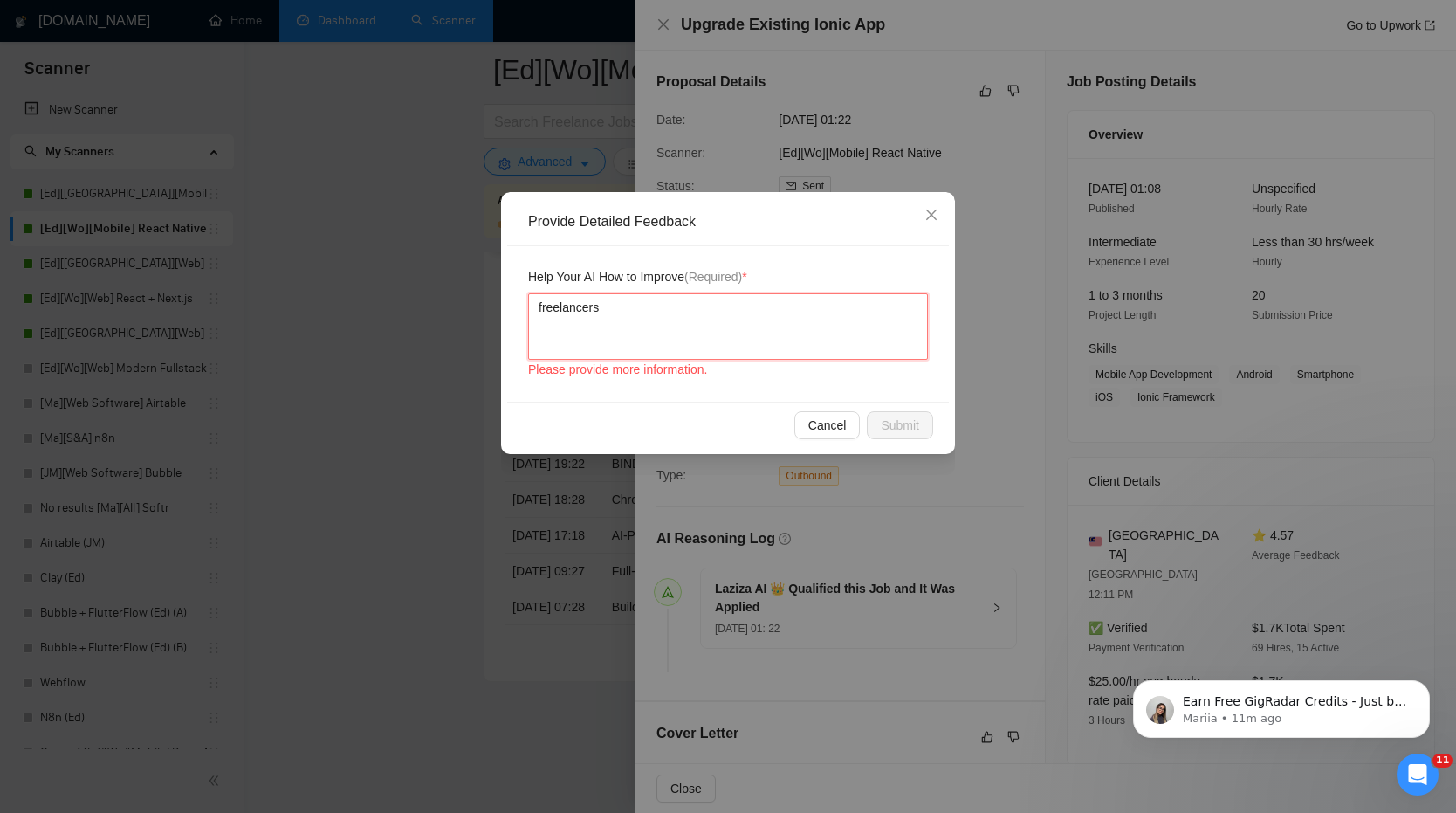
type textarea "t"
type textarea "th"
type textarea "thi"
type textarea "this"
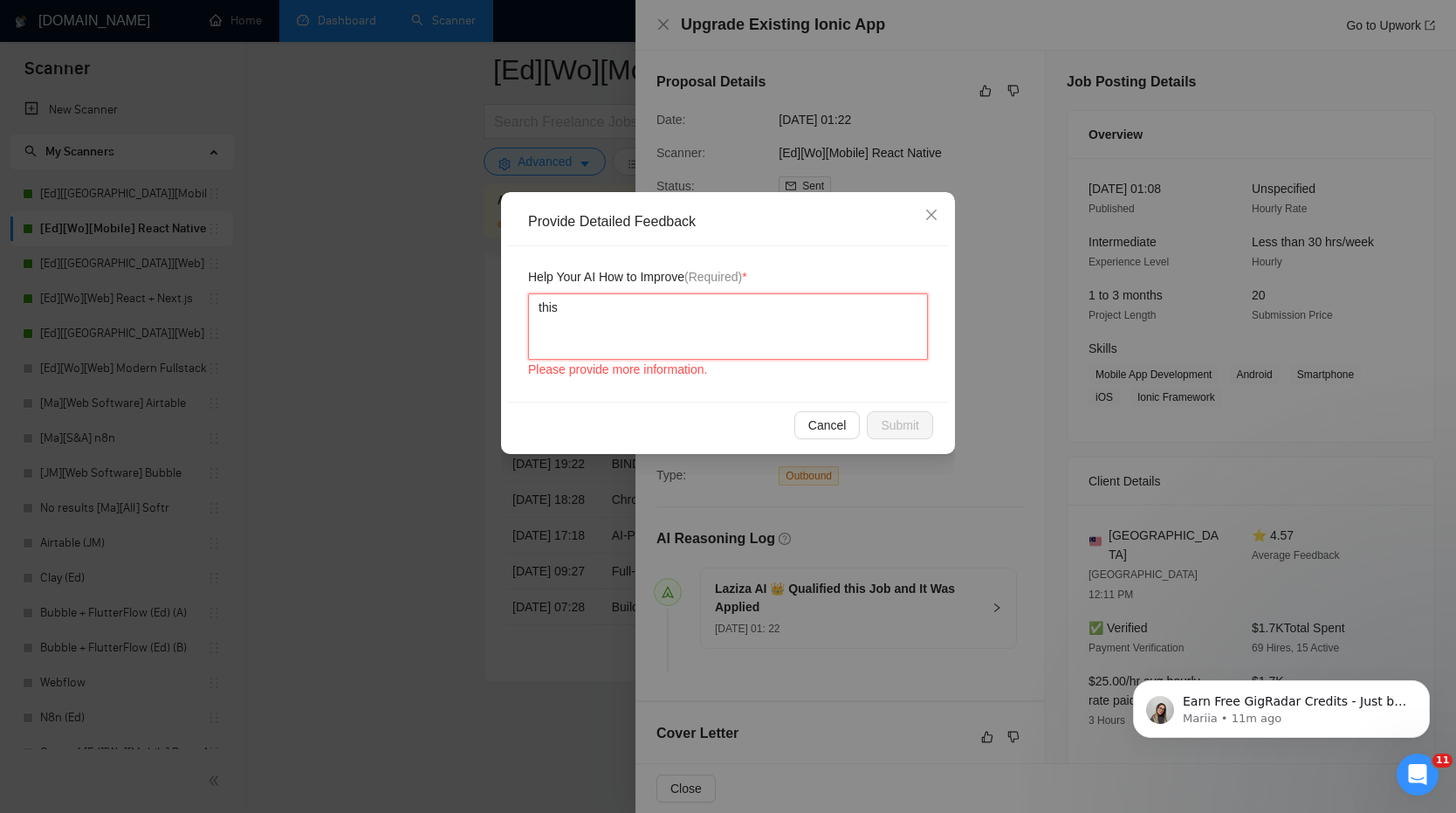
type textarea "this i"
type textarea "this is"
type textarea "this is f"
type textarea "this is fo"
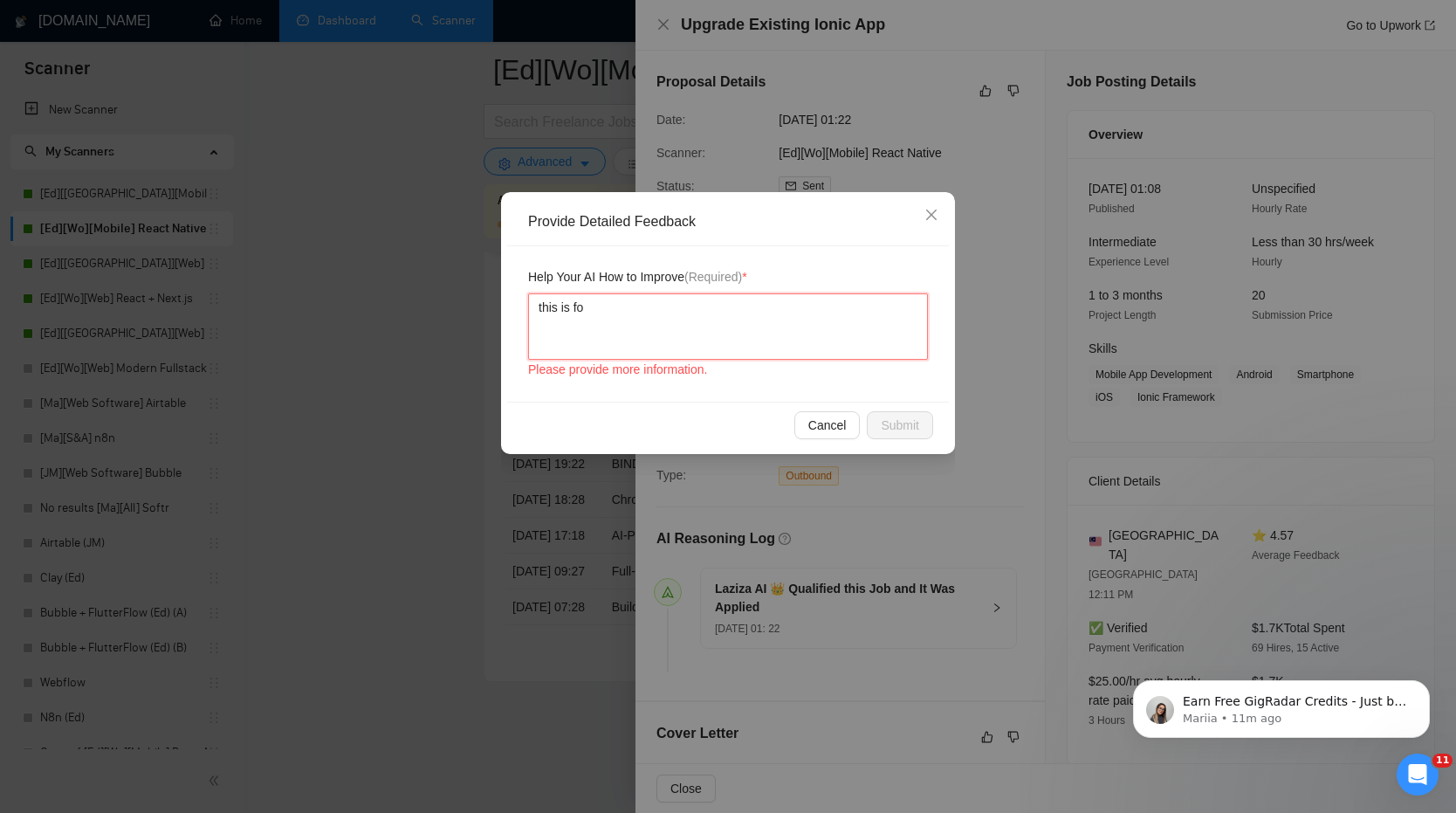
type textarea "this is for"
type textarea "this is for f"
type textarea "this is for fr"
type textarea "this is for fre"
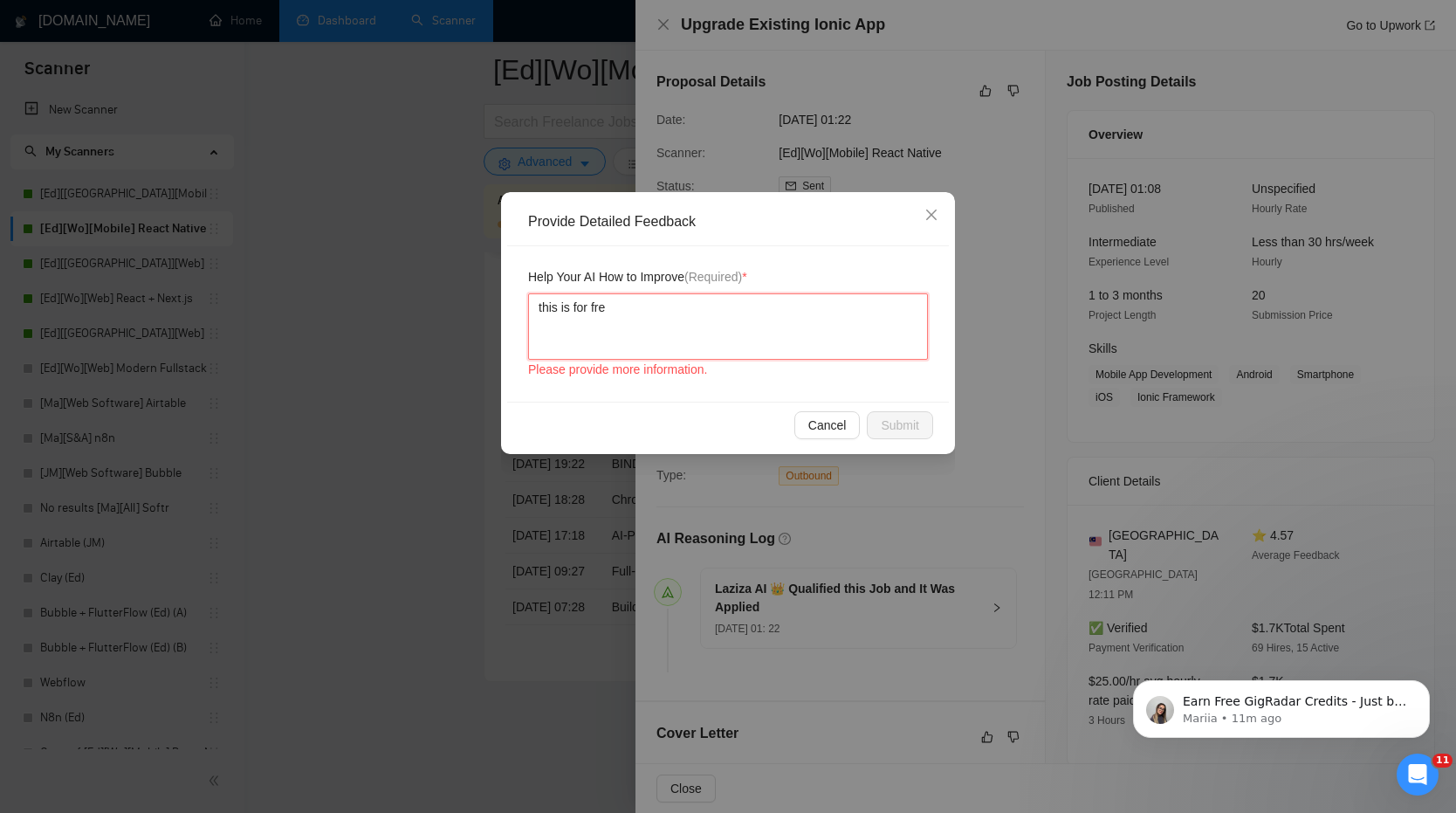
type textarea "this is for free"
type textarea "this is for [PERSON_NAME]"
type textarea "this is for freela"
type textarea "this is for freelanc"
type textarea "this is for freelance"
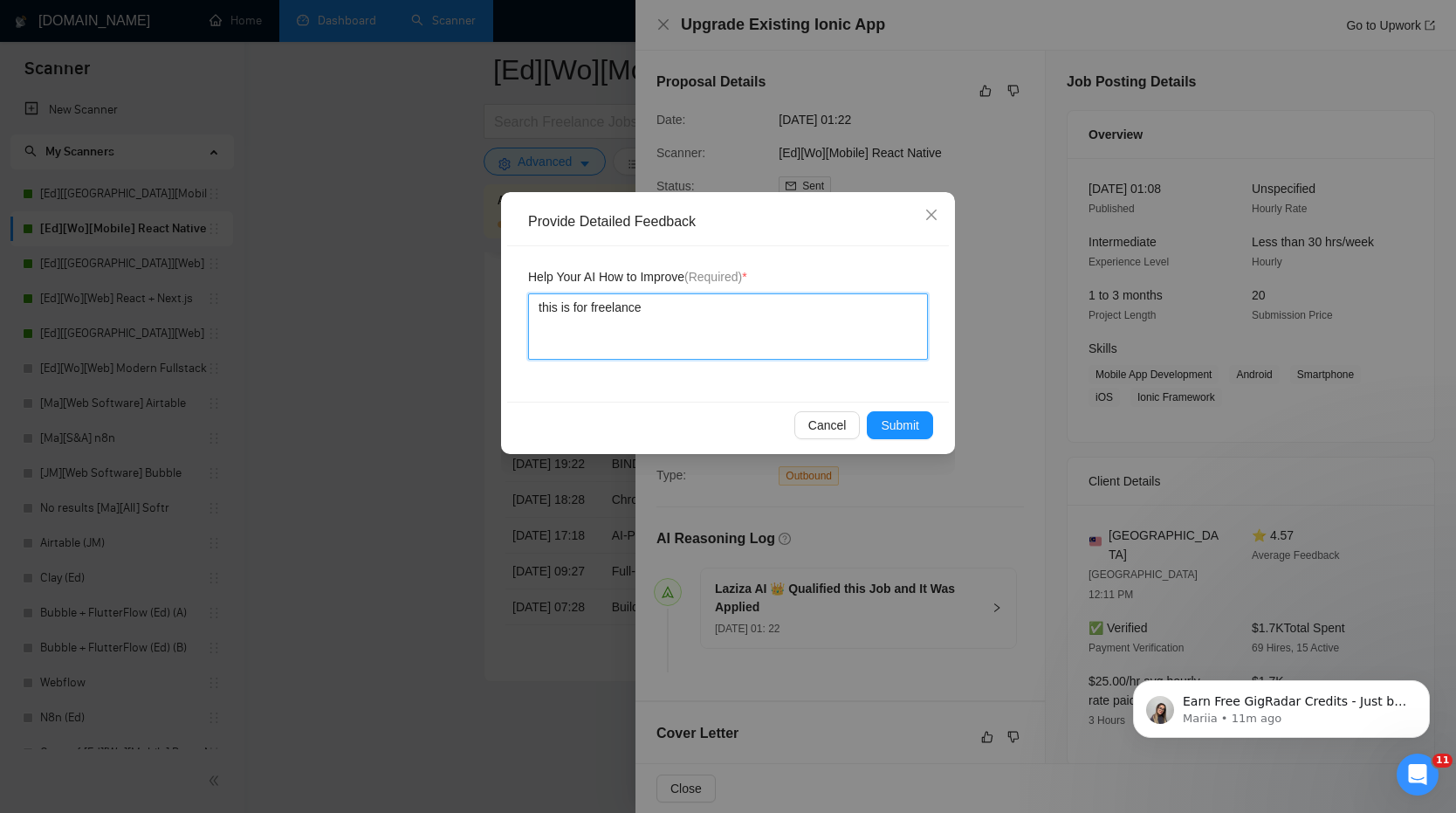
type textarea "this is for freelancer"
type textarea "this is for freelancers"
type textarea "this is for freelancers o"
type textarea "this is for freelancers on"
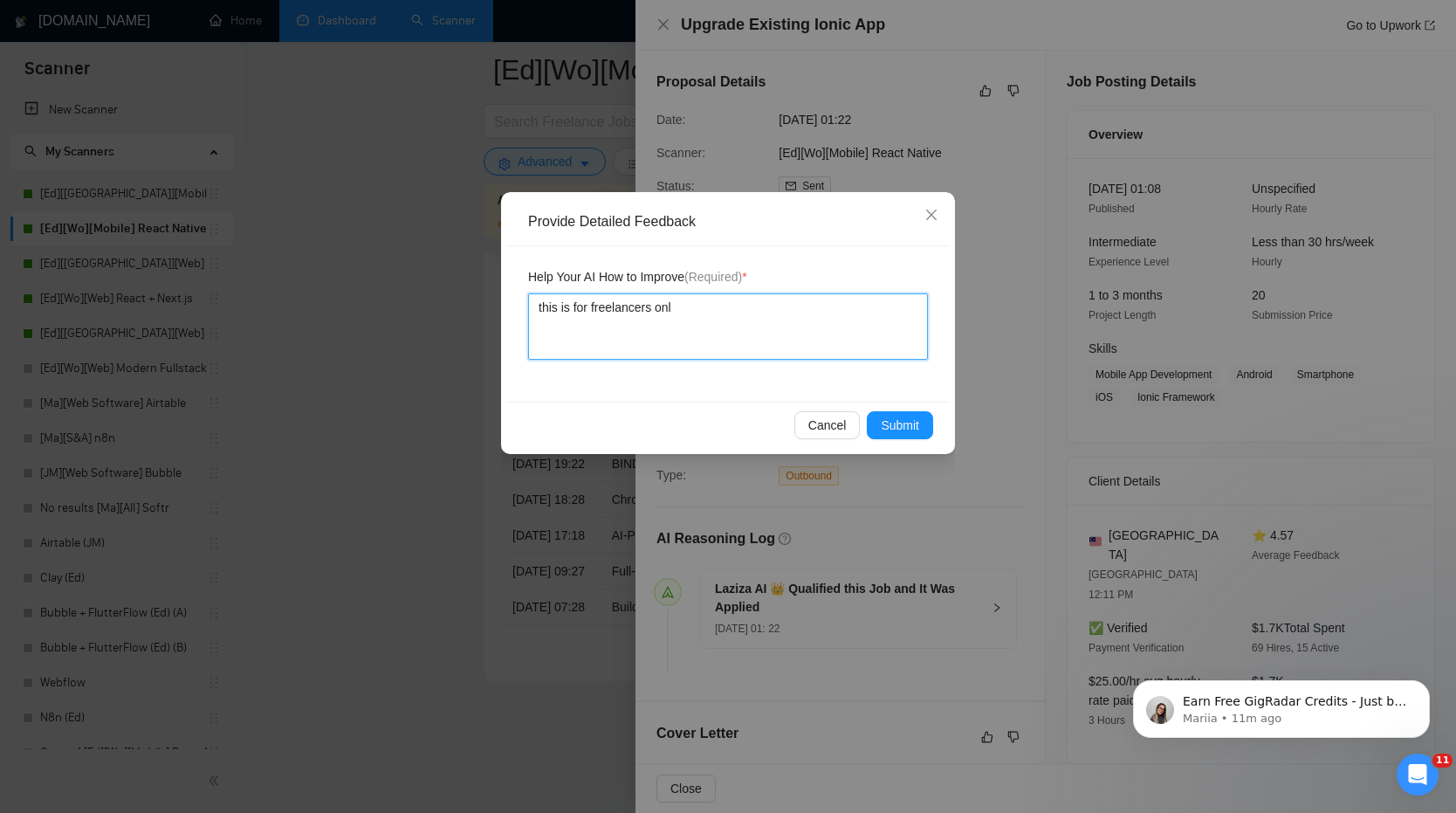
type textarea "this is for freelancers only"
type textarea "this is for freelancers only,"
type textarea "this is for freelancers only"
type textarea "this is for freelancers only,"
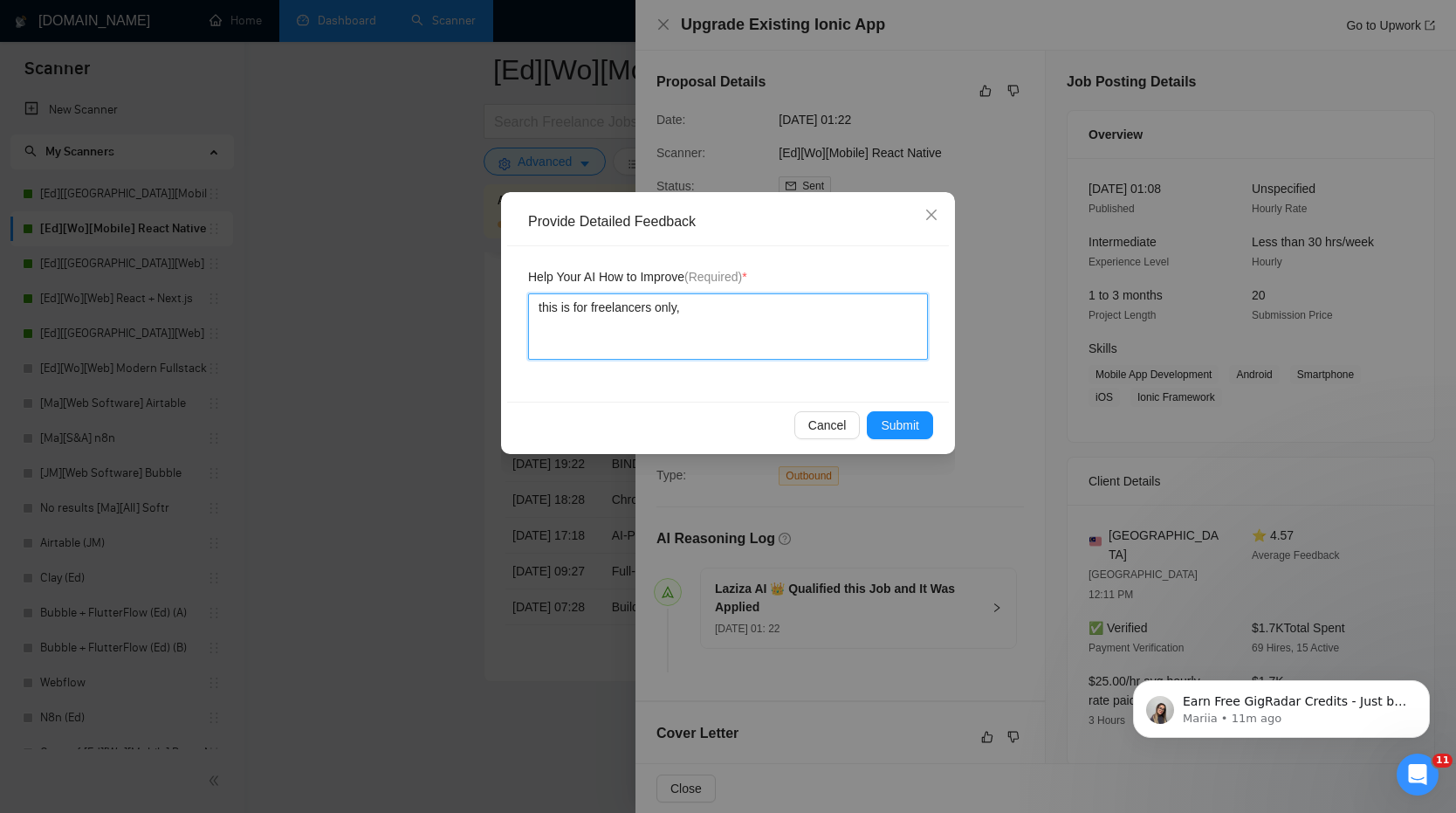
type textarea "this is for freelancers only,"
type textarea "this is for freelancers only"
click at [896, 409] on div "Cancel Submit" at bounding box center [728, 425] width 441 height 47
click at [895, 418] on span "Submit" at bounding box center [900, 425] width 39 height 19
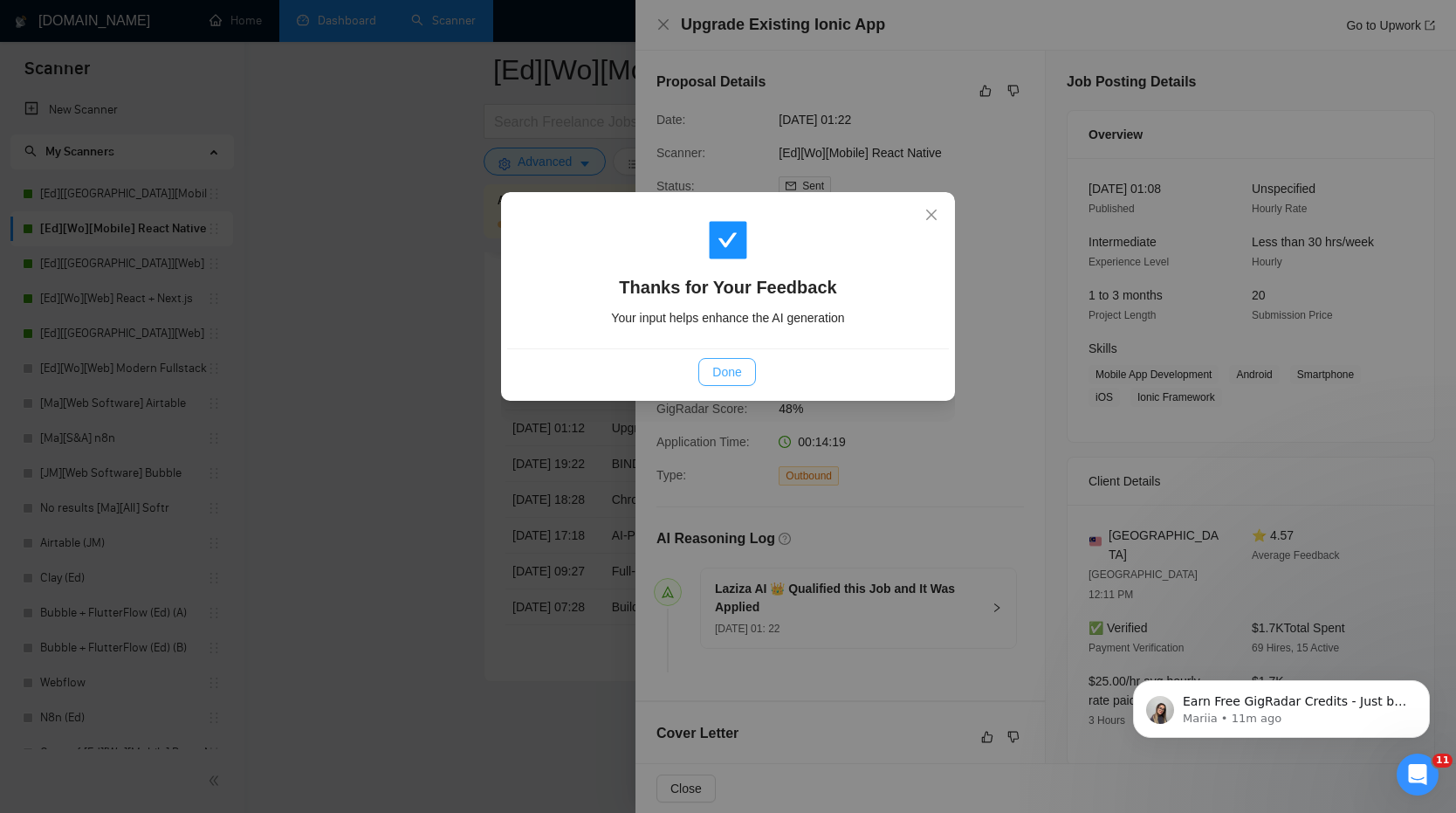
click at [733, 374] on span "Done" at bounding box center [727, 372] width 29 height 19
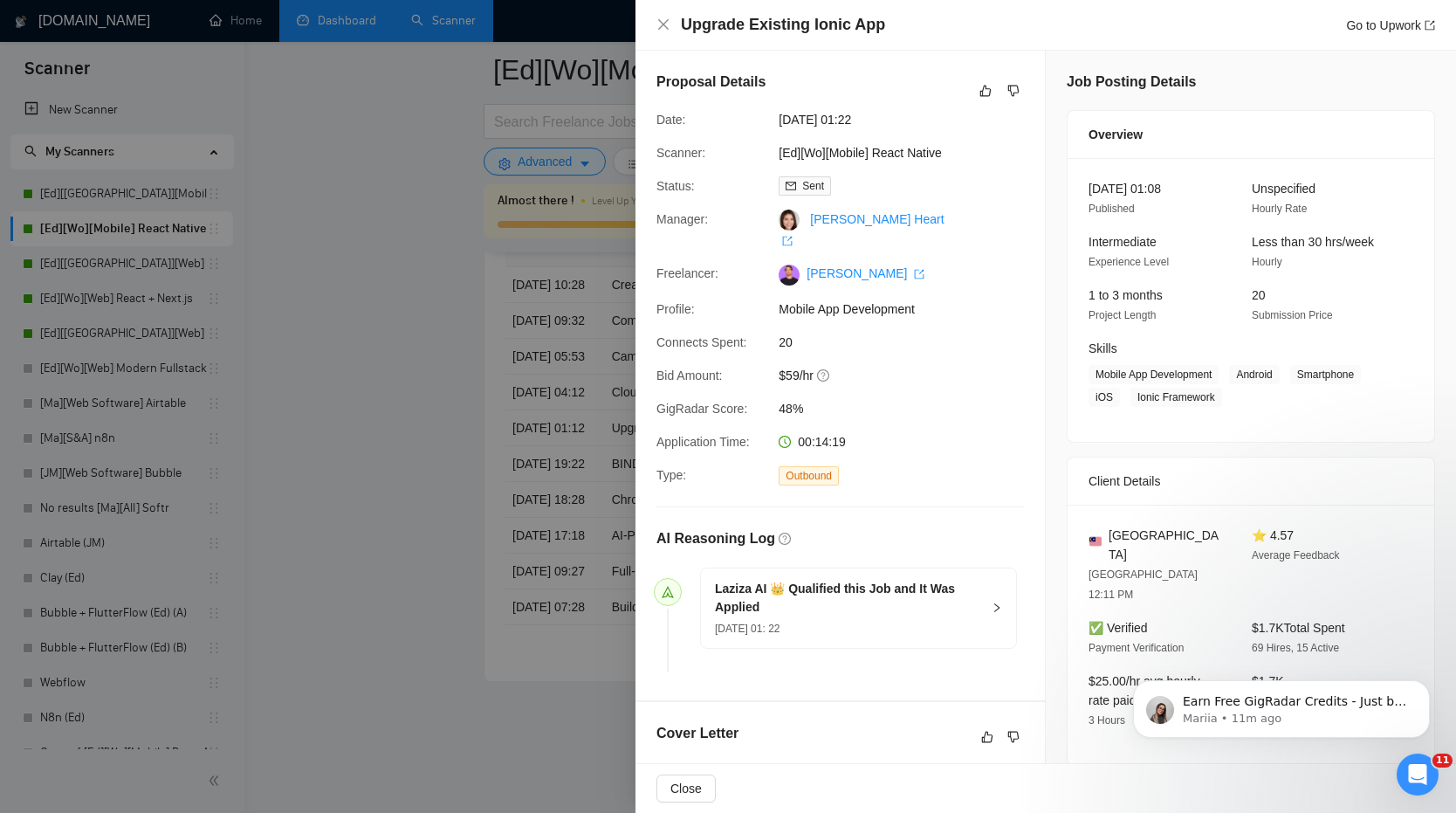
click at [491, 553] on div at bounding box center [728, 406] width 1456 height 813
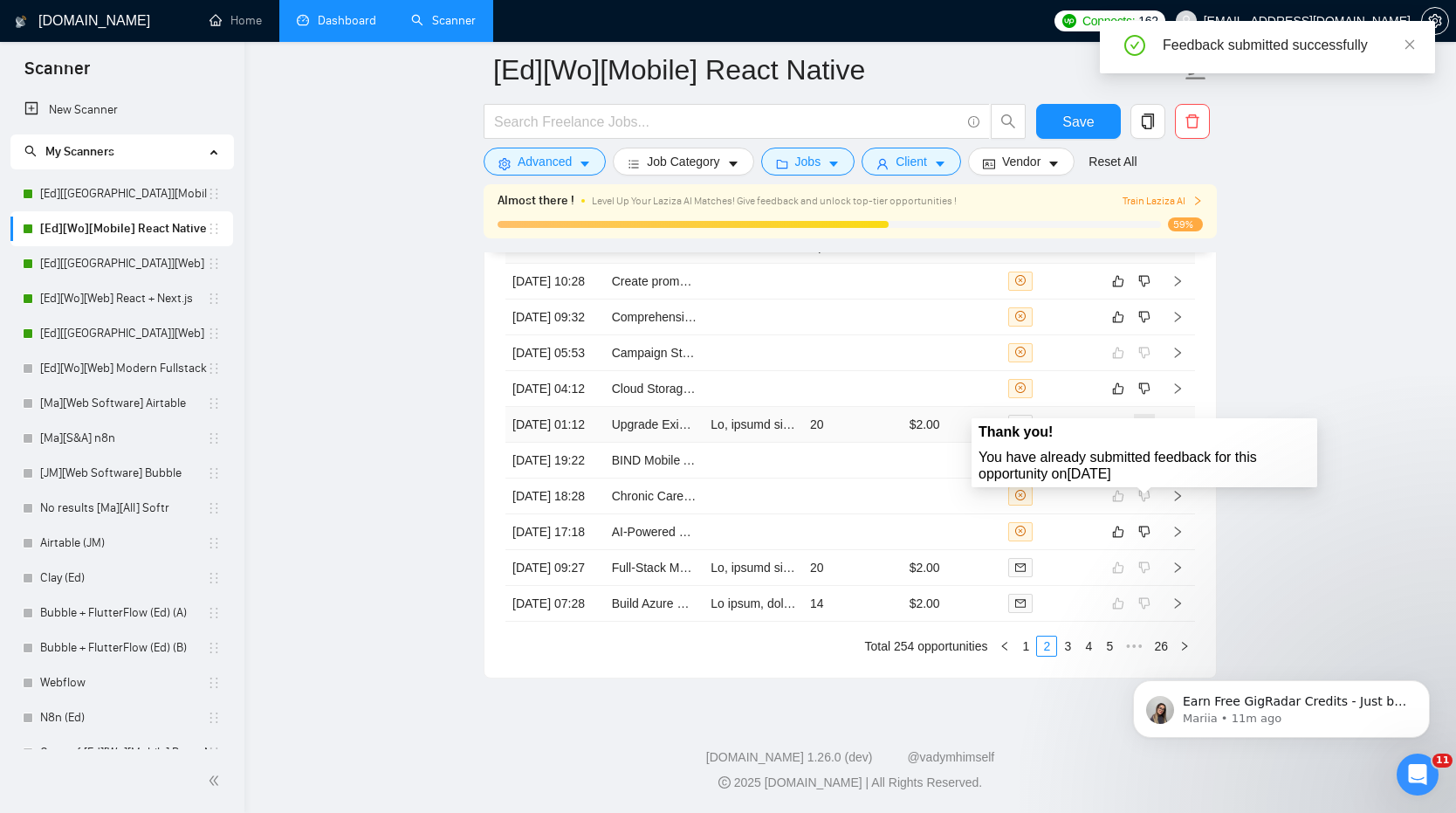
scroll to position [4568, 0]
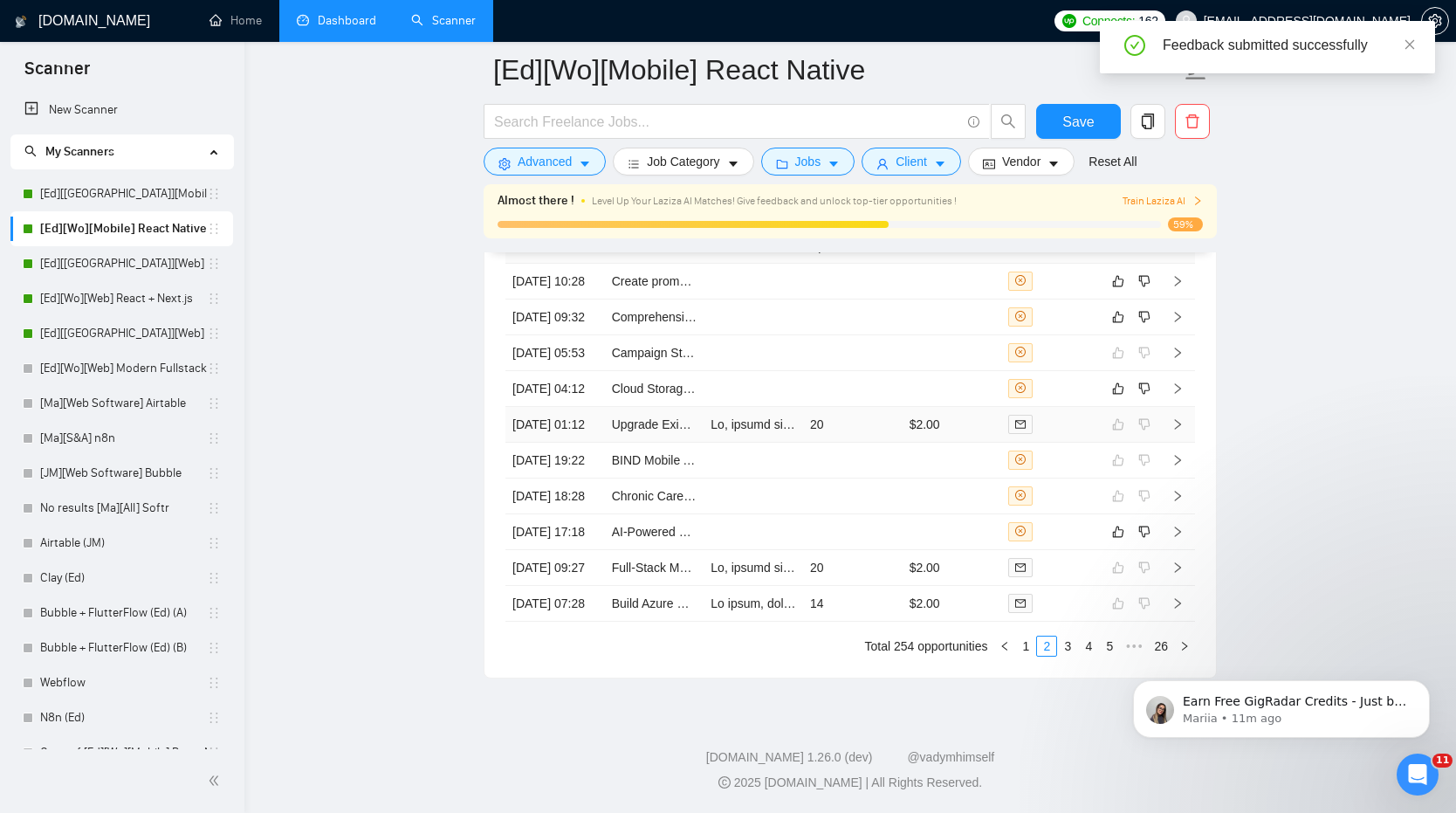
click at [915, 436] on td "$2.00" at bounding box center [952, 425] width 100 height 36
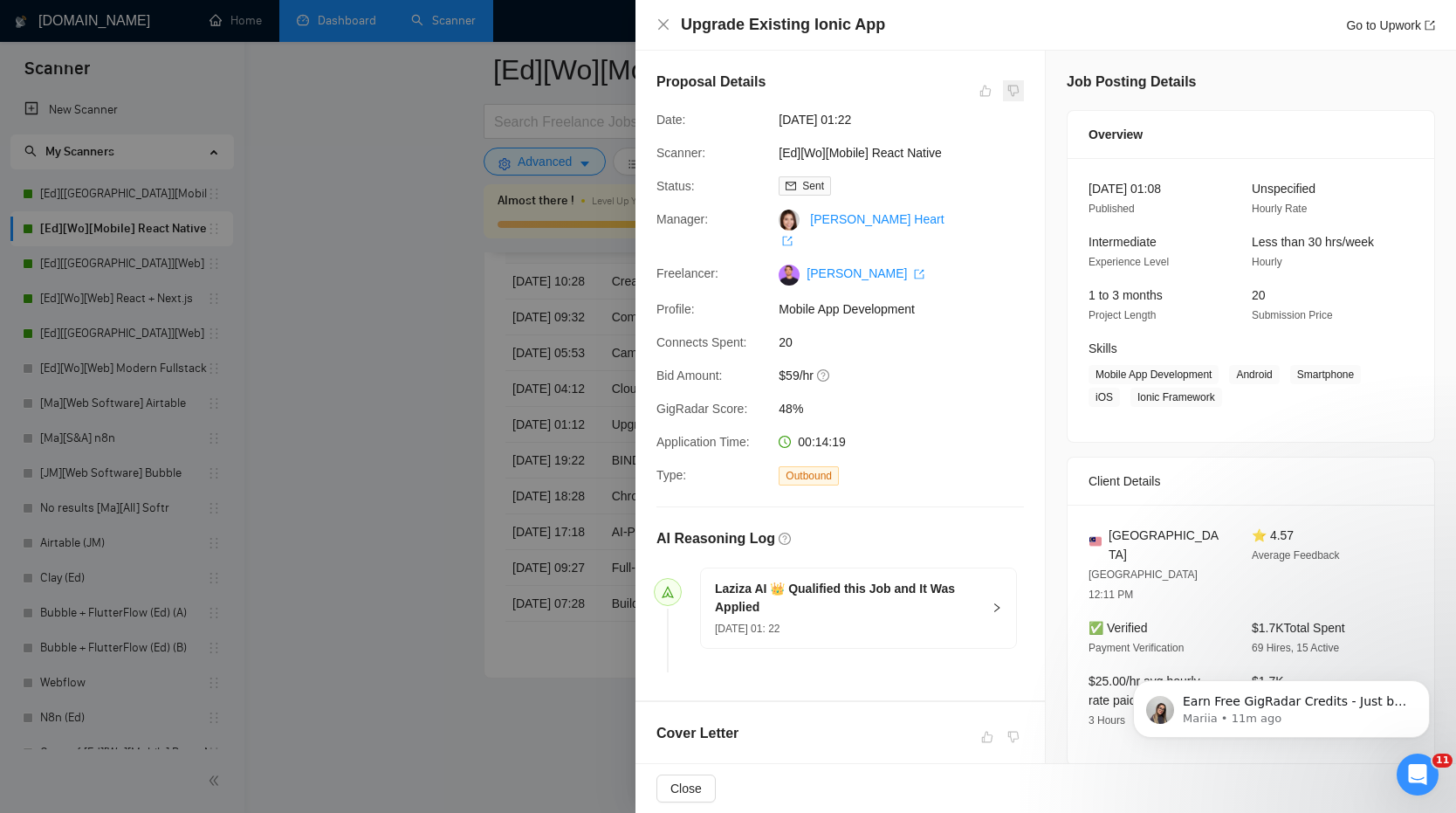
click at [1010, 98] on span at bounding box center [1014, 91] width 21 height 21
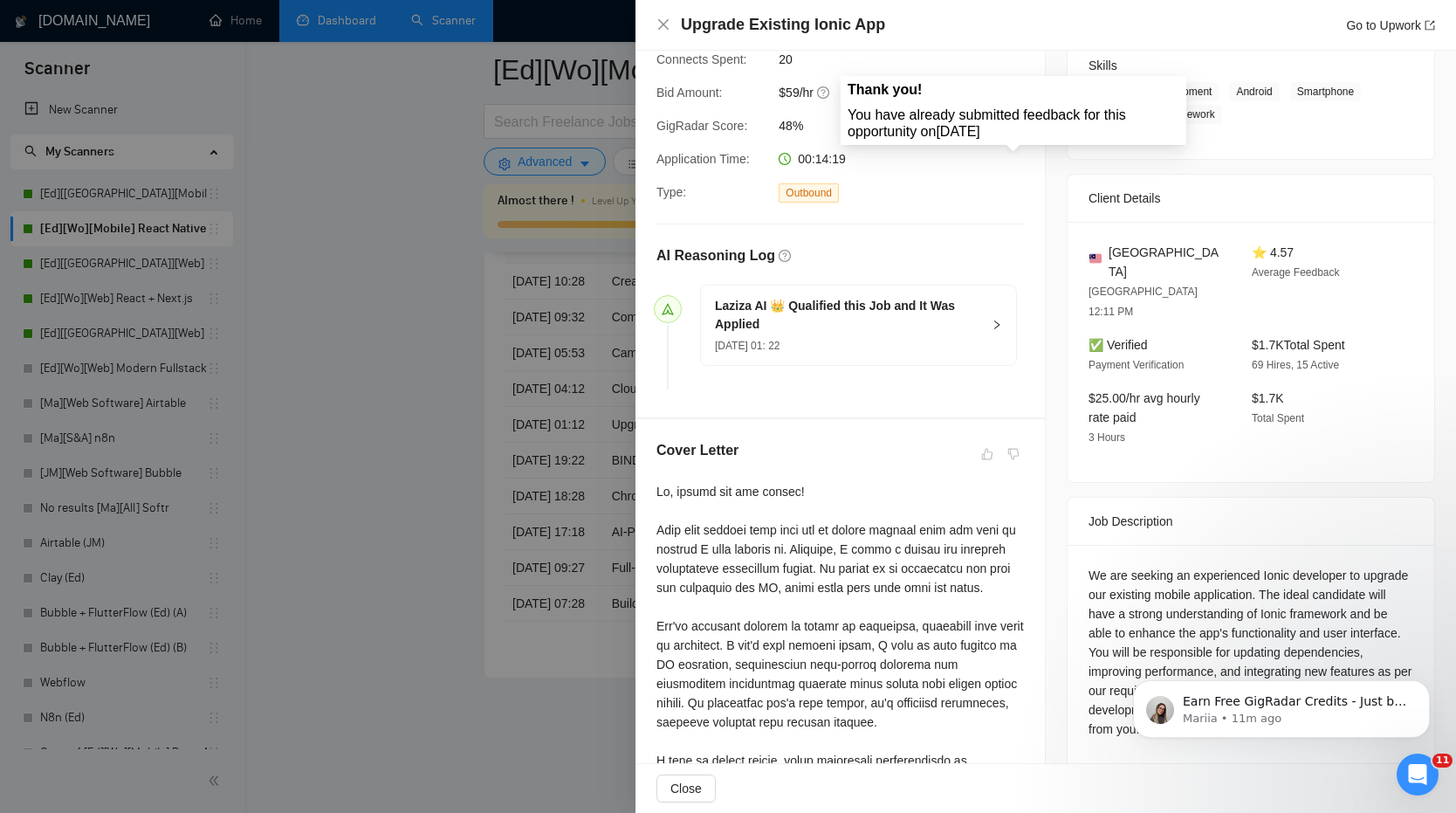
scroll to position [489, 0]
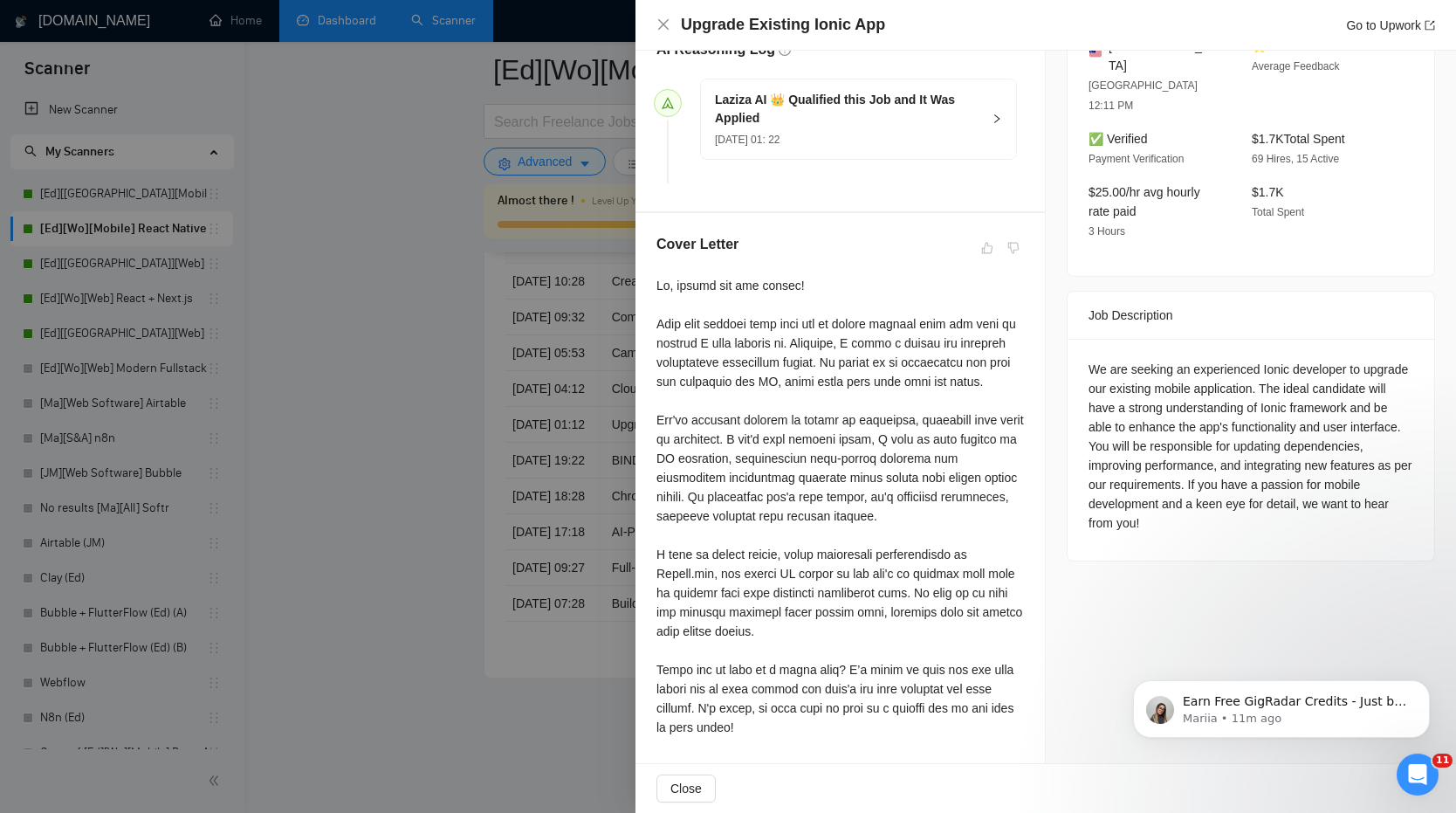
click at [538, 360] on div at bounding box center [728, 406] width 1456 height 813
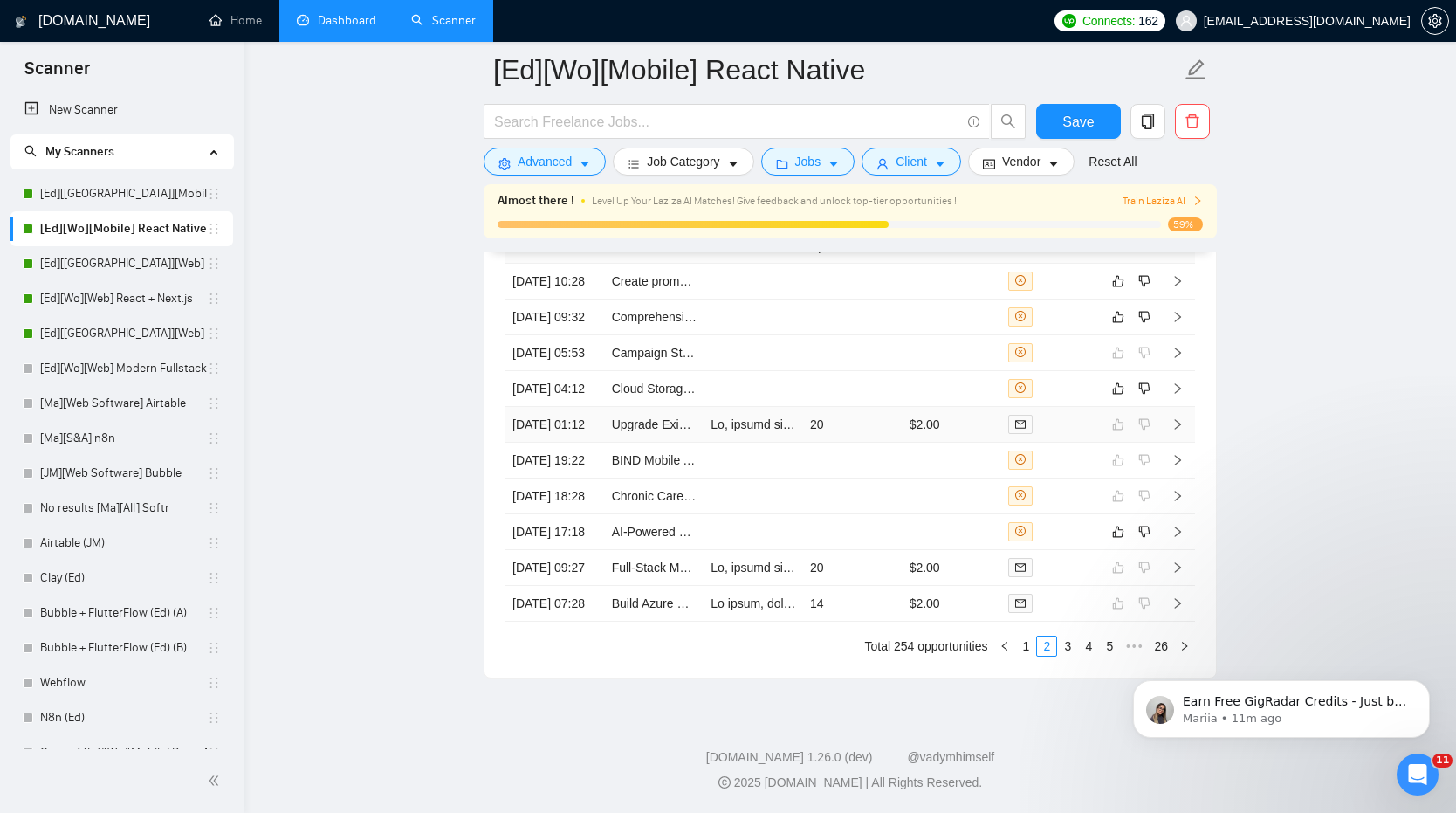
scroll to position [4650, 0]
click at [1066, 577] on div at bounding box center [1051, 566] width 85 height 20
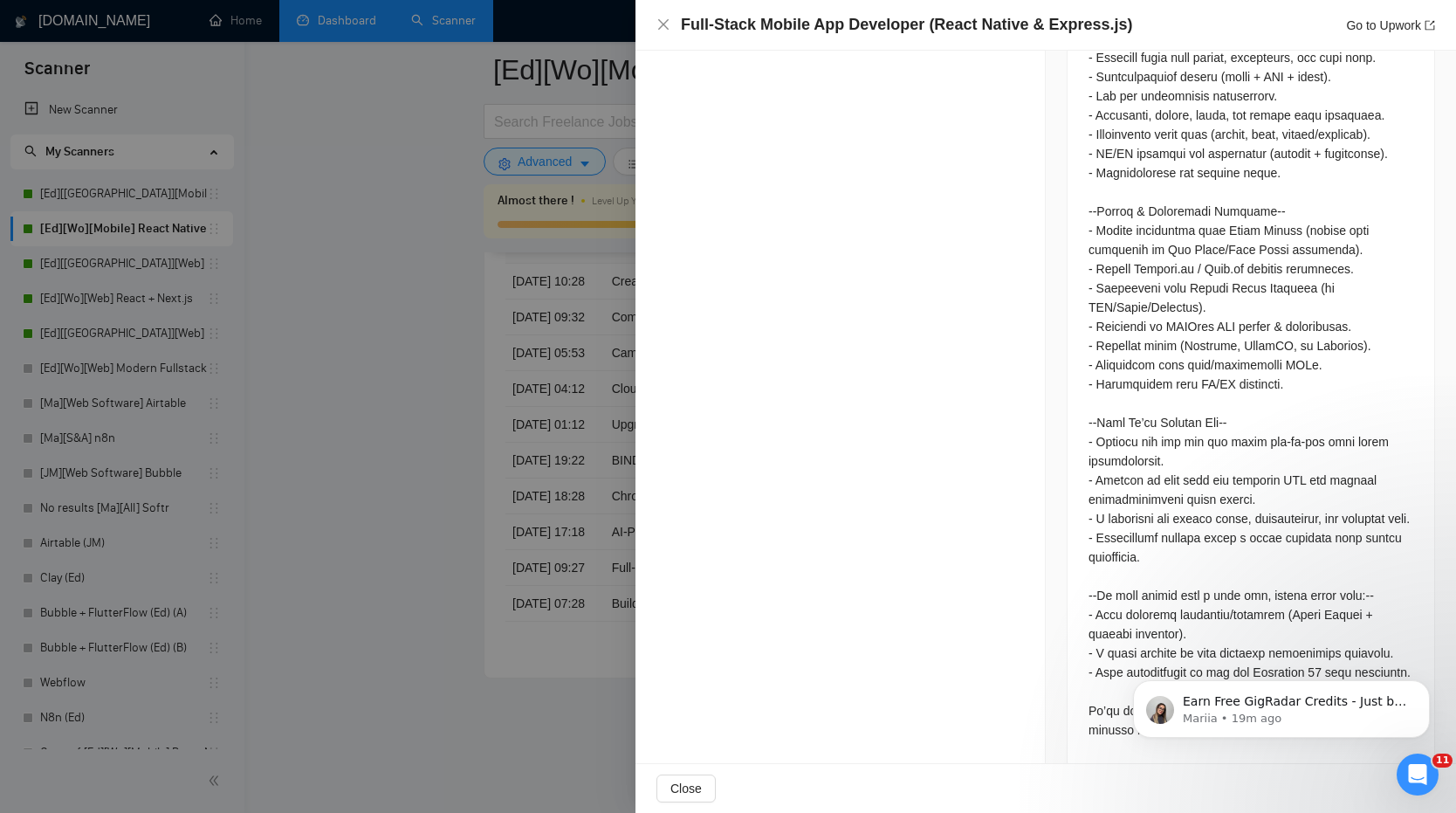
scroll to position [1496, 0]
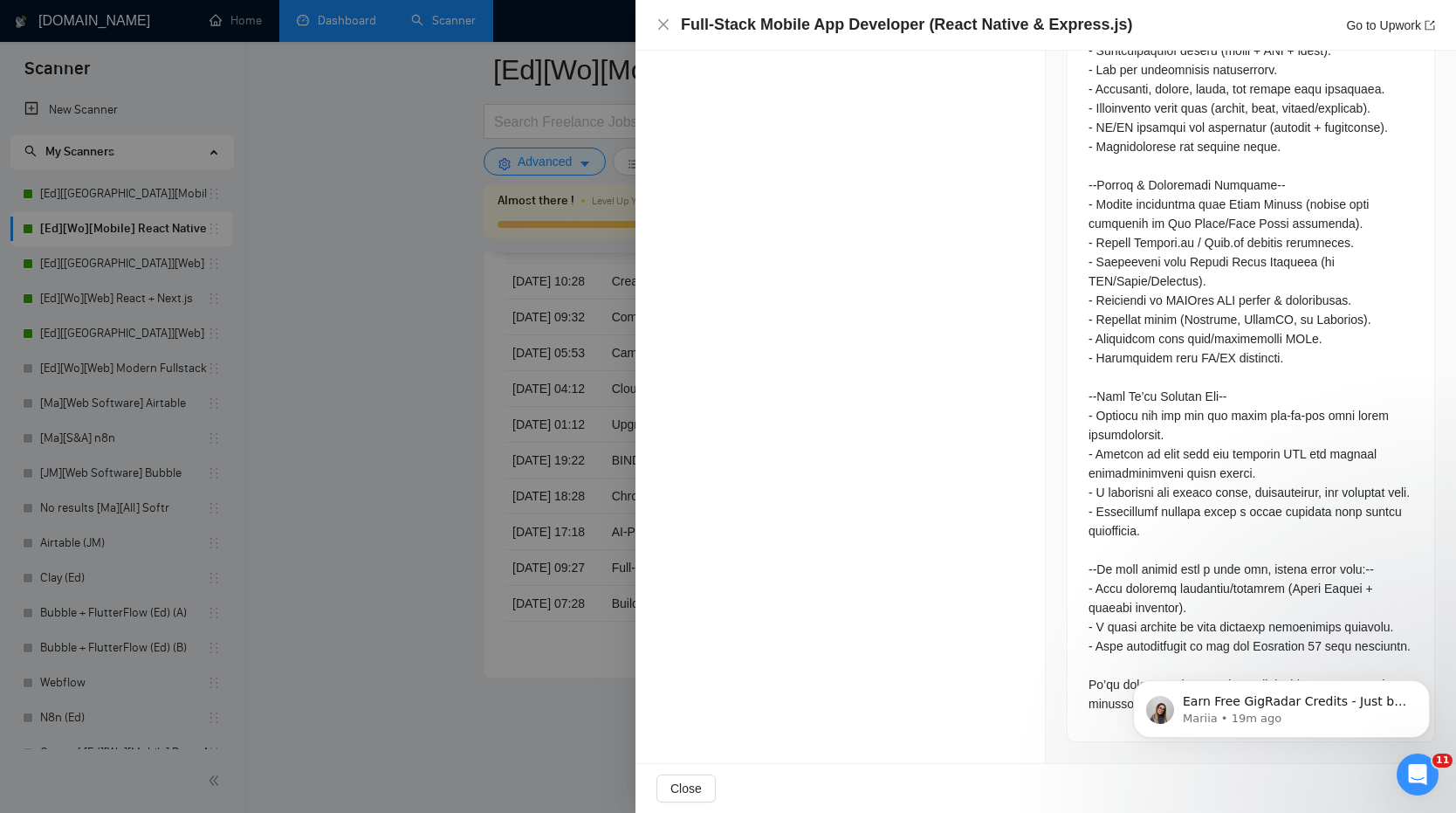
click at [395, 245] on div at bounding box center [728, 406] width 1456 height 813
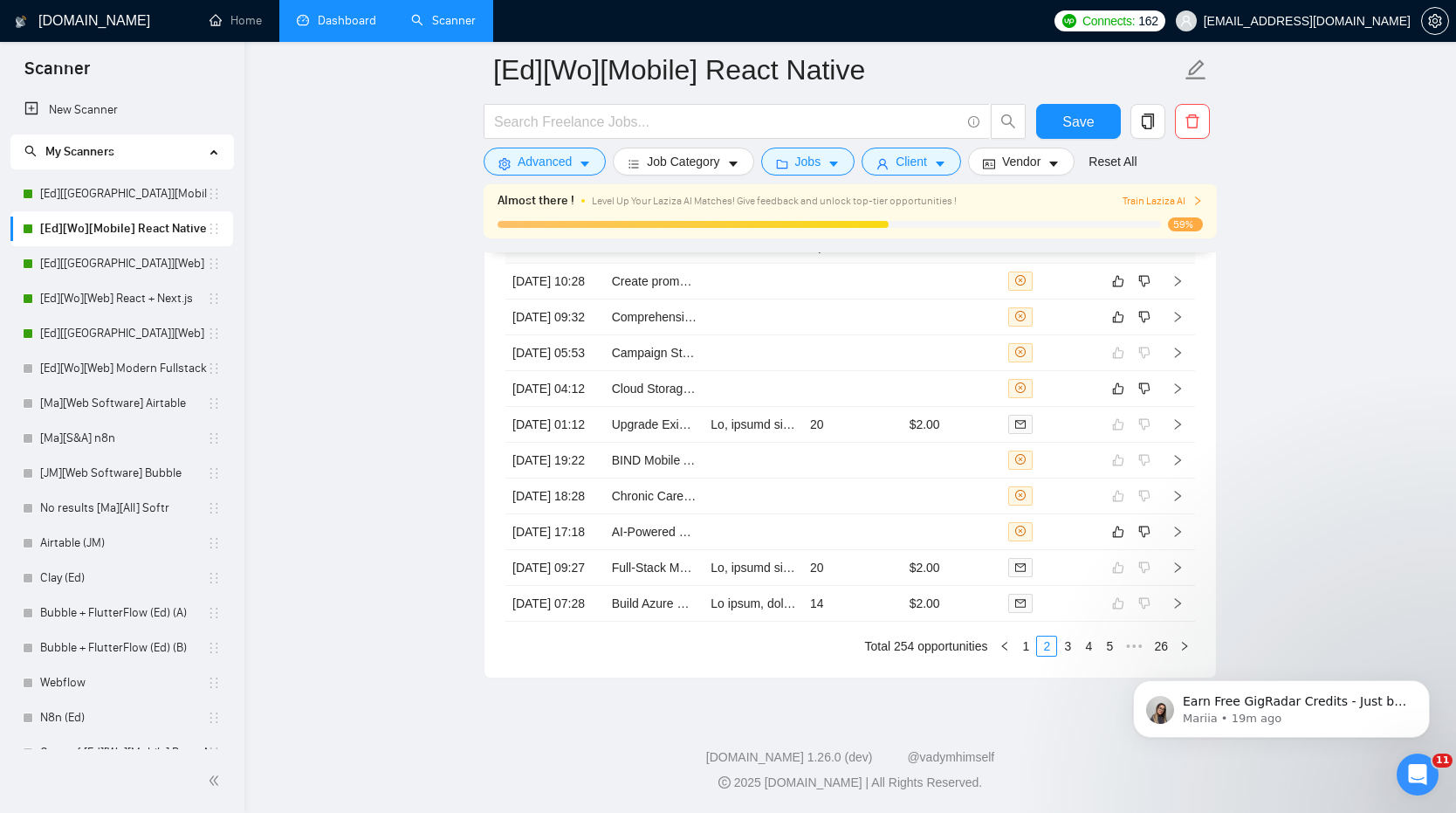
scroll to position [4626, 0]
